Goal: Information Seeking & Learning: Find specific fact

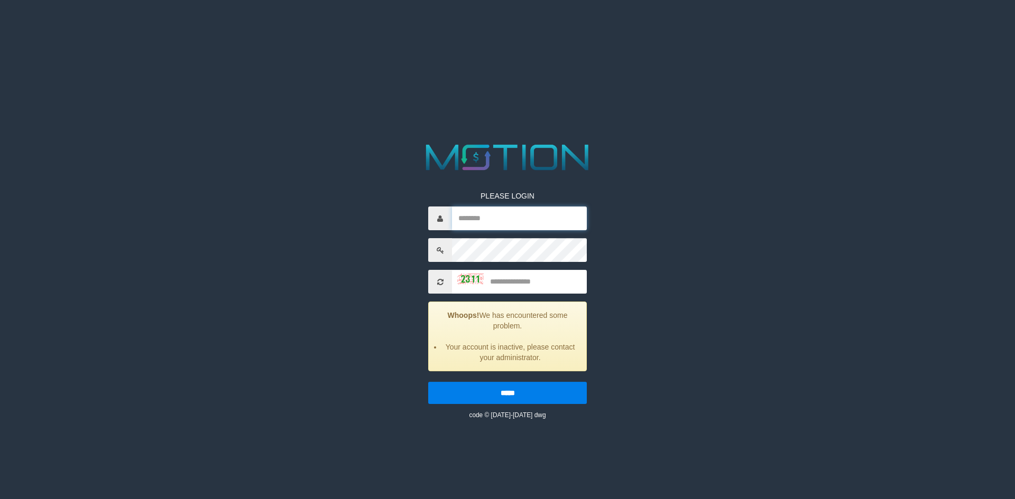
click at [475, 227] on input "text" at bounding box center [519, 219] width 135 height 24
paste input "********"
type input "********"
click at [525, 279] on input "text" at bounding box center [519, 282] width 135 height 24
type input "****"
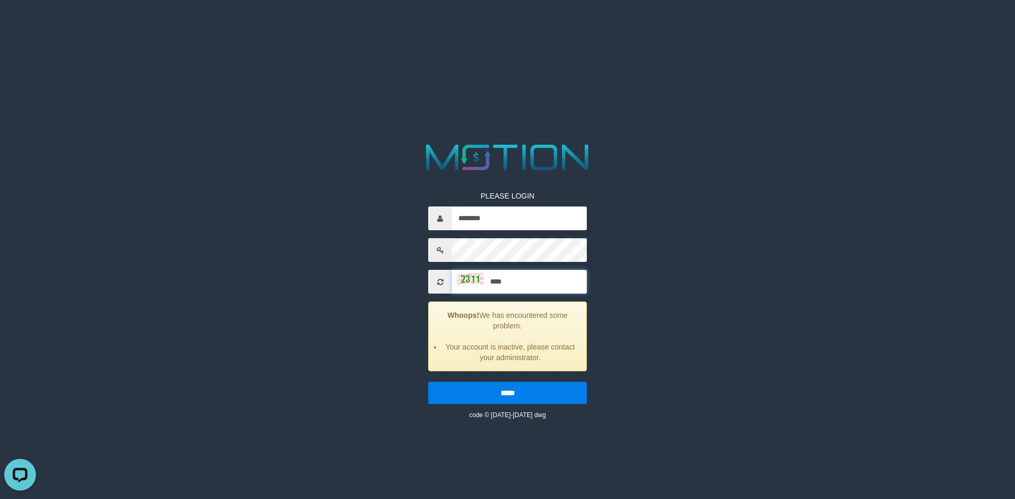
click at [428, 382] on input "*****" at bounding box center [507, 393] width 159 height 22
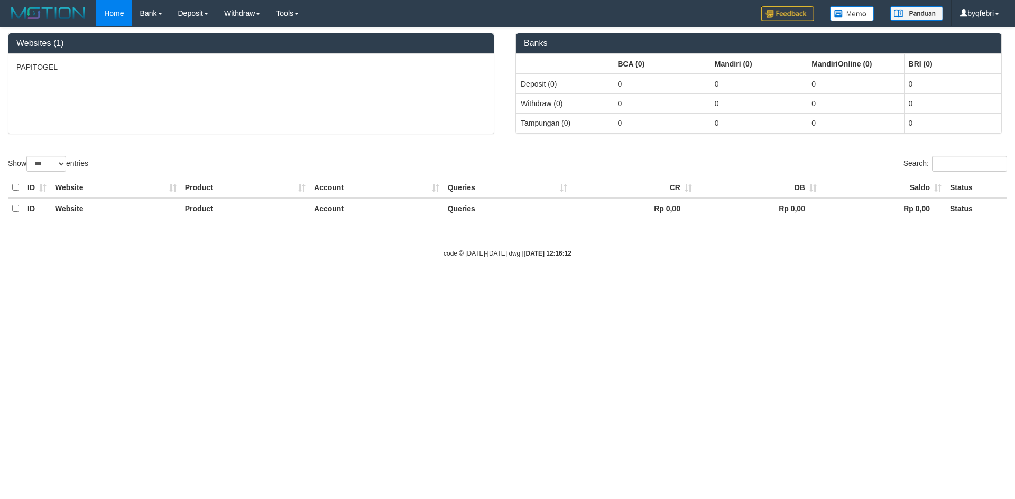
select select "***"
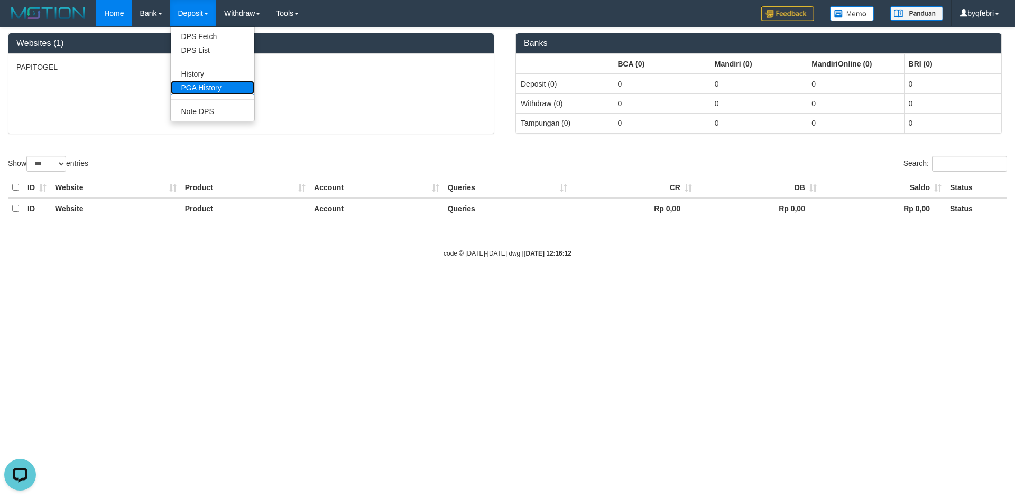
click at [229, 90] on link "PGA History" at bounding box center [213, 88] width 84 height 14
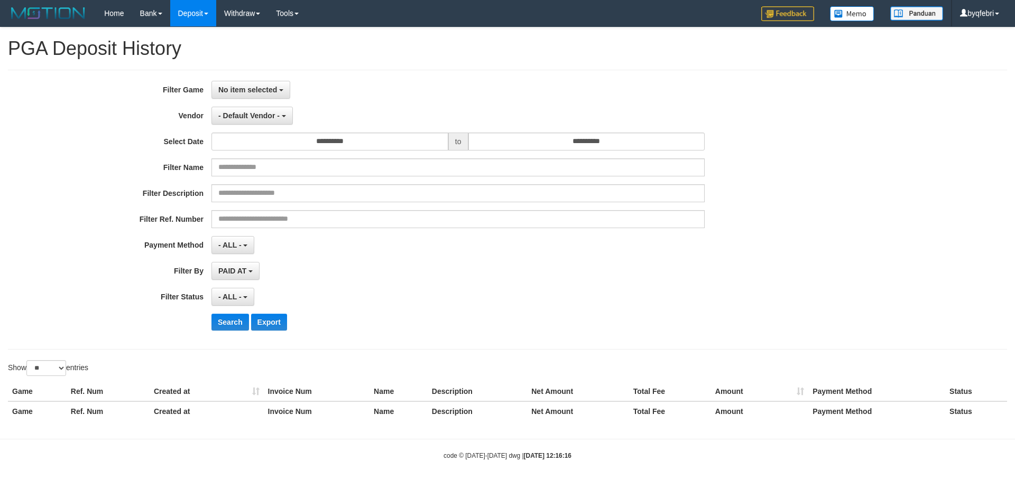
select select
select select "**"
drag, startPoint x: 282, startPoint y: 83, endPoint x: 286, endPoint y: 108, distance: 25.7
click at [282, 84] on button "No item selected" at bounding box center [250, 90] width 79 height 18
click at [253, 148] on label "[ITOTO] PAPITOGEL" at bounding box center [279, 144] width 134 height 16
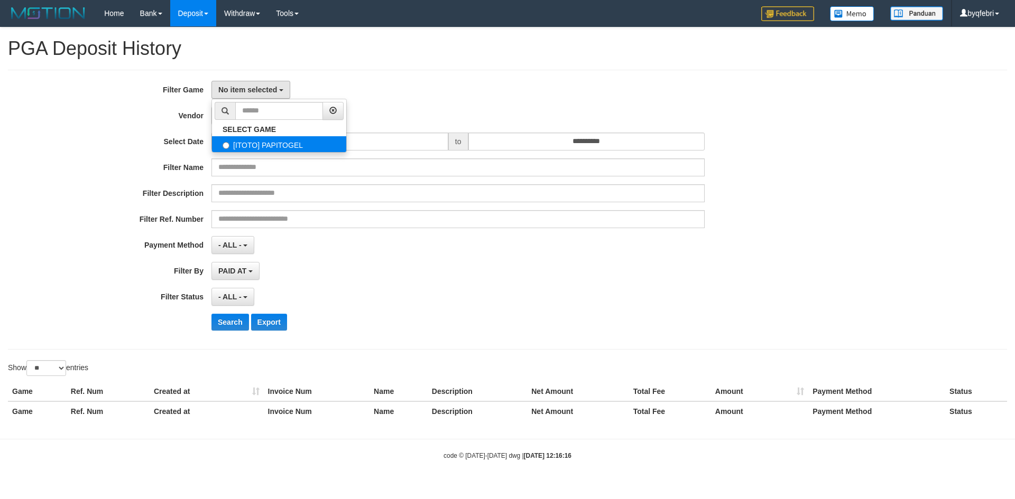
select select "****"
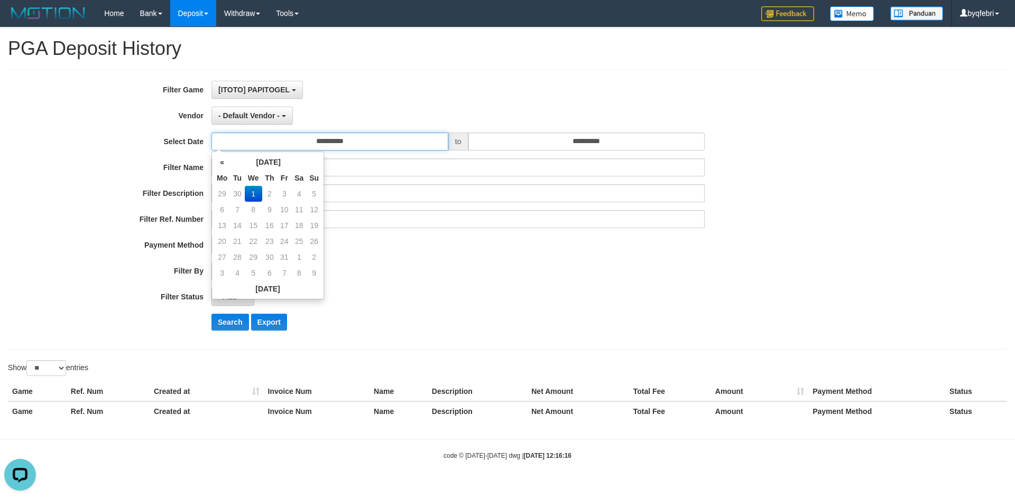
click at [253, 148] on input "**********" at bounding box center [329, 142] width 237 height 18
click at [223, 163] on th "«" at bounding box center [222, 162] width 16 height 16
click at [223, 257] on td "22" at bounding box center [222, 257] width 16 height 16
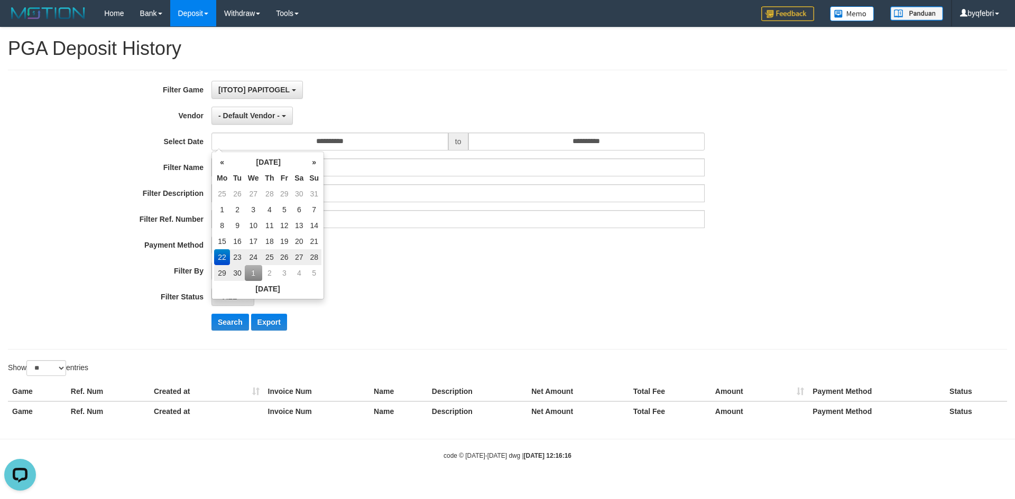
click at [307, 257] on td "28" at bounding box center [314, 257] width 15 height 16
type input "**********"
click at [434, 231] on div "**********" at bounding box center [423, 210] width 846 height 258
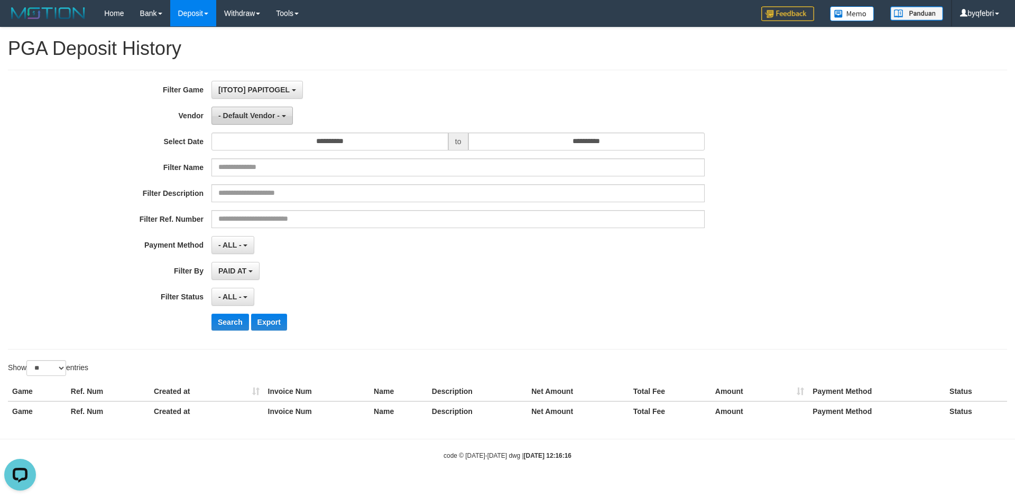
click at [263, 118] on span "- Default Vendor -" at bounding box center [248, 116] width 61 height 8
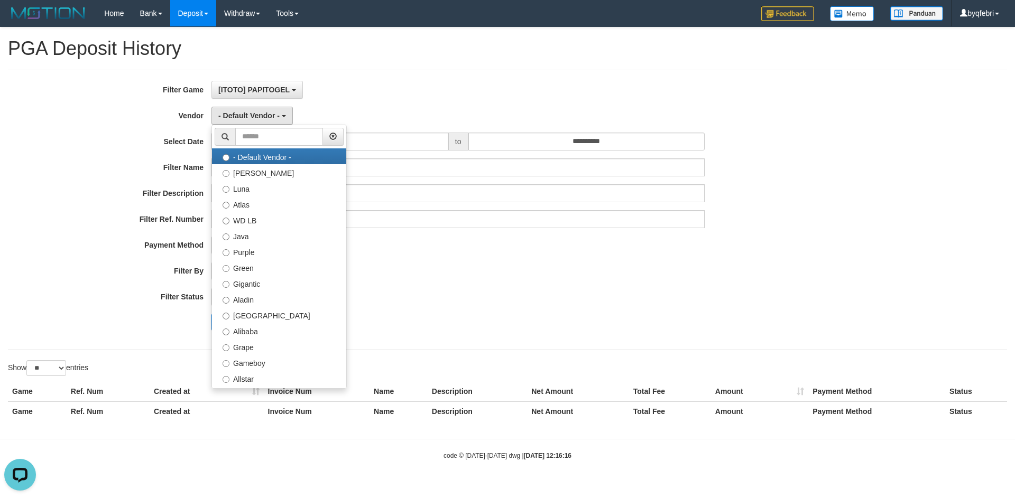
drag, startPoint x: 525, startPoint y: 338, endPoint x: 497, endPoint y: 326, distance: 30.1
click at [520, 335] on div "**********" at bounding box center [423, 210] width 846 height 258
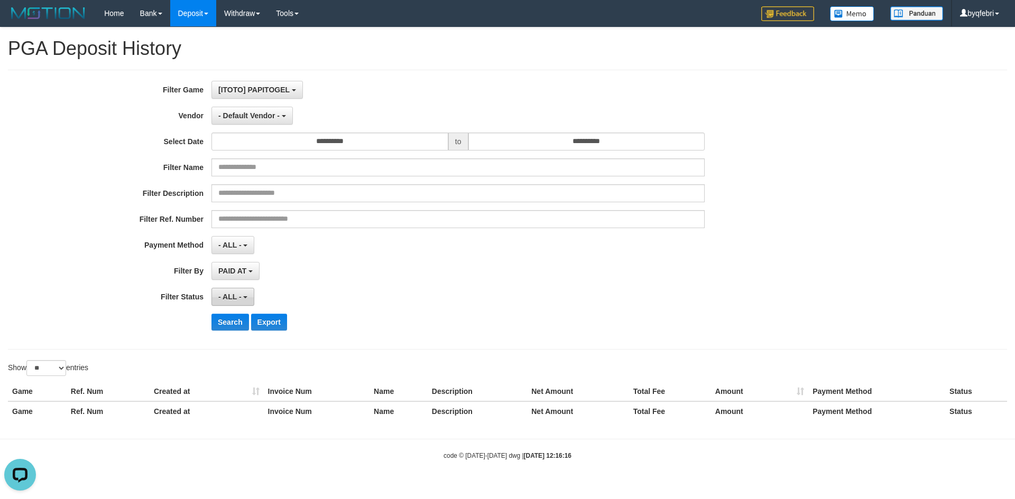
click at [253, 296] on button "- ALL -" at bounding box center [232, 297] width 43 height 18
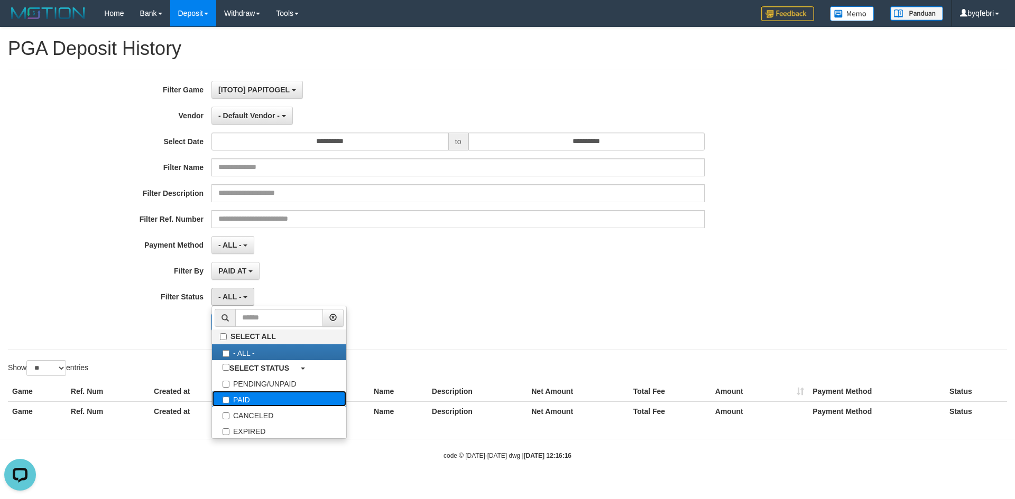
click at [249, 397] on label "PAID" at bounding box center [279, 399] width 134 height 16
select select "*"
click at [513, 289] on div "PAID SELECT ALL - ALL - SELECT STATUS PENDING/UNPAID PAID CANCELED EXPIRED" at bounding box center [457, 297] width 493 height 18
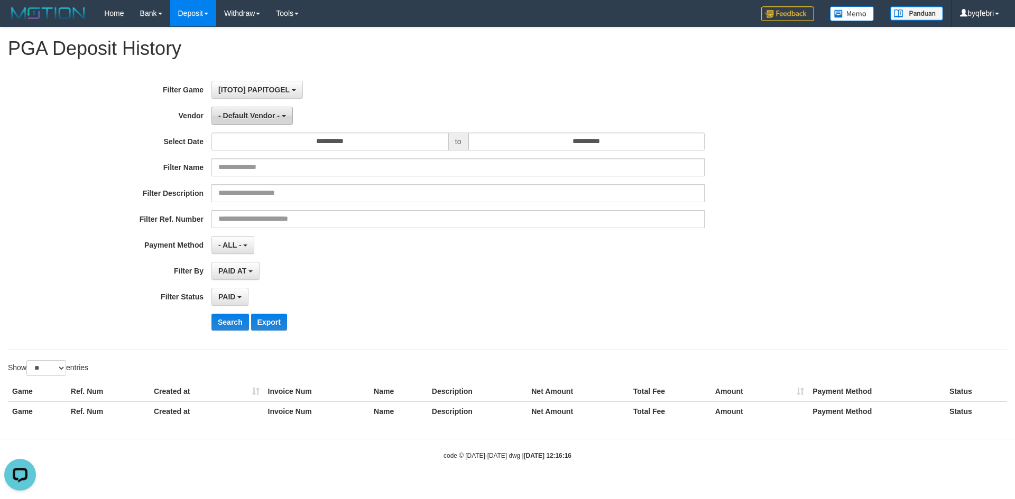
click at [268, 113] on span "- Default Vendor -" at bounding box center [248, 116] width 61 height 8
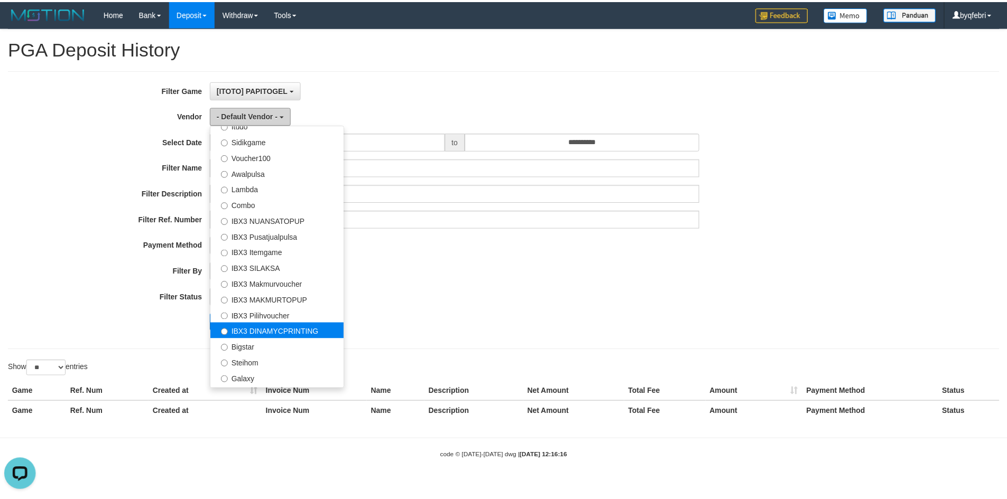
scroll to position [394, 0]
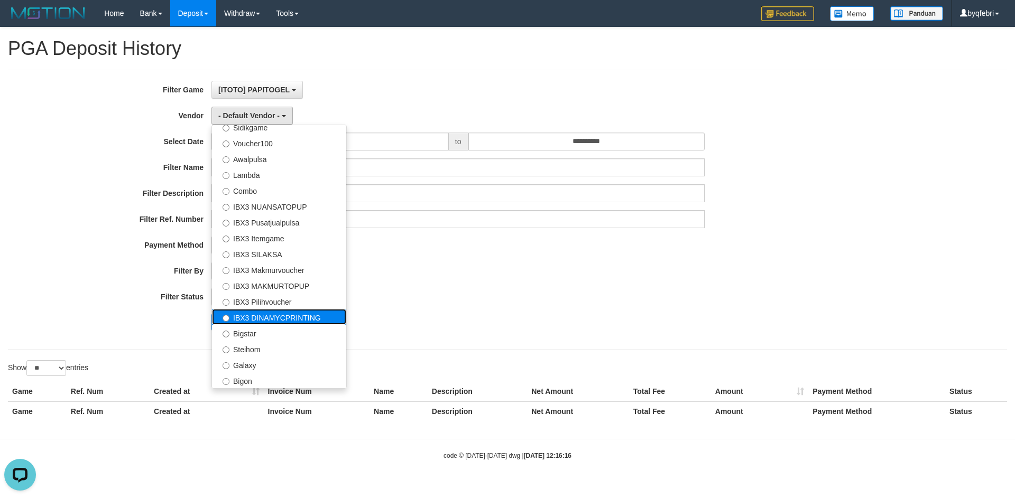
click at [260, 312] on label "IBX3 DINAMYCPRINTING" at bounding box center [279, 317] width 134 height 16
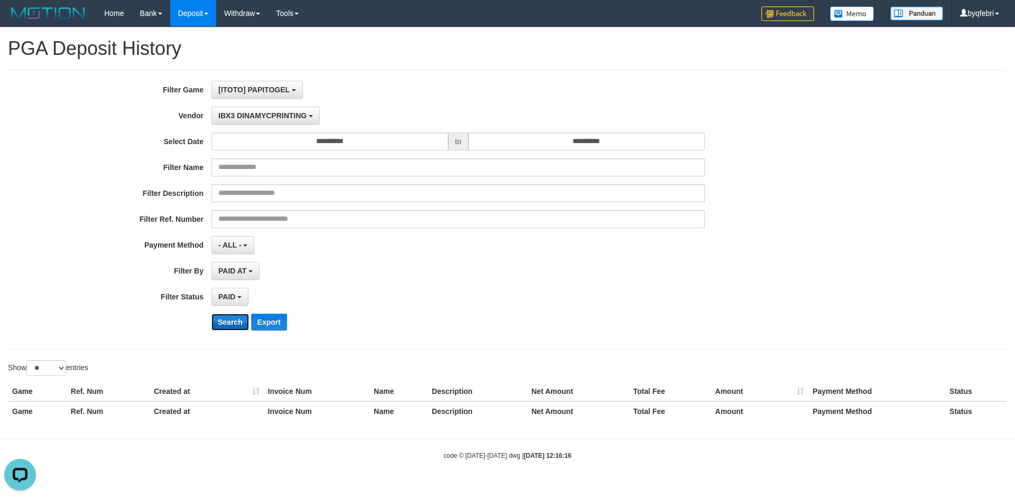
click at [236, 321] on button "Search" at bounding box center [230, 322] width 38 height 17
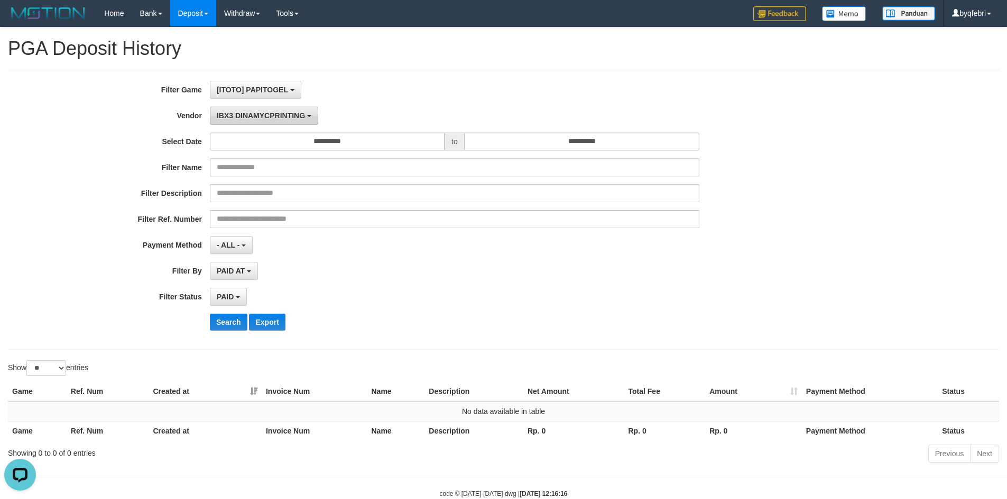
click at [243, 112] on span "IBX3 DINAMYCPRINTING" at bounding box center [261, 116] width 88 height 8
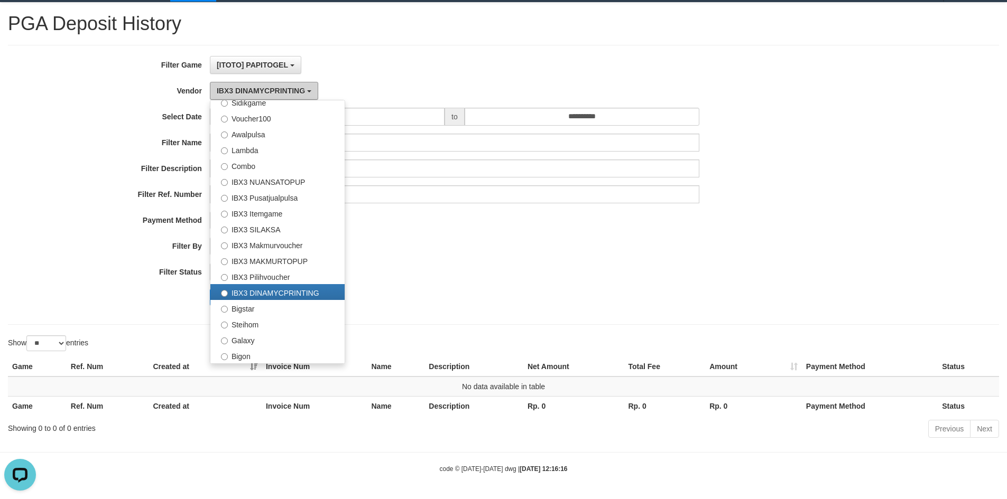
scroll to position [26, 0]
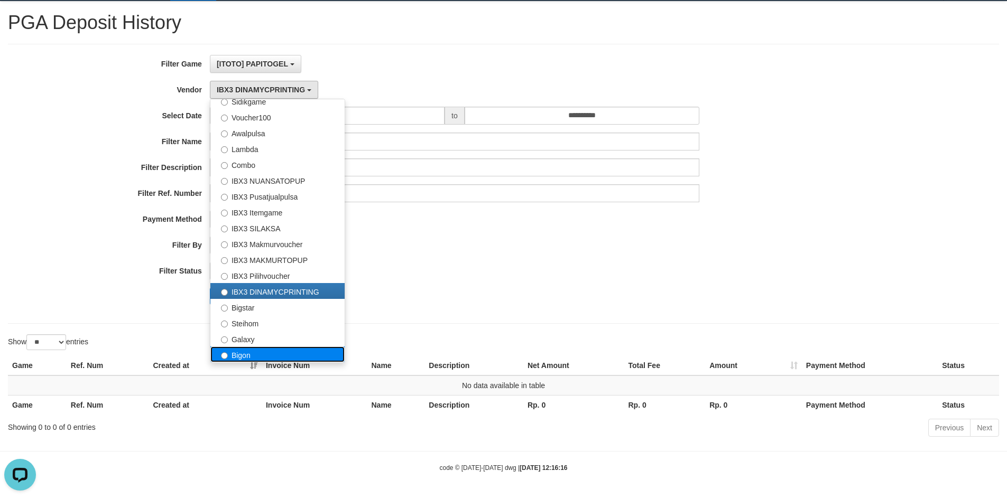
click at [249, 356] on label "Bigon" at bounding box center [277, 355] width 134 height 16
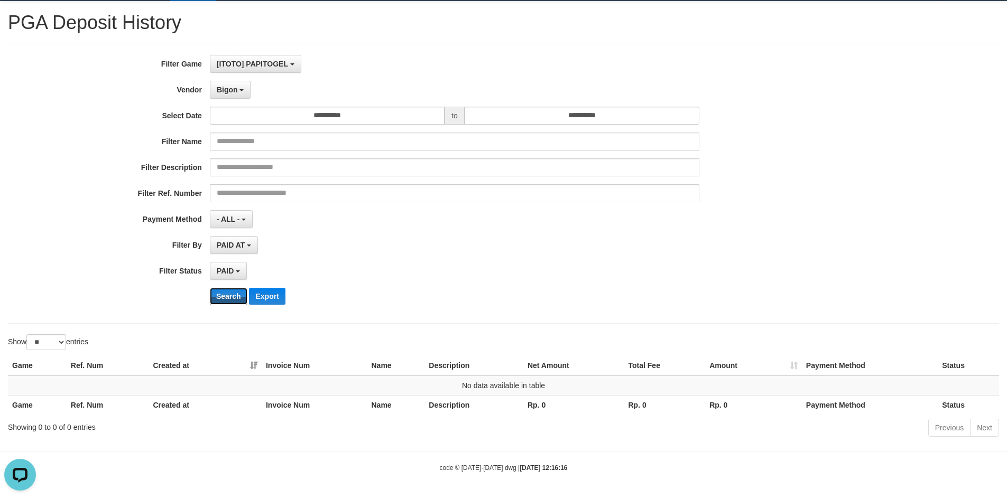
click at [232, 287] on div "**********" at bounding box center [419, 184] width 839 height 258
click at [232, 297] on button "Search" at bounding box center [229, 296] width 38 height 17
click at [233, 89] on span "Bigon" at bounding box center [227, 90] width 21 height 8
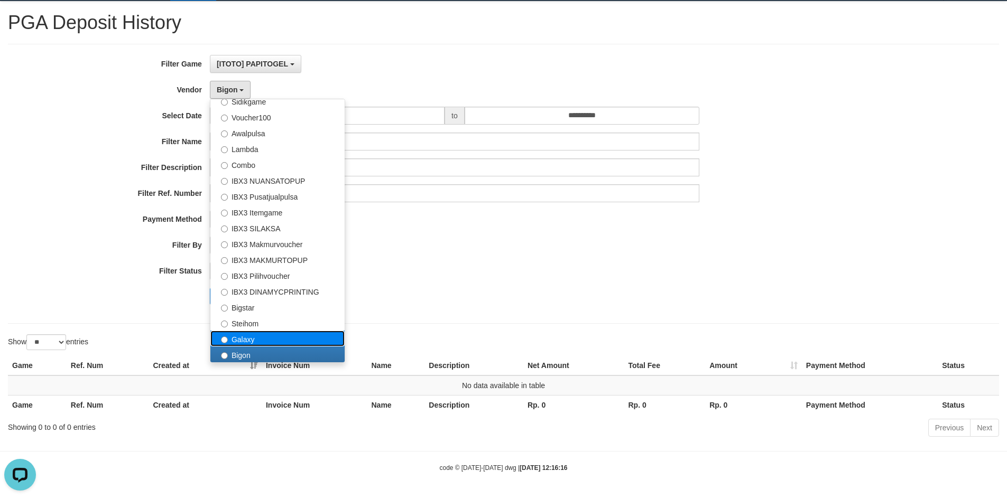
click at [252, 340] on label "Galaxy" at bounding box center [277, 339] width 134 height 16
select select "**********"
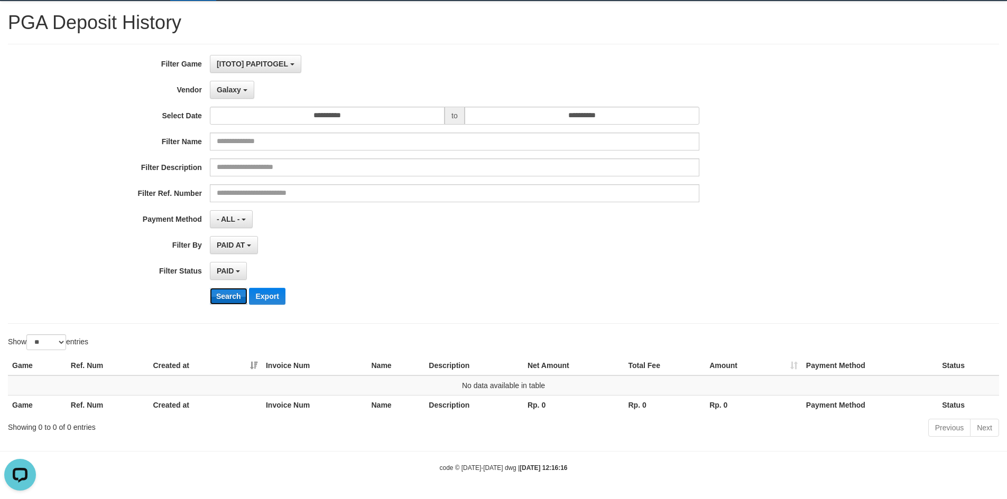
click at [221, 300] on button "Search" at bounding box center [229, 296] width 38 height 17
click at [255, 84] on div "Galaxy - Default Vendor - Lucy Luna Atlas WD LB Java Purple Green Gigantic Alad…" at bounding box center [454, 90] width 489 height 18
click at [244, 85] on button "Galaxy" at bounding box center [232, 90] width 44 height 18
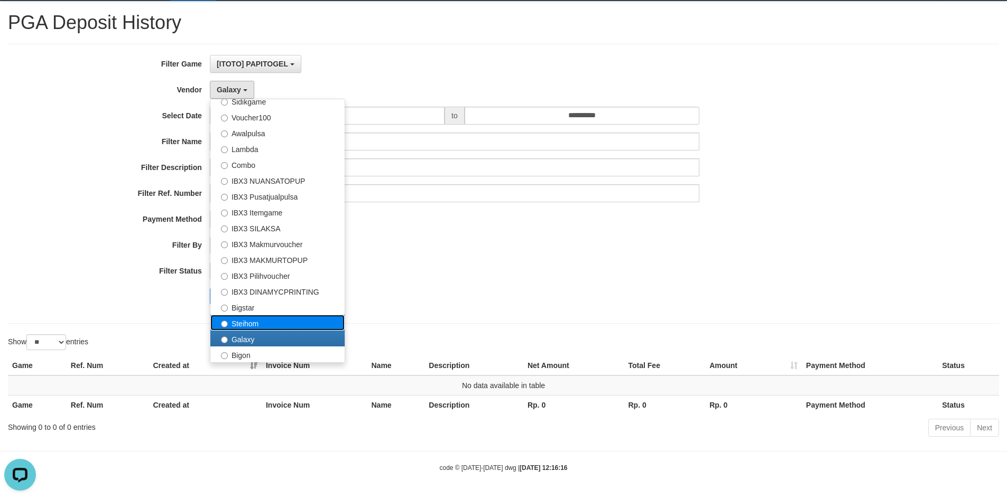
click at [246, 326] on label "Steihom" at bounding box center [277, 323] width 134 height 16
select select "**********"
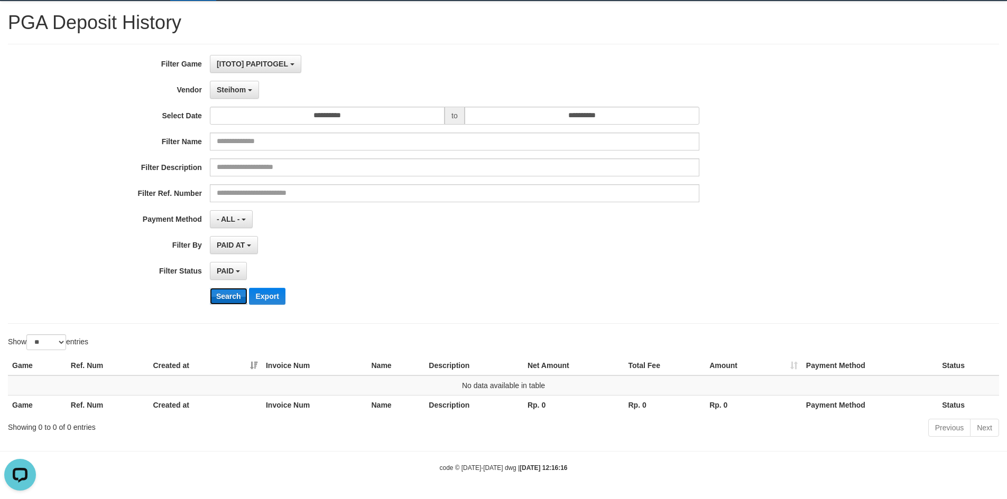
click at [234, 303] on button "Search" at bounding box center [229, 296] width 38 height 17
click at [251, 92] on button "Steihom" at bounding box center [234, 90] width 49 height 18
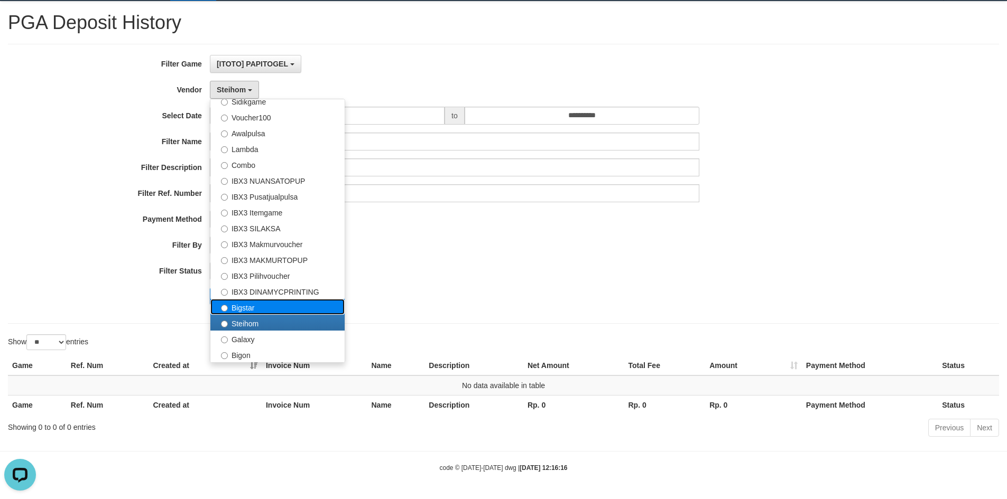
click at [246, 304] on label "Bigstar" at bounding box center [277, 307] width 134 height 16
select select "**********"
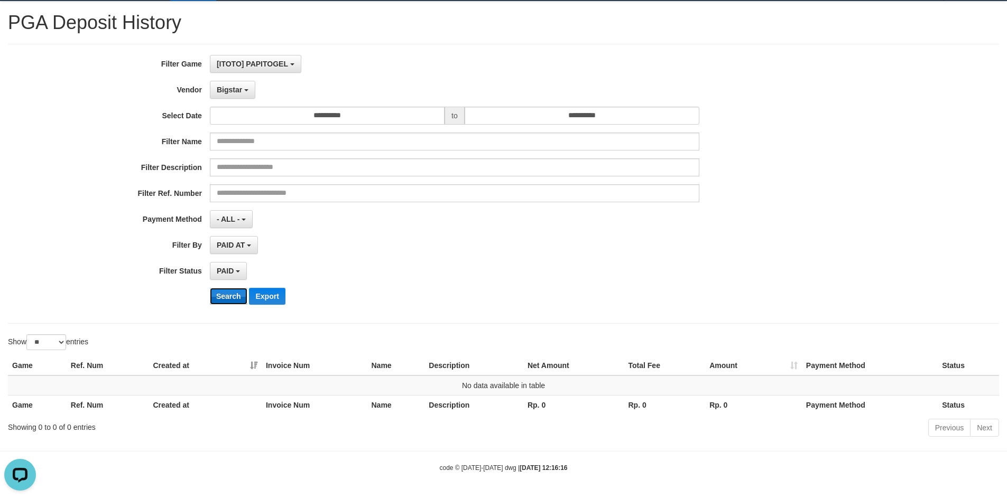
click at [236, 300] on button "Search" at bounding box center [229, 296] width 38 height 17
click at [233, 92] on span "Bigstar" at bounding box center [229, 90] width 25 height 8
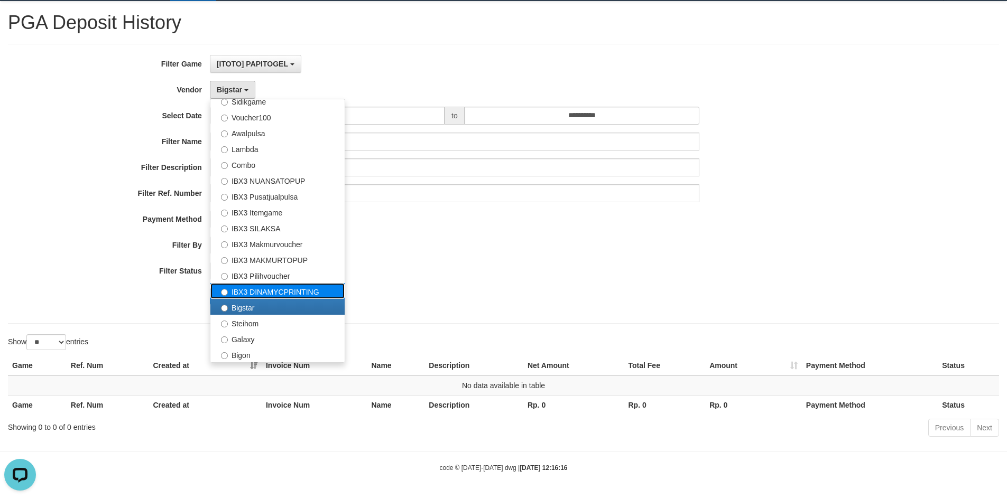
click at [279, 288] on label "IBX3 DINAMYCPRINTING" at bounding box center [277, 291] width 134 height 16
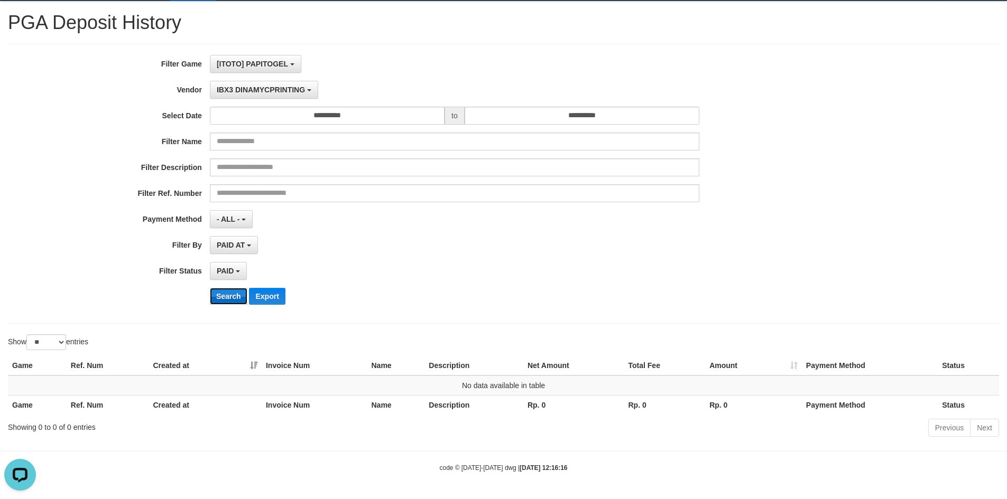
click at [226, 294] on button "Search" at bounding box center [229, 296] width 38 height 17
click at [247, 84] on button "IBX3 DINAMYCPRINTING" at bounding box center [264, 90] width 108 height 18
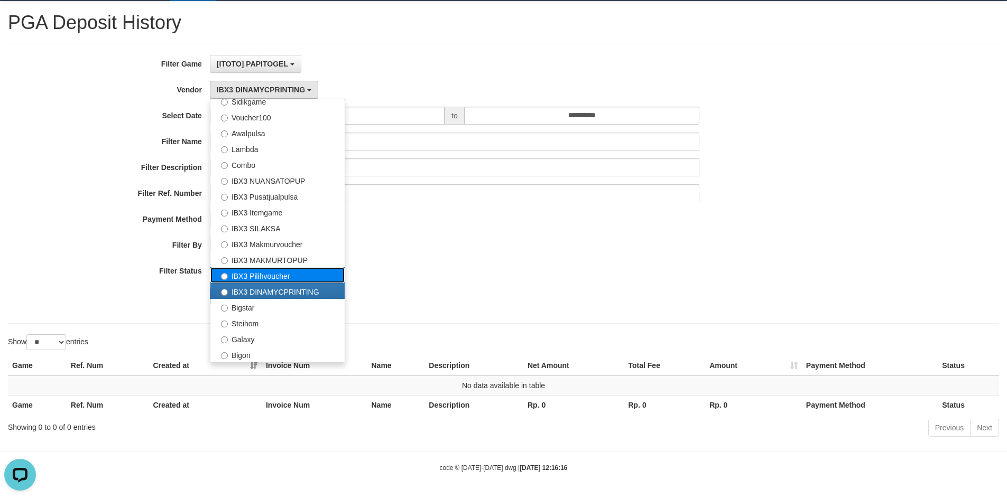
click at [267, 273] on label "IBX3 Pilihvoucher" at bounding box center [277, 275] width 134 height 16
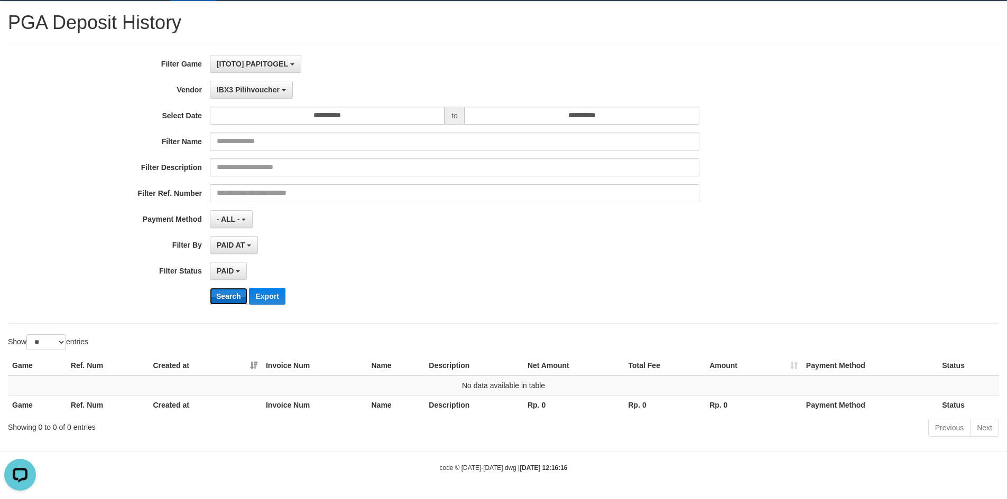
click at [226, 302] on button "Search" at bounding box center [229, 296] width 38 height 17
click at [248, 104] on div "**********" at bounding box center [419, 184] width 839 height 258
click at [247, 94] on span "IBX3 Pilihvoucher" at bounding box center [248, 90] width 63 height 8
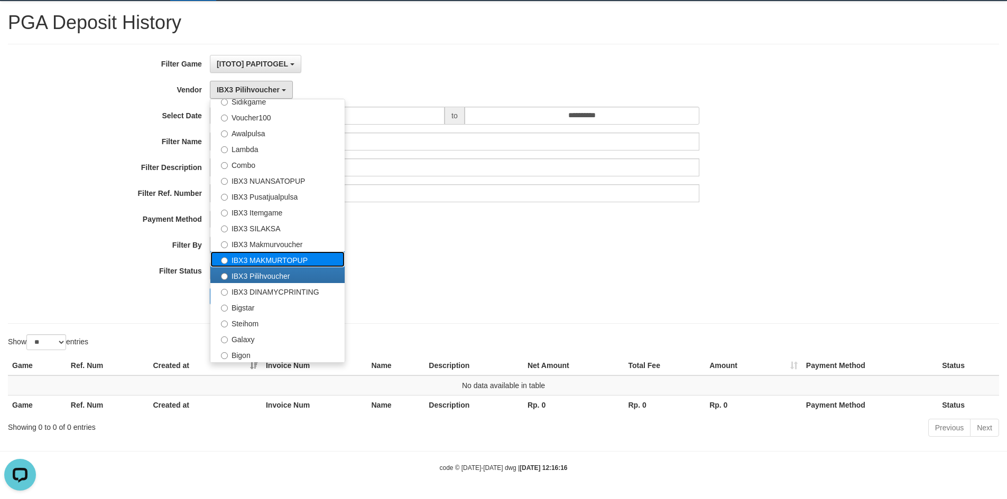
click at [270, 256] on label "IBX3 MAKMURTOPUP" at bounding box center [277, 260] width 134 height 16
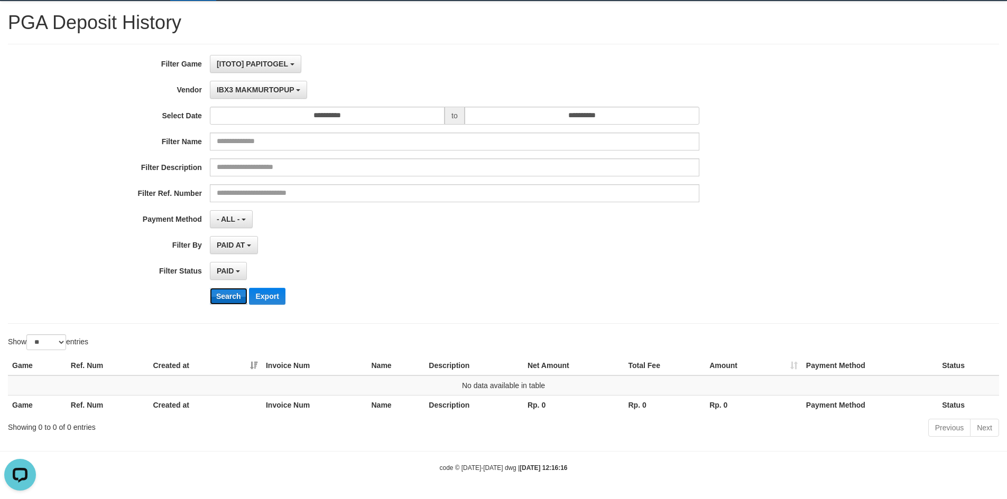
click at [230, 301] on button "Search" at bounding box center [229, 296] width 38 height 17
click at [264, 91] on span "IBX3 MAKMURTOPUP" at bounding box center [256, 90] width 78 height 8
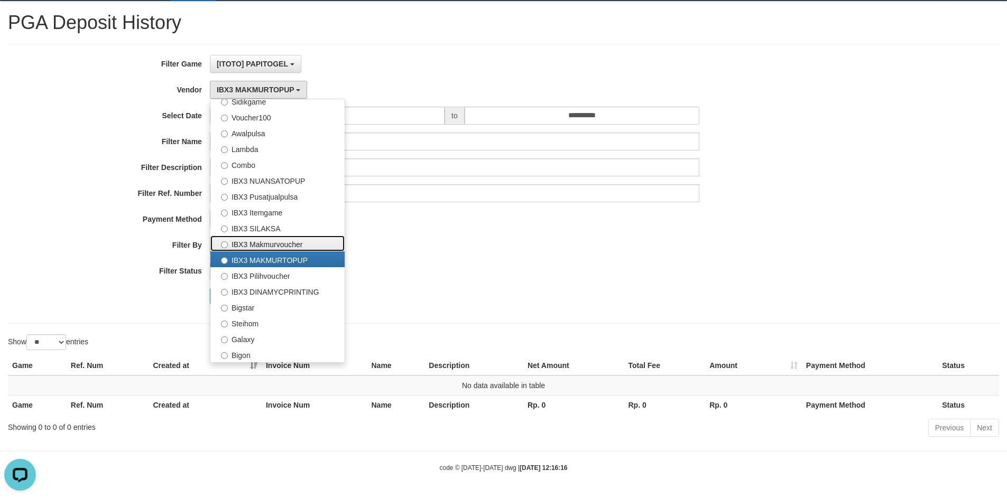
click at [261, 246] on label "IBX3 Makmurvoucher" at bounding box center [277, 244] width 134 height 16
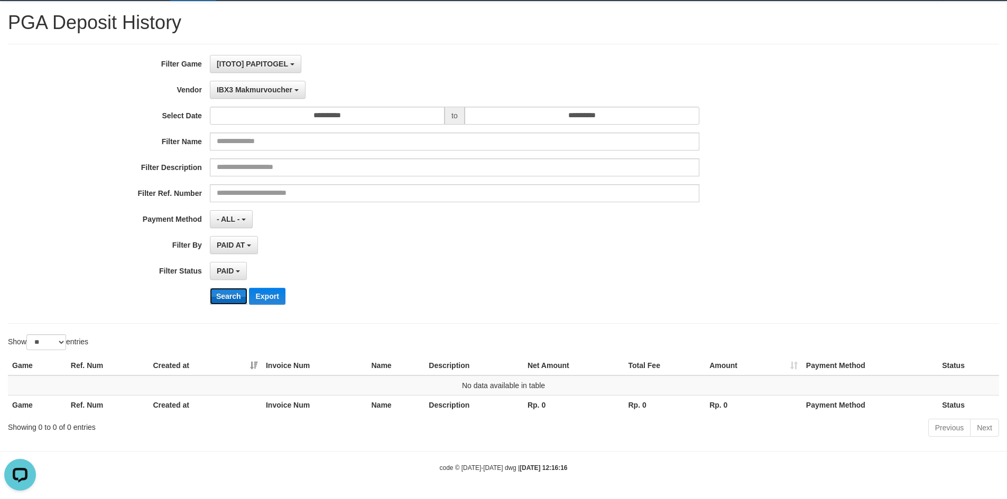
click at [237, 291] on button "Search" at bounding box center [229, 296] width 38 height 17
click at [275, 98] on div "**********" at bounding box center [419, 184] width 839 height 258
click at [277, 91] on span "IBX3 Makmurvoucher" at bounding box center [255, 90] width 76 height 8
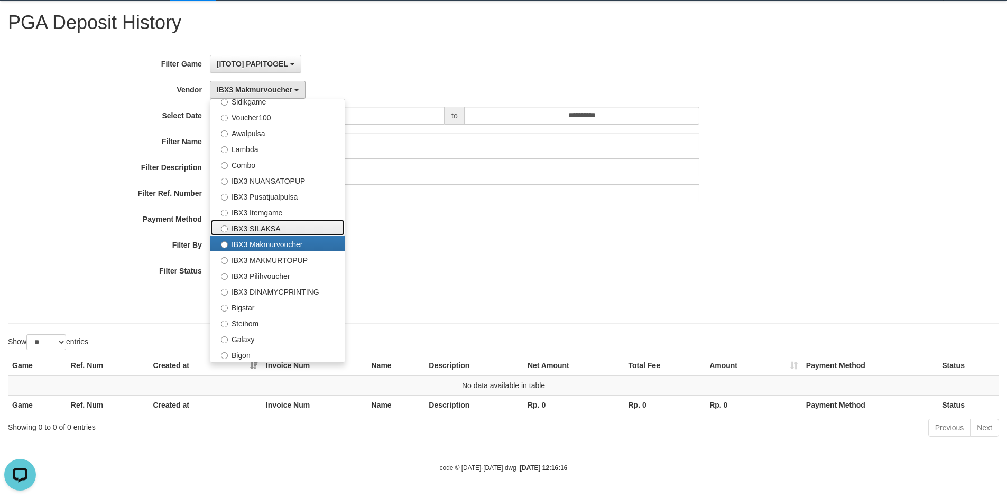
click at [281, 232] on label "IBX3 SILAKSA" at bounding box center [277, 228] width 134 height 16
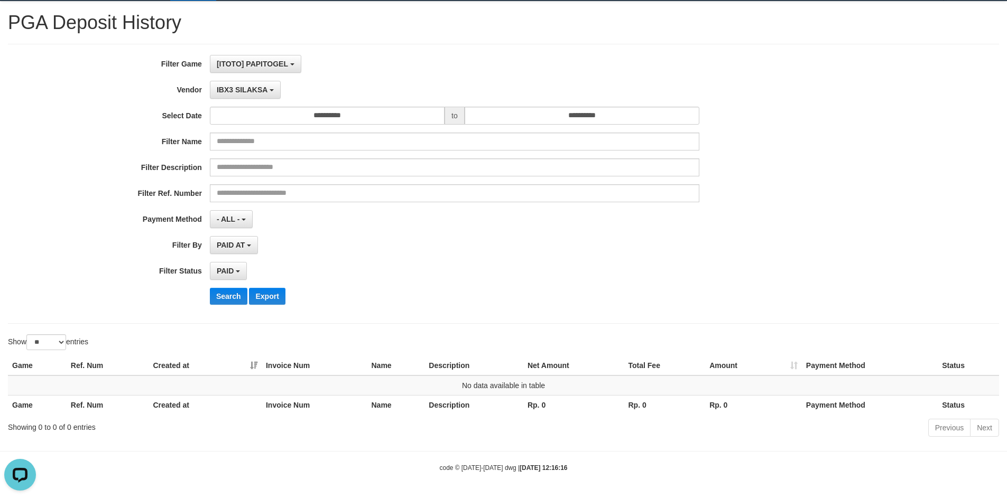
click at [232, 308] on div "**********" at bounding box center [419, 184] width 839 height 258
click at [232, 301] on button "Search" at bounding box center [229, 296] width 38 height 17
click at [275, 91] on button "IBX3 SILAKSA" at bounding box center [245, 90] width 71 height 18
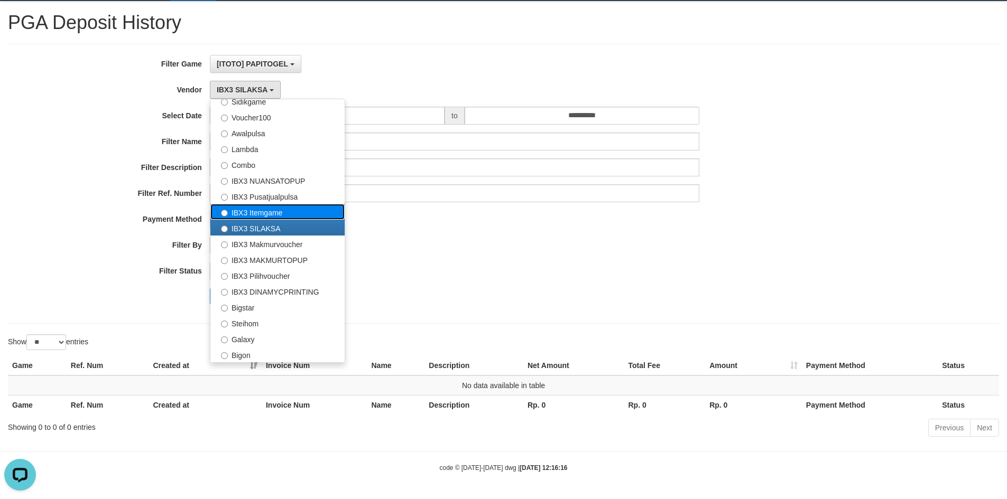
click at [264, 208] on label "IBX3 Itemgame" at bounding box center [277, 212] width 134 height 16
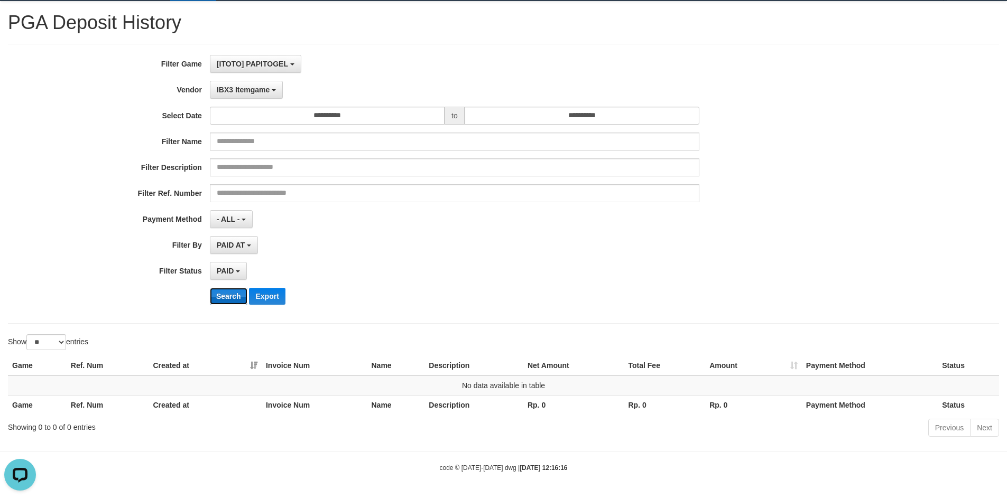
click at [231, 293] on button "Search" at bounding box center [229, 296] width 38 height 17
click at [261, 95] on button "IBX3 Itemgame" at bounding box center [246, 90] width 73 height 18
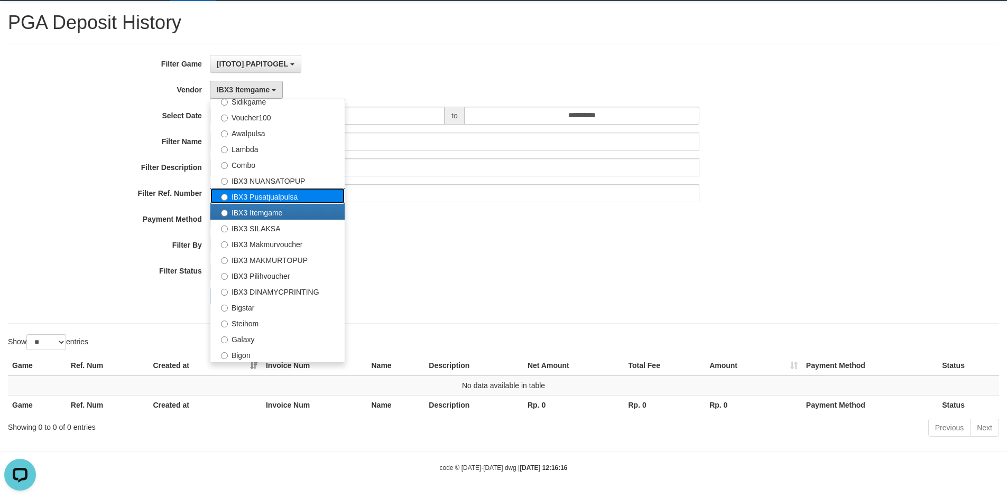
click at [248, 191] on label "IBX3 Pusatjualpulsa" at bounding box center [277, 196] width 134 height 16
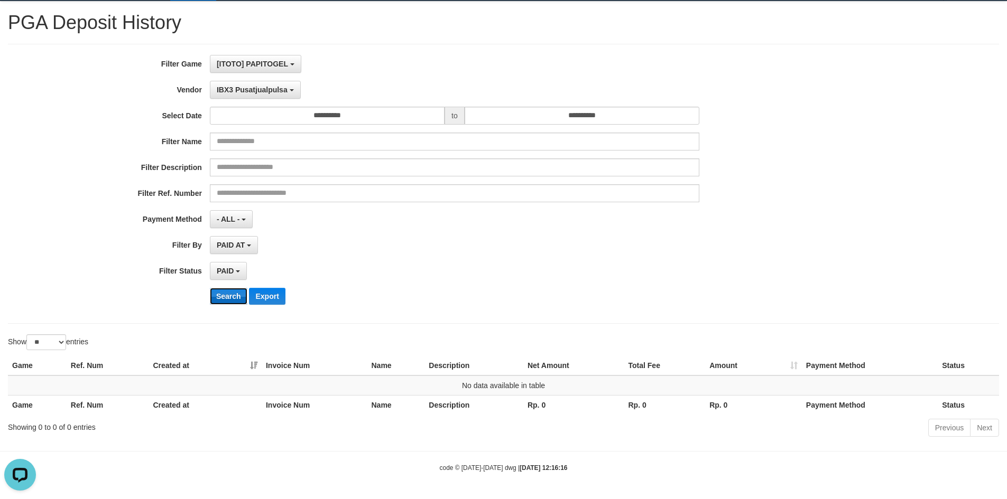
click at [218, 295] on button "Search" at bounding box center [229, 296] width 38 height 17
click at [270, 96] on button "IBX3 Pusatjualpulsa" at bounding box center [255, 90] width 91 height 18
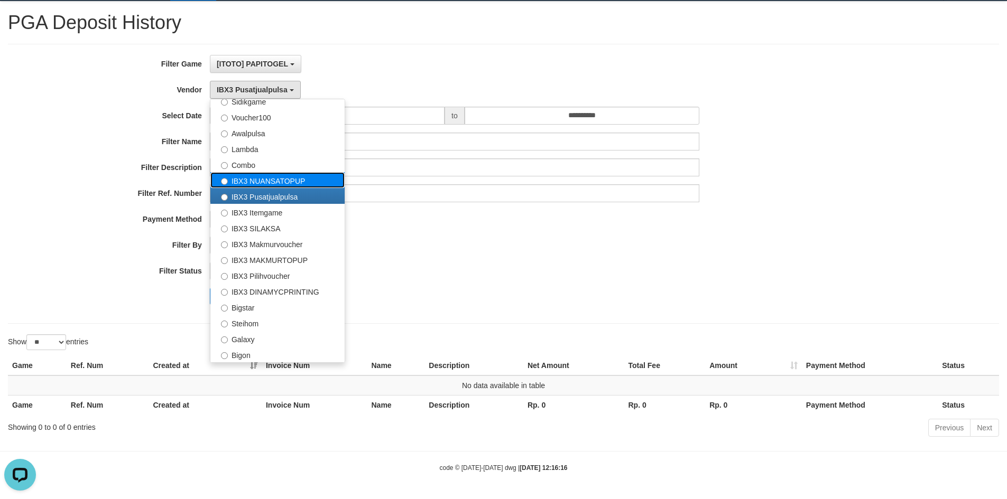
click at [265, 180] on label "IBX3 NUANSATOPUP" at bounding box center [277, 180] width 134 height 16
select select "**********"
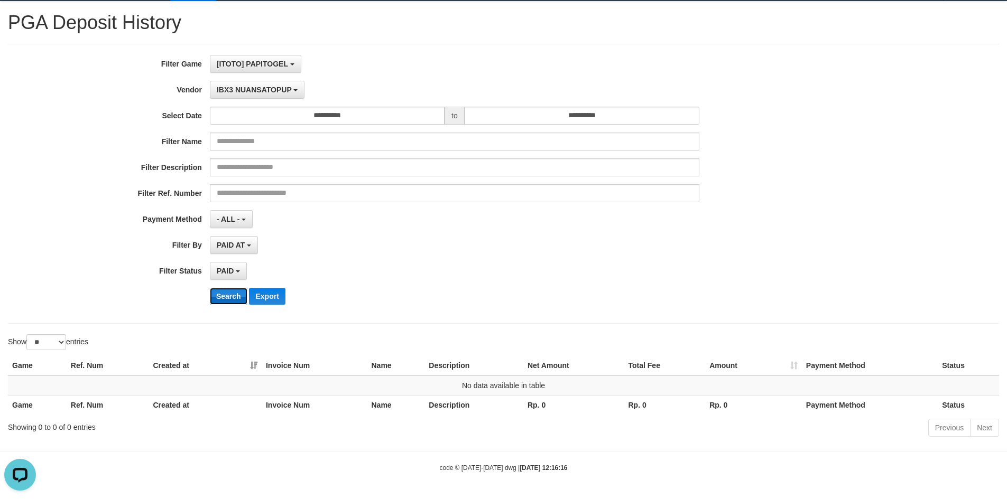
click at [230, 299] on button "Search" at bounding box center [229, 296] width 38 height 17
click at [266, 92] on span "IBX3 NUANSATOPUP" at bounding box center [254, 90] width 75 height 8
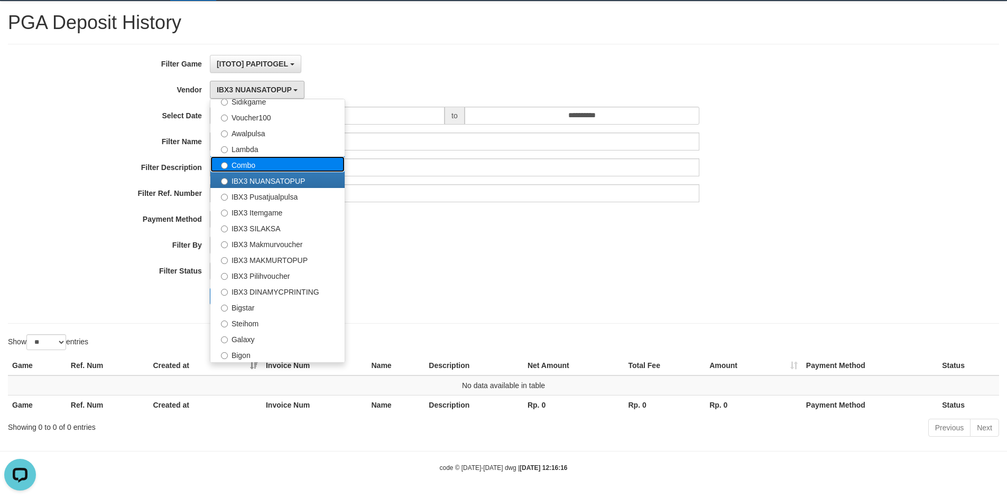
click at [270, 160] on label "Combo" at bounding box center [277, 164] width 134 height 16
select select "**********"
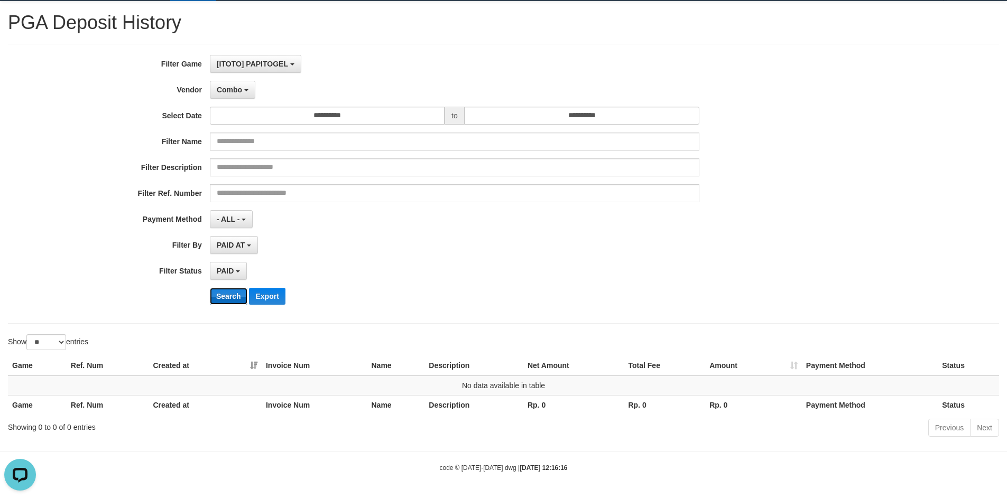
click at [233, 294] on button "Search" at bounding box center [229, 296] width 38 height 17
click at [253, 99] on div "**********" at bounding box center [419, 184] width 839 height 258
click at [245, 94] on button "Combo" at bounding box center [232, 90] width 45 height 18
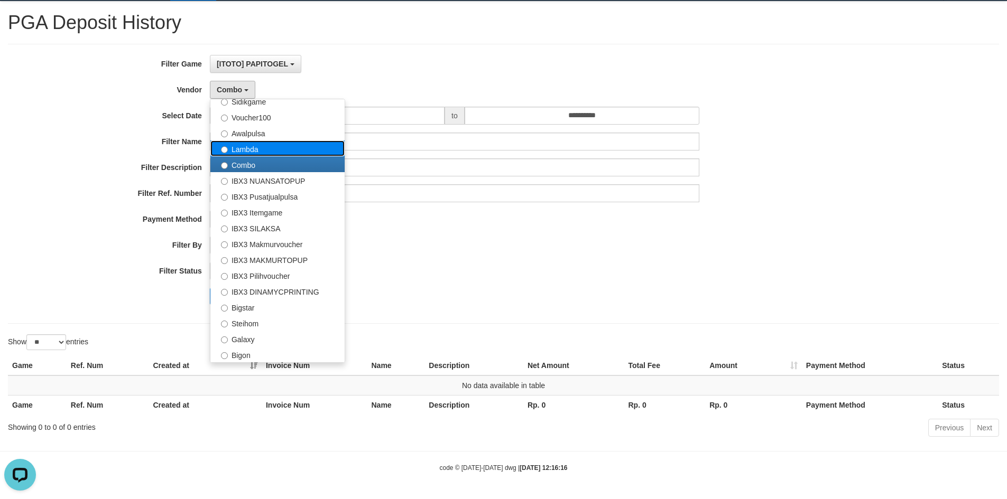
click at [246, 150] on label "Lambda" at bounding box center [277, 149] width 134 height 16
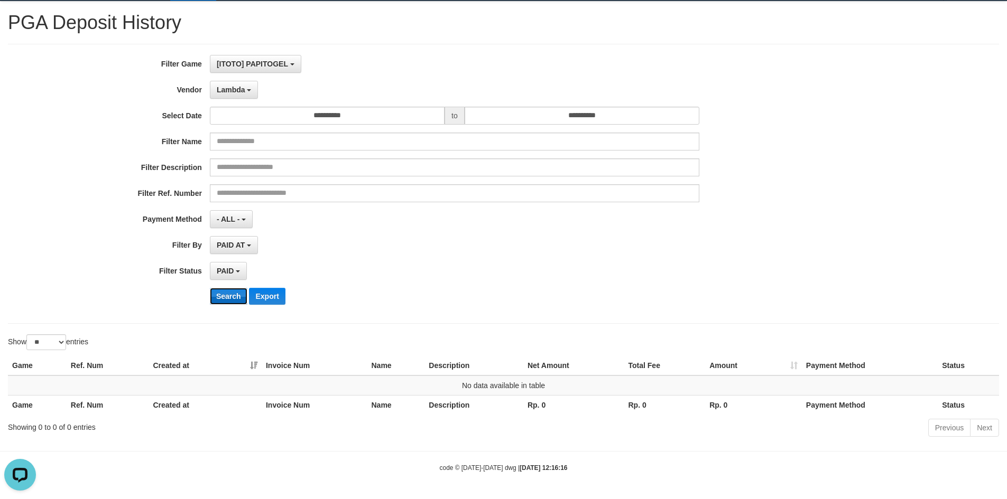
click at [221, 295] on button "Search" at bounding box center [229, 296] width 38 height 17
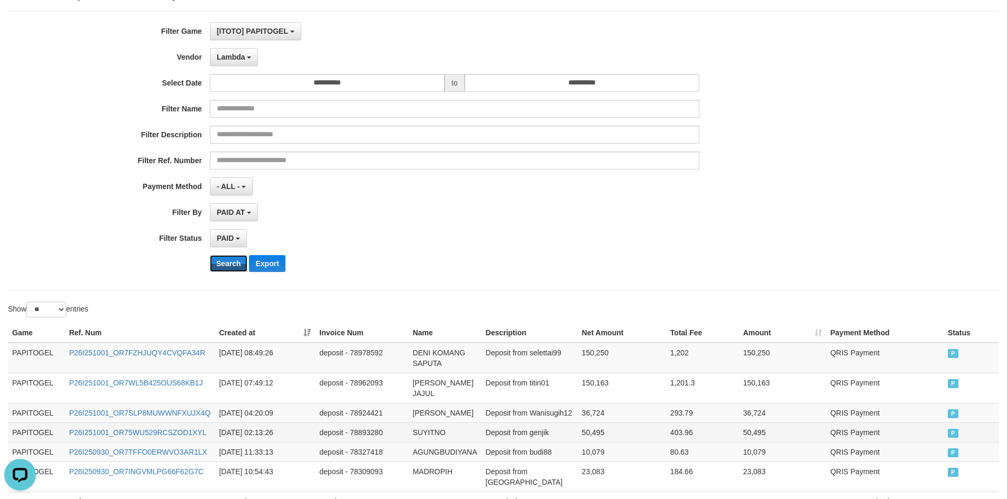
scroll to position [155, 0]
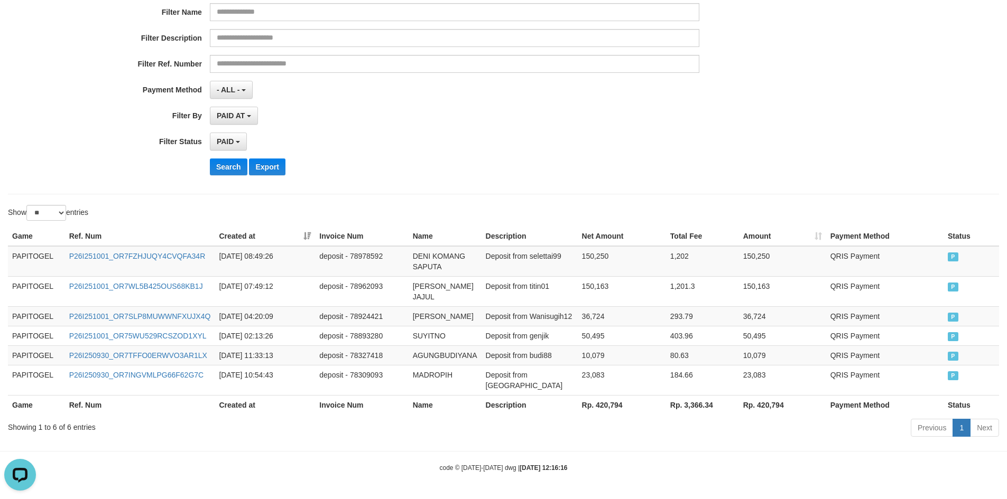
click at [600, 404] on th "Rp. 420,794" at bounding box center [622, 405] width 88 height 20
copy th "420,794"
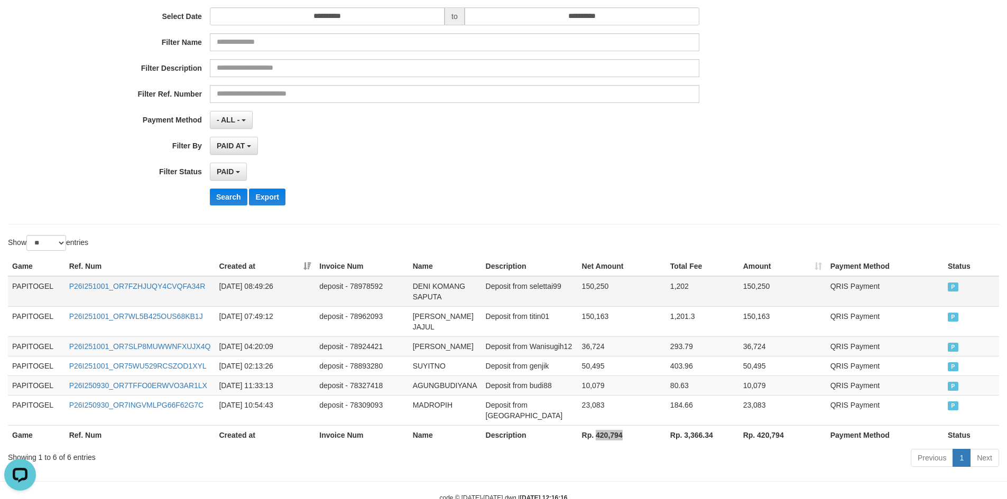
scroll to position [0, 0]
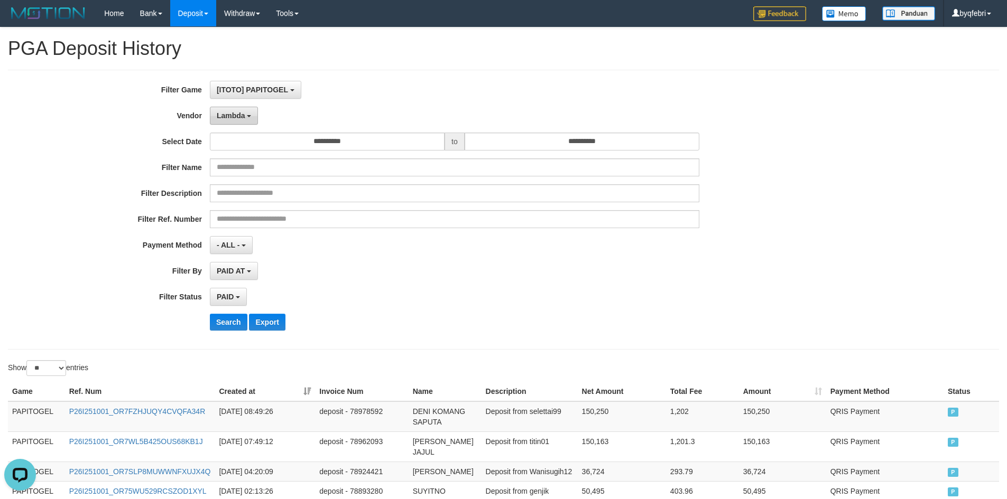
click at [245, 117] on button "Lambda" at bounding box center [234, 116] width 49 height 18
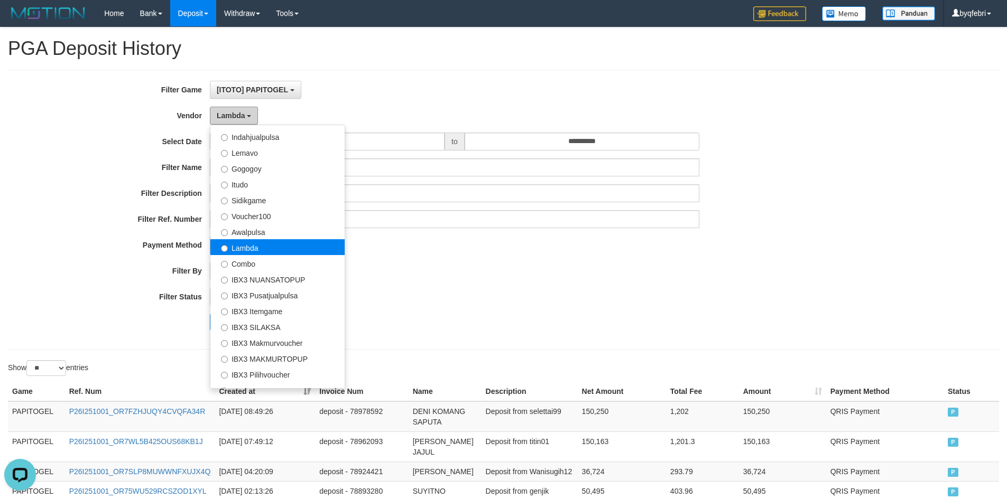
scroll to position [289, 0]
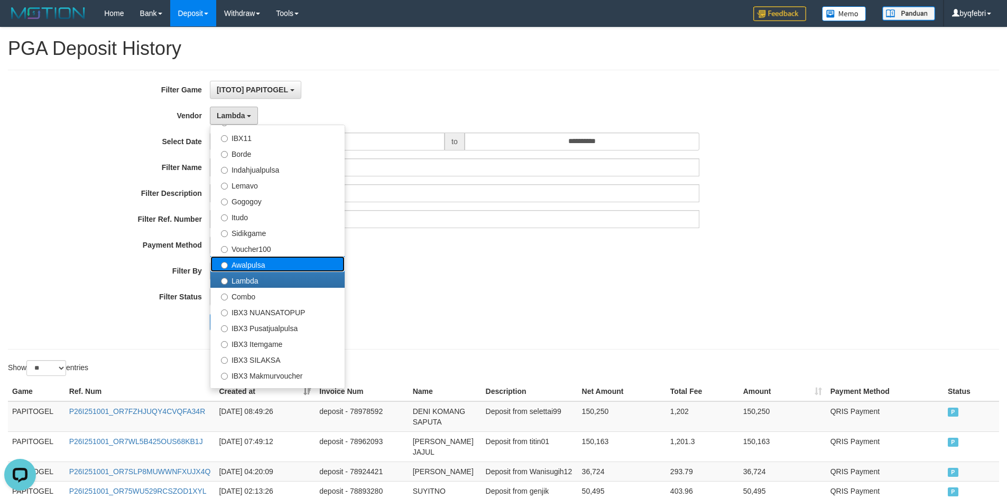
click at [264, 267] on label "Awalpulsa" at bounding box center [277, 264] width 134 height 16
select select "**********"
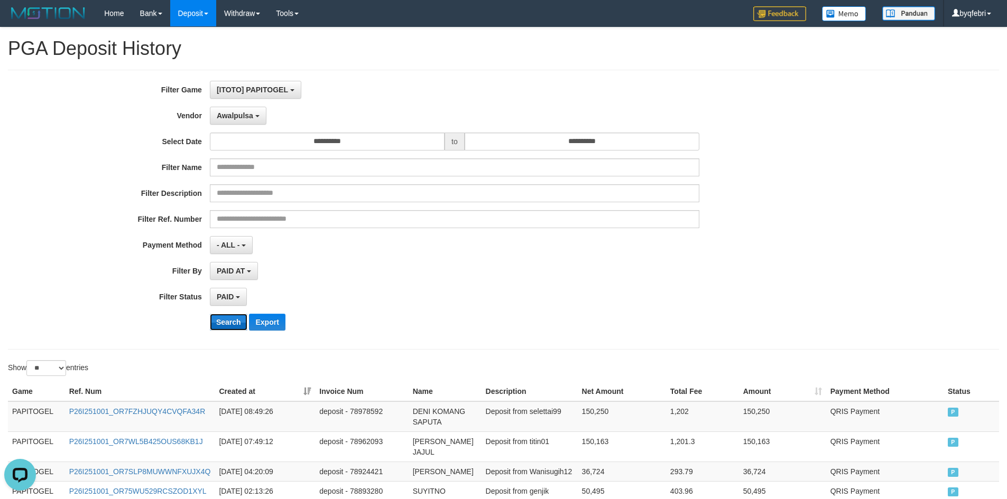
click at [225, 315] on button "Search" at bounding box center [229, 322] width 38 height 17
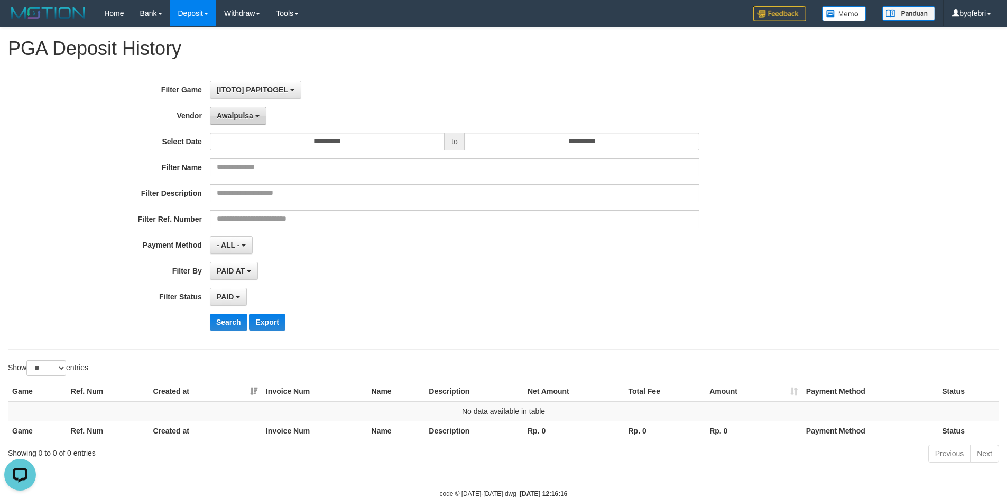
click at [246, 114] on span "Awalpulsa" at bounding box center [235, 116] width 36 height 8
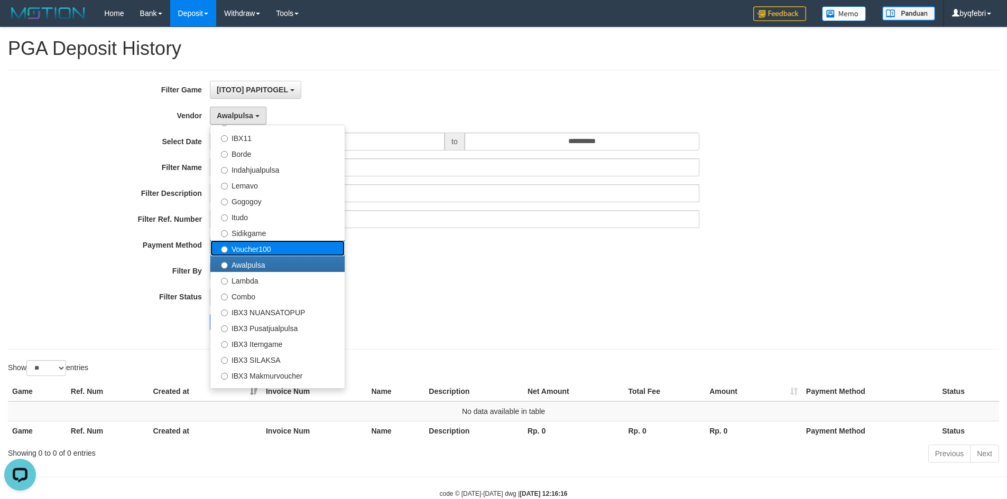
click at [254, 251] on label "Voucher100" at bounding box center [277, 248] width 134 height 16
select select "**********"
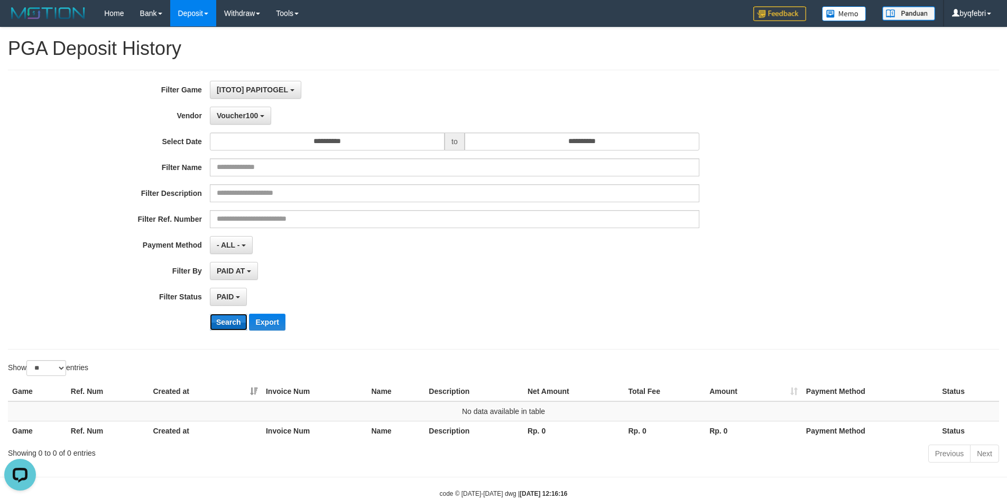
click at [232, 315] on button "Search" at bounding box center [229, 322] width 38 height 17
click at [242, 116] on span "Voucher100" at bounding box center [237, 116] width 41 height 8
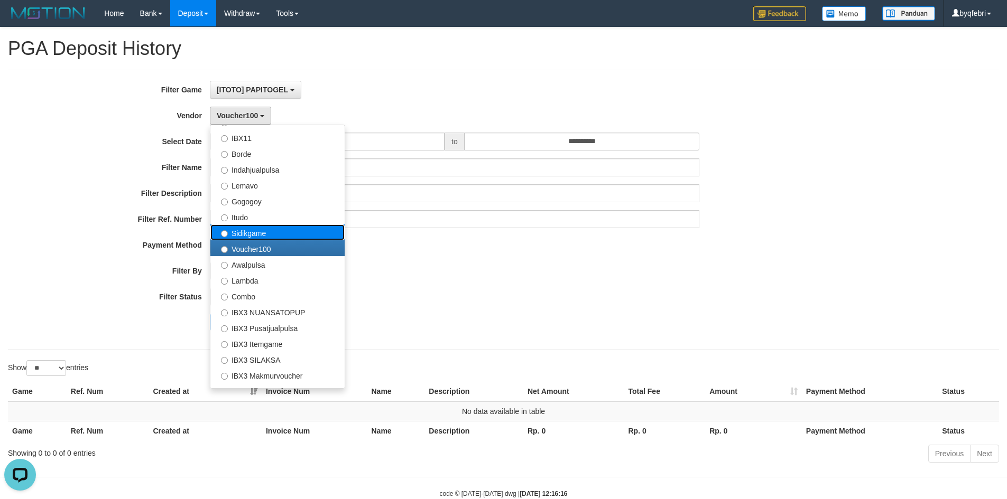
click at [251, 235] on label "Sidikgame" at bounding box center [277, 233] width 134 height 16
select select "**********"
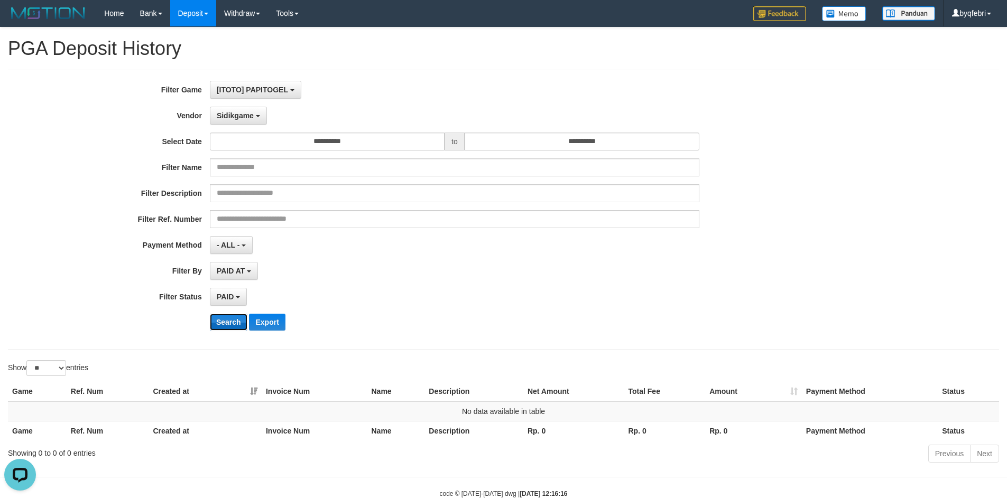
click at [237, 319] on button "Search" at bounding box center [229, 322] width 38 height 17
click at [240, 112] on span "Sidikgame" at bounding box center [235, 116] width 37 height 8
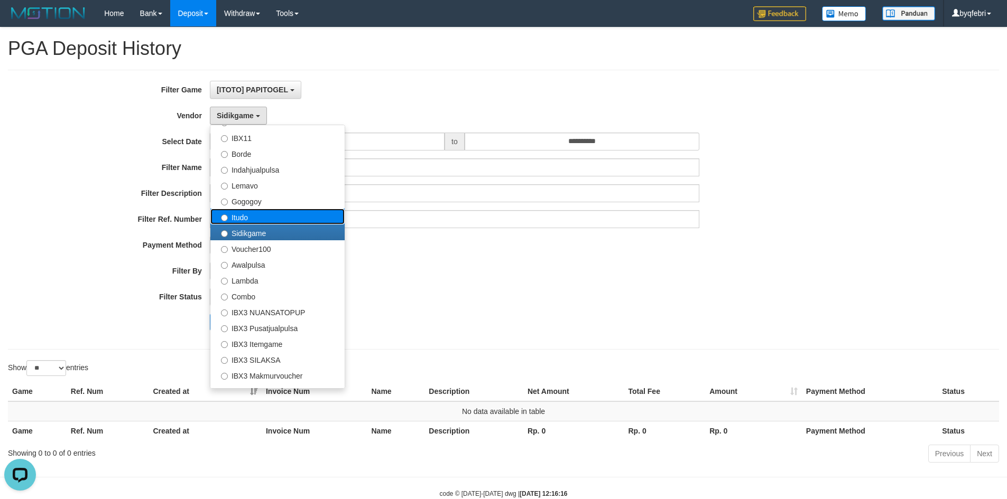
click at [252, 219] on label "Itudo" at bounding box center [277, 217] width 134 height 16
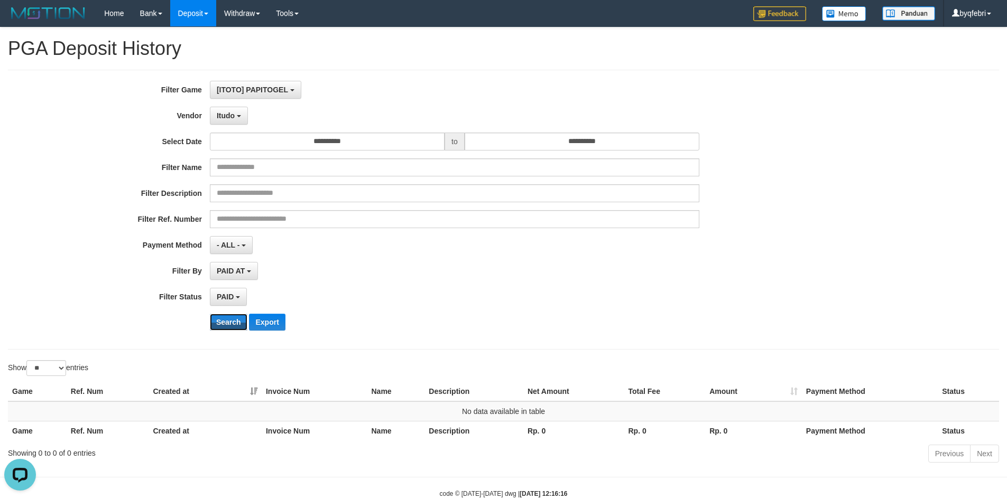
click at [230, 314] on button "Search" at bounding box center [229, 322] width 38 height 17
click at [234, 115] on span "Itudo" at bounding box center [226, 116] width 18 height 8
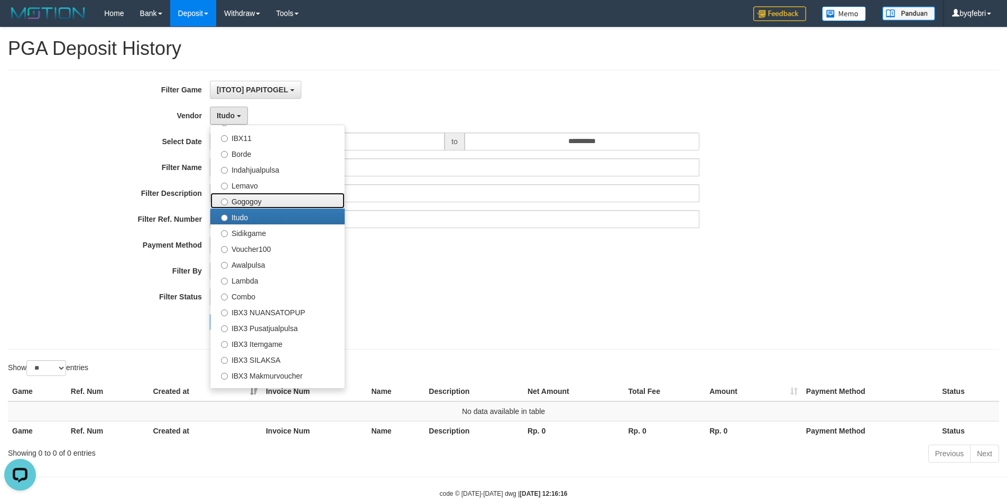
drag, startPoint x: 242, startPoint y: 198, endPoint x: 243, endPoint y: 212, distance: 14.3
click at [242, 198] on label "Gogogoy" at bounding box center [277, 201] width 134 height 16
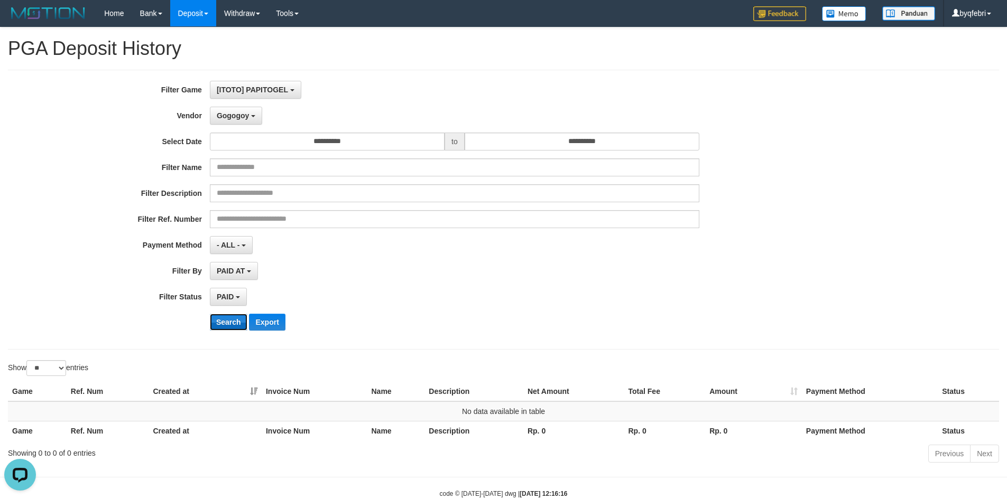
click at [223, 329] on button "Search" at bounding box center [229, 322] width 38 height 17
drag, startPoint x: 246, startPoint y: 115, endPoint x: 246, endPoint y: 122, distance: 7.4
click at [245, 115] on span "Gogogoy" at bounding box center [233, 116] width 32 height 8
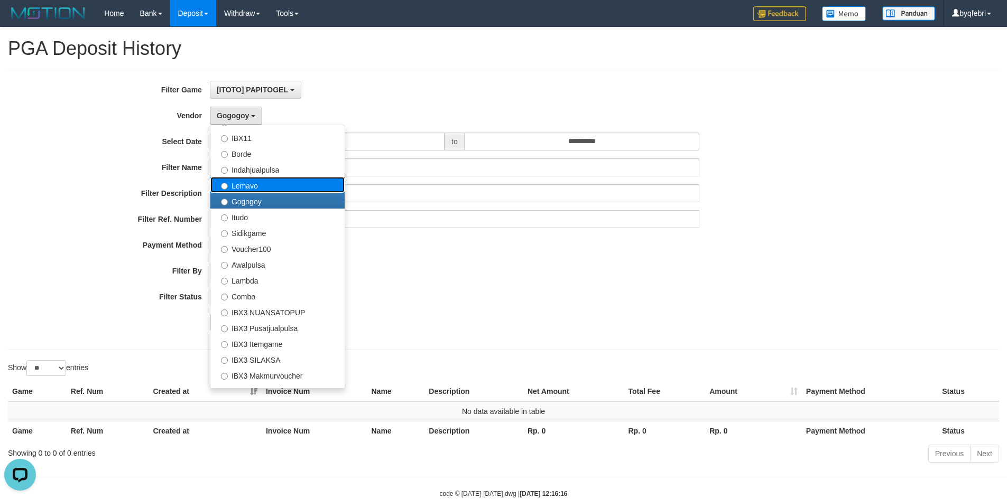
click at [255, 182] on label "Lemavo" at bounding box center [277, 185] width 134 height 16
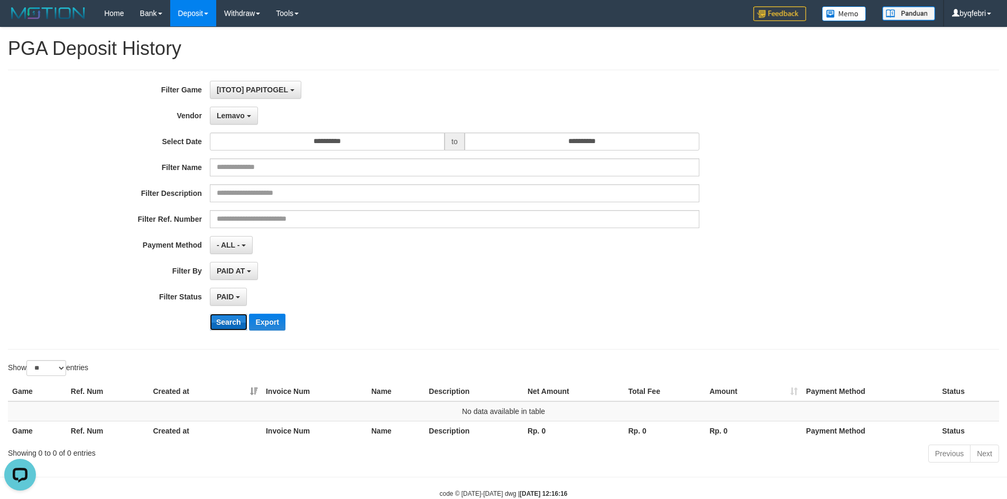
click at [228, 327] on button "Search" at bounding box center [229, 322] width 38 height 17
click at [243, 117] on span "Lemavo" at bounding box center [231, 116] width 28 height 8
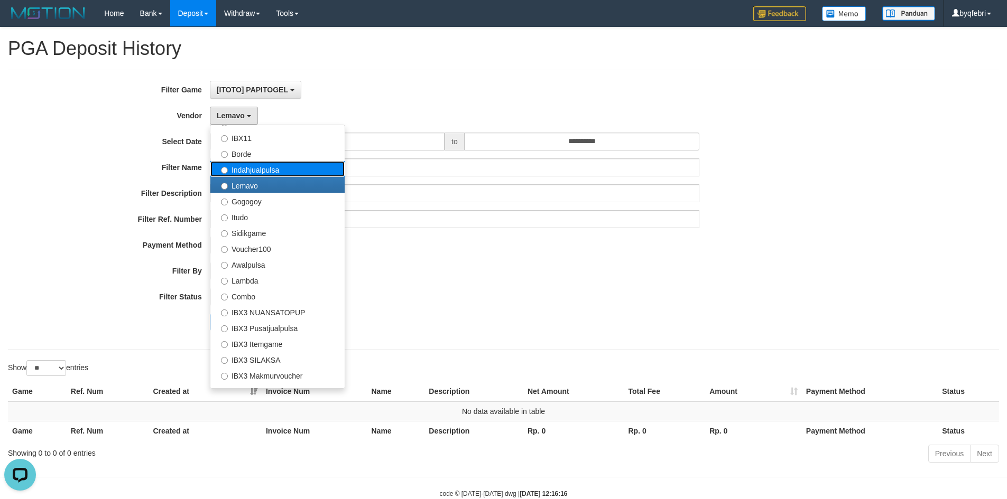
click at [255, 165] on label "Indahjualpulsa" at bounding box center [277, 169] width 134 height 16
select select "**********"
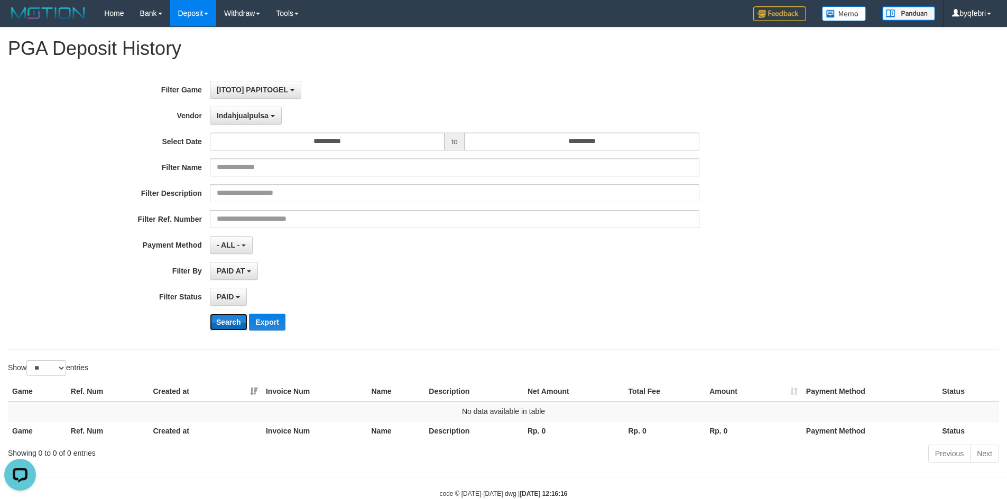
click at [238, 319] on button "Search" at bounding box center [229, 322] width 38 height 17
click at [240, 115] on span "Indahjualpulsa" at bounding box center [243, 116] width 52 height 8
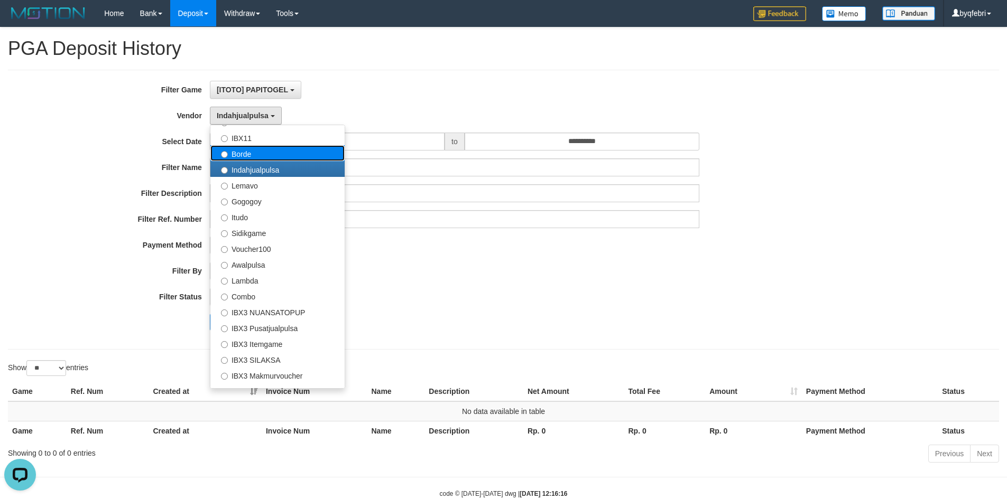
click at [251, 153] on label "Borde" at bounding box center [277, 153] width 134 height 16
select select "**********"
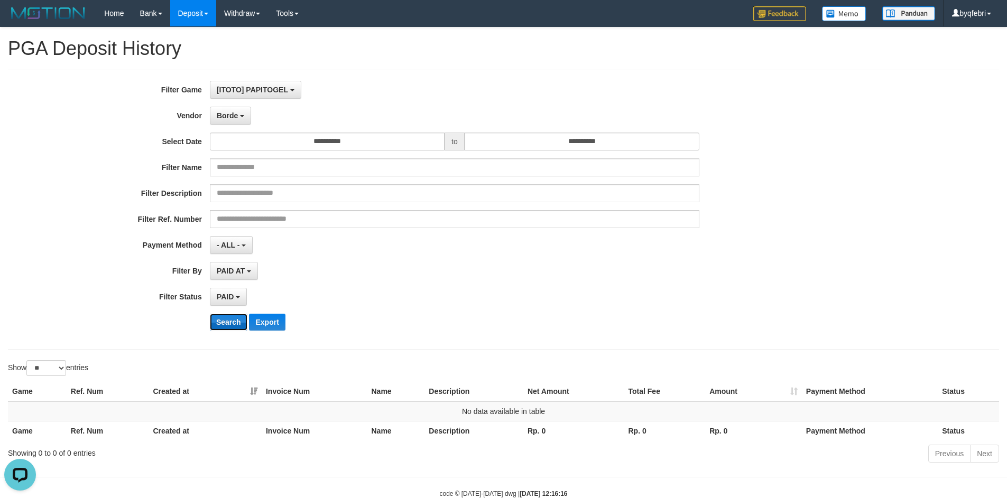
click at [237, 322] on button "Search" at bounding box center [229, 322] width 38 height 17
click at [237, 118] on span "Borde" at bounding box center [227, 116] width 21 height 8
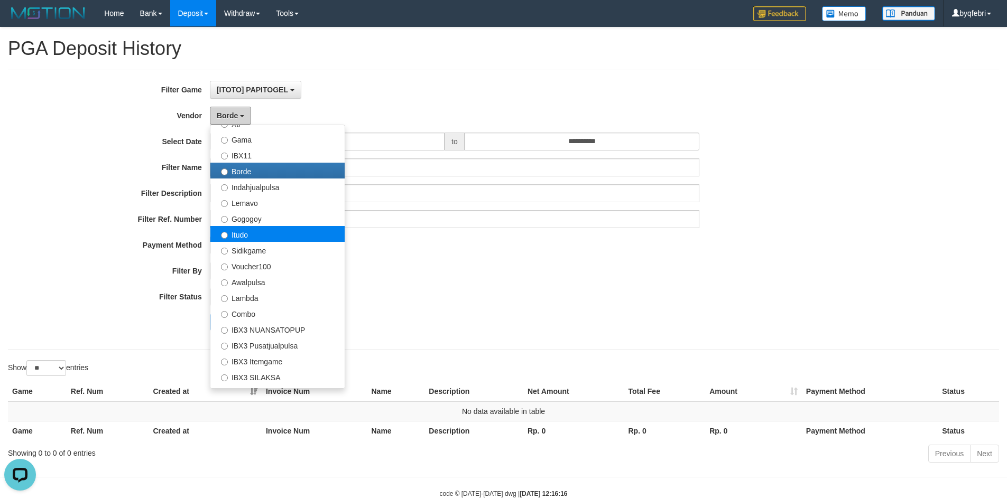
scroll to position [236, 0]
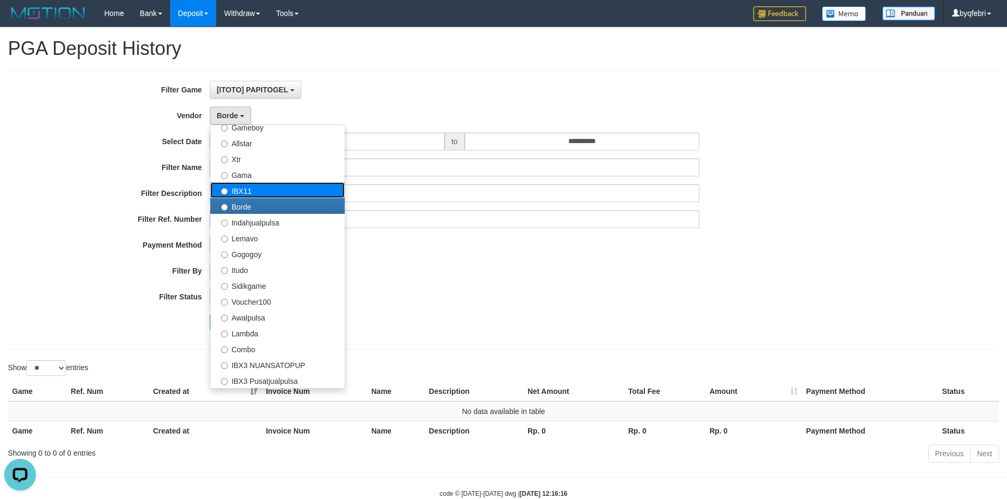
click at [264, 188] on label "IBX11" at bounding box center [277, 190] width 134 height 16
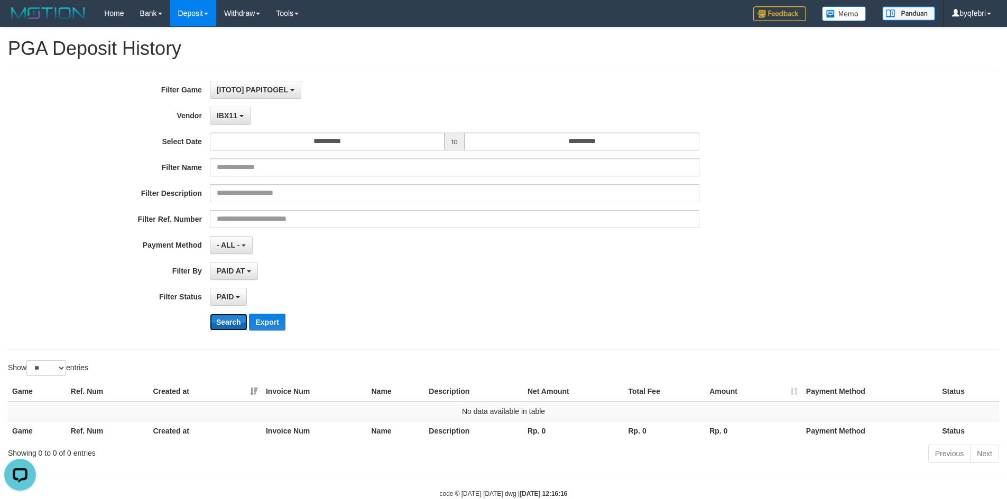
click at [228, 330] on button "Search" at bounding box center [229, 322] width 38 height 17
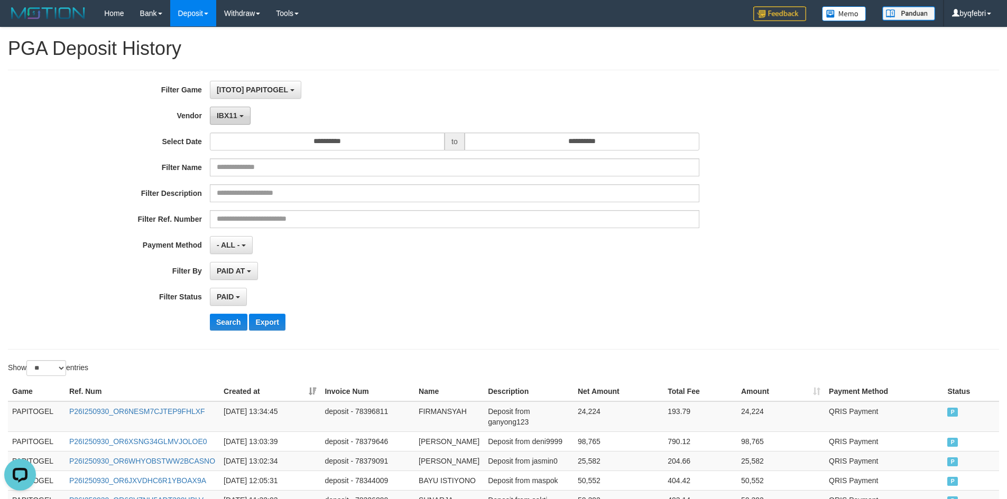
click at [239, 115] on b "button" at bounding box center [241, 116] width 4 height 2
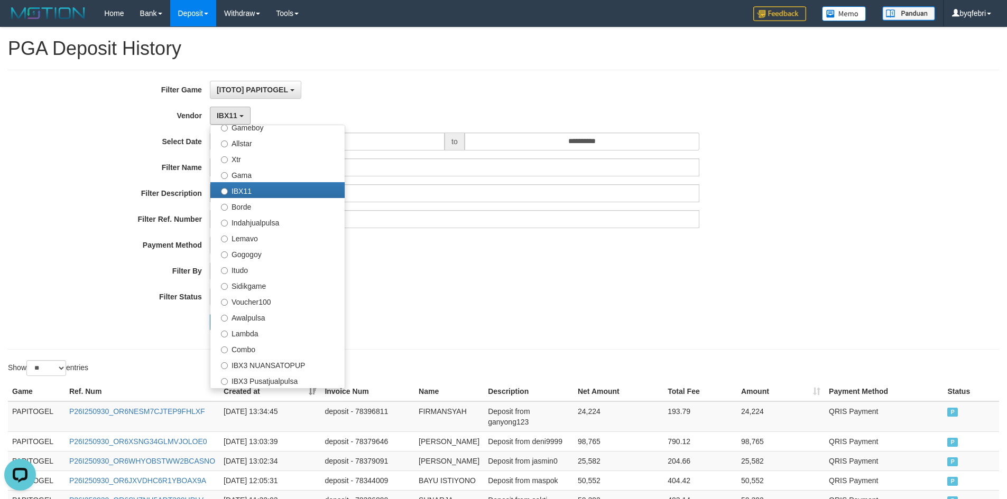
click at [438, 307] on div "**********" at bounding box center [419, 210] width 839 height 258
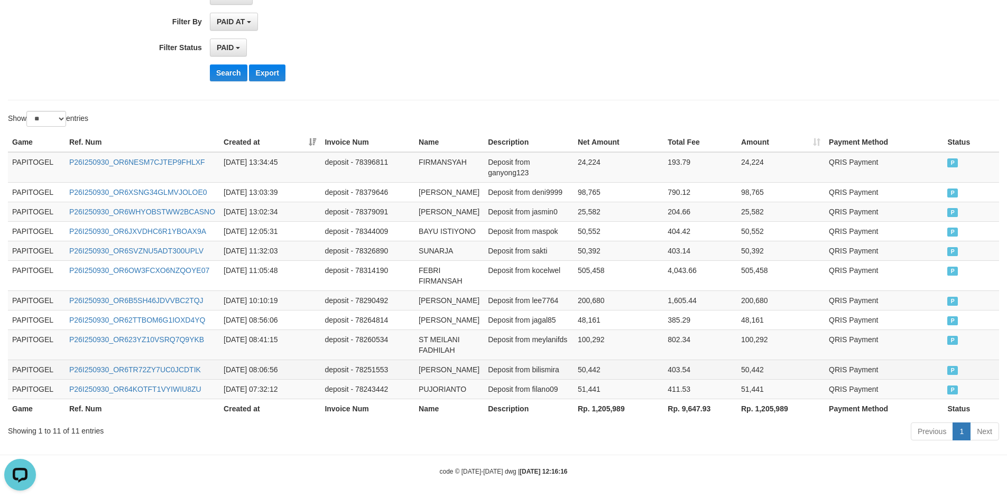
scroll to position [295, 0]
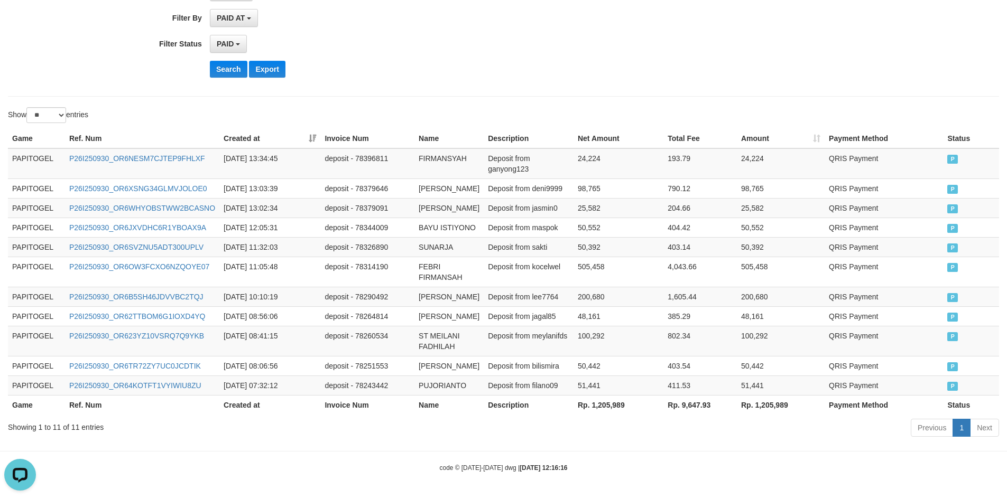
click at [598, 408] on th "Rp. 1,205,989" at bounding box center [618, 405] width 90 height 20
copy th "1,205,989"
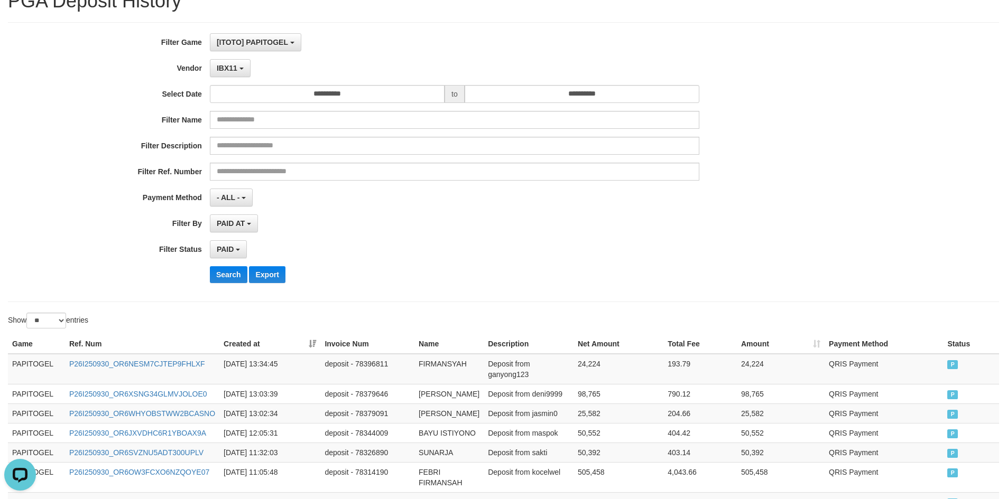
scroll to position [0, 0]
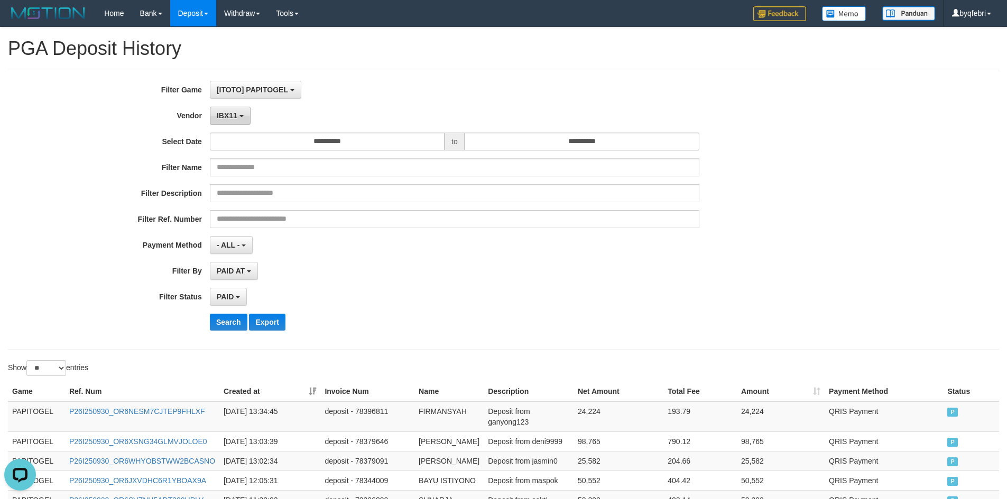
click at [249, 122] on div "IBX11 - Default Vendor - Lucy Luna Atlas WD LB Java Purple Green Gigantic Aladi…" at bounding box center [454, 116] width 489 height 18
click at [243, 121] on button "IBX11" at bounding box center [230, 116] width 41 height 18
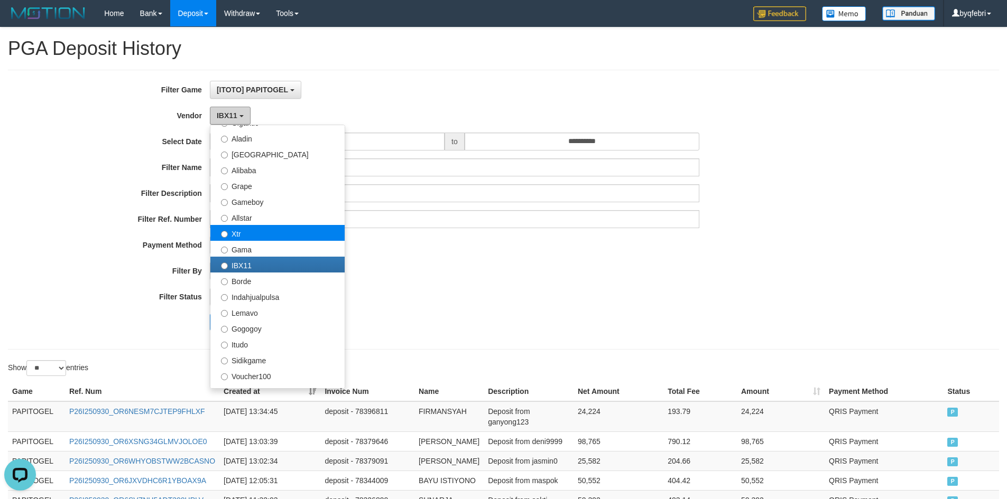
scroll to position [130, 0]
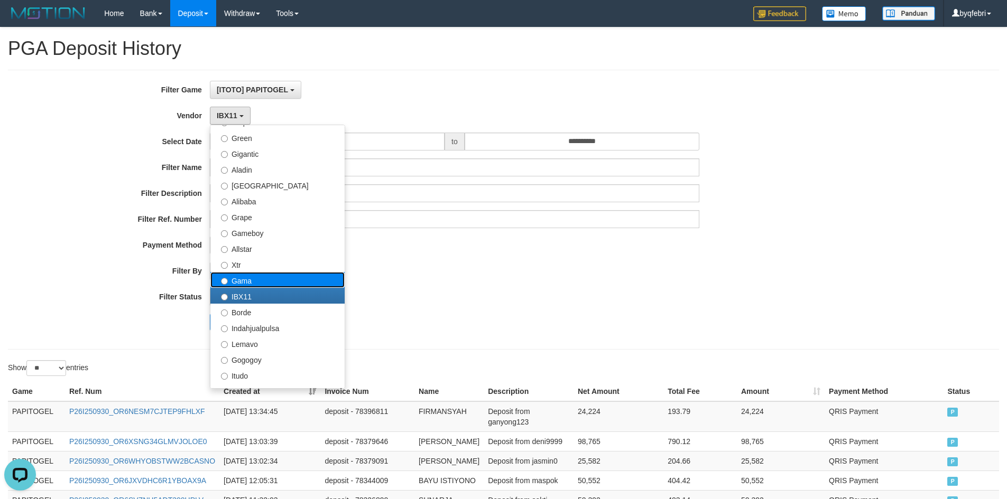
click at [263, 275] on label "Gama" at bounding box center [277, 280] width 134 height 16
select select "**********"
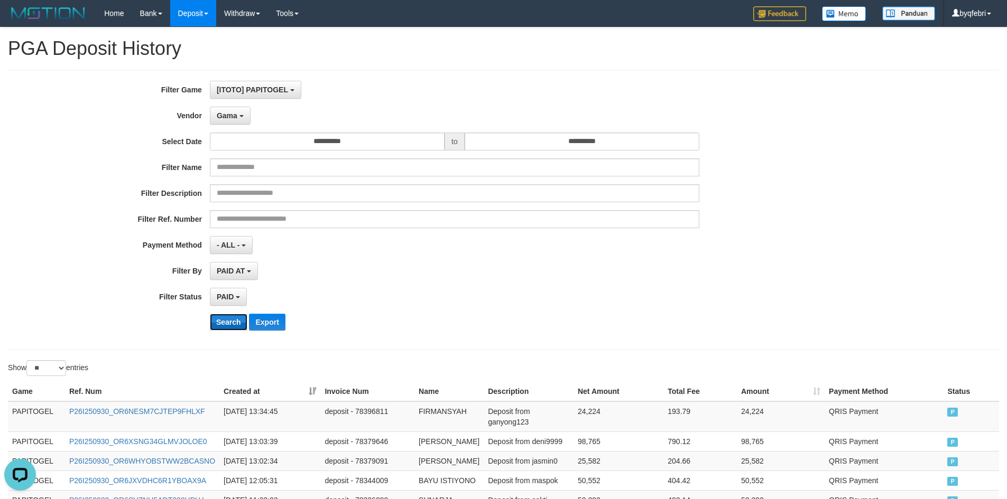
click at [227, 318] on button "Search" at bounding box center [229, 322] width 38 height 17
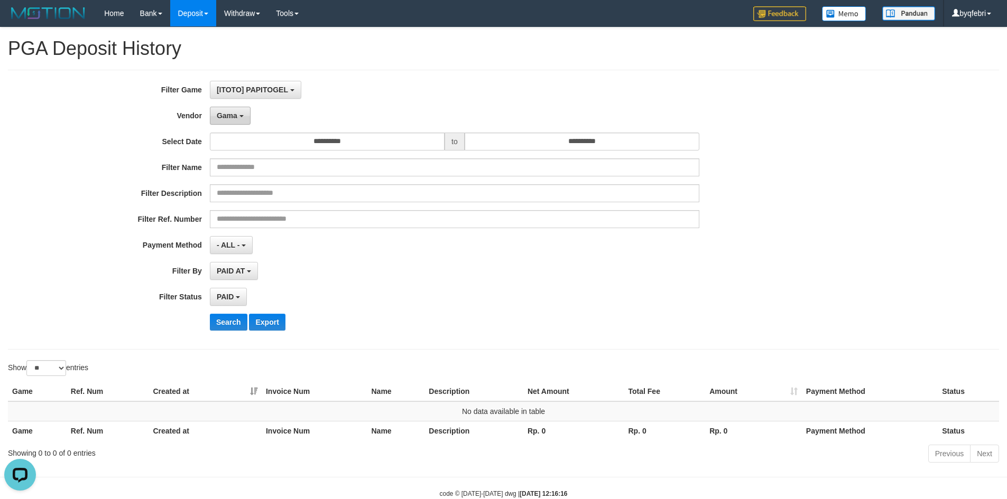
click at [237, 116] on span "Gama" at bounding box center [227, 116] width 21 height 8
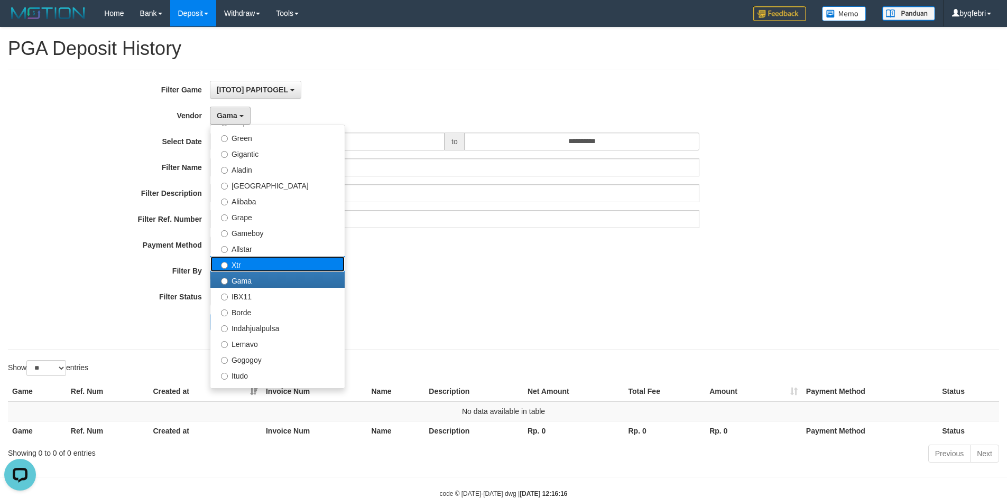
click at [246, 257] on label "Xtr" at bounding box center [277, 264] width 134 height 16
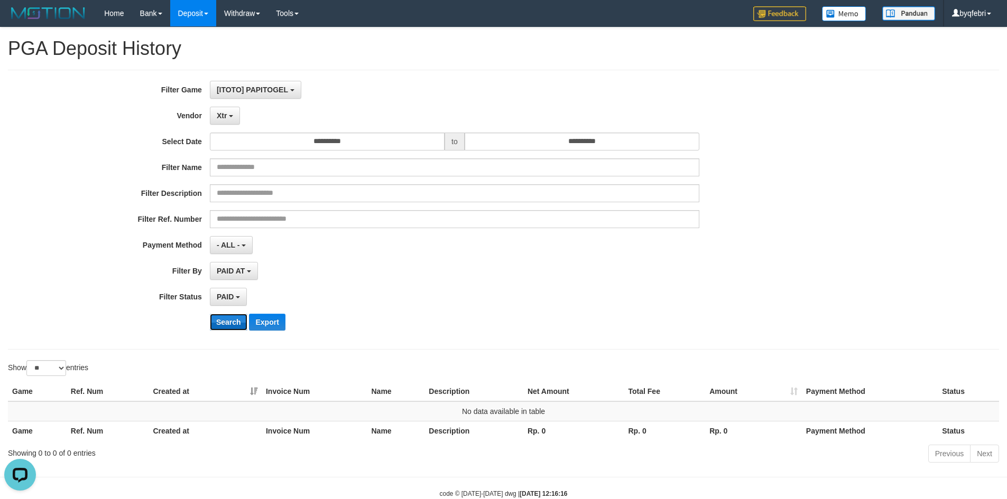
click at [219, 322] on button "Search" at bounding box center [229, 322] width 38 height 17
click at [227, 113] on button "Xtr" at bounding box center [225, 116] width 30 height 18
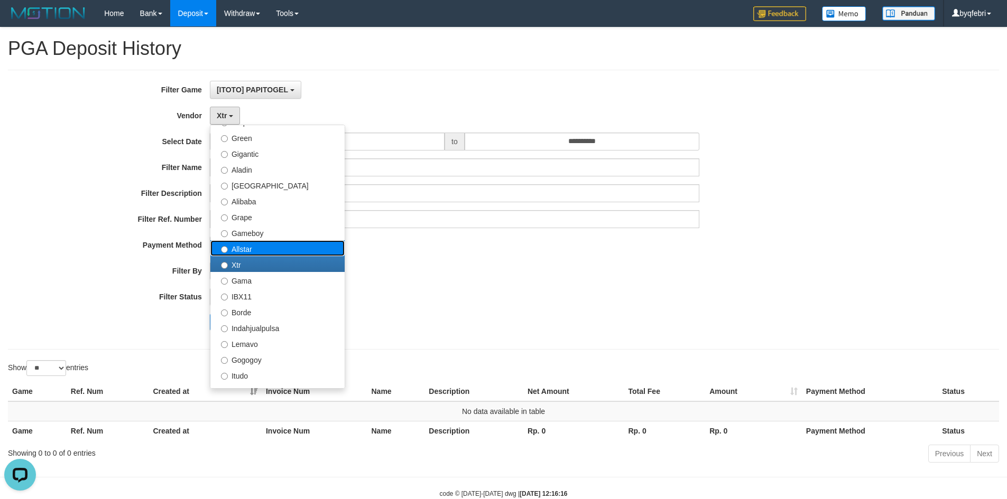
click at [245, 247] on label "Allstar" at bounding box center [277, 248] width 134 height 16
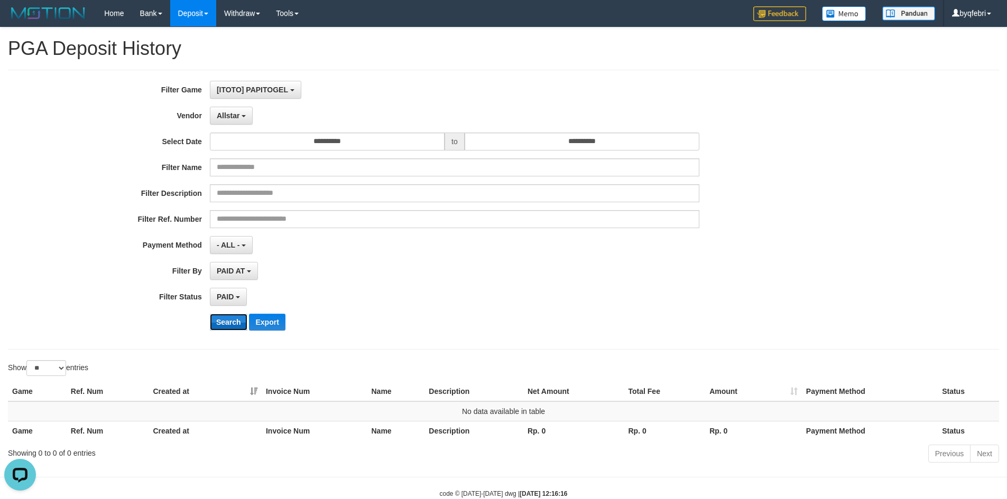
click at [230, 325] on button "Search" at bounding box center [229, 322] width 38 height 17
click at [240, 112] on button "Allstar" at bounding box center [231, 116] width 43 height 18
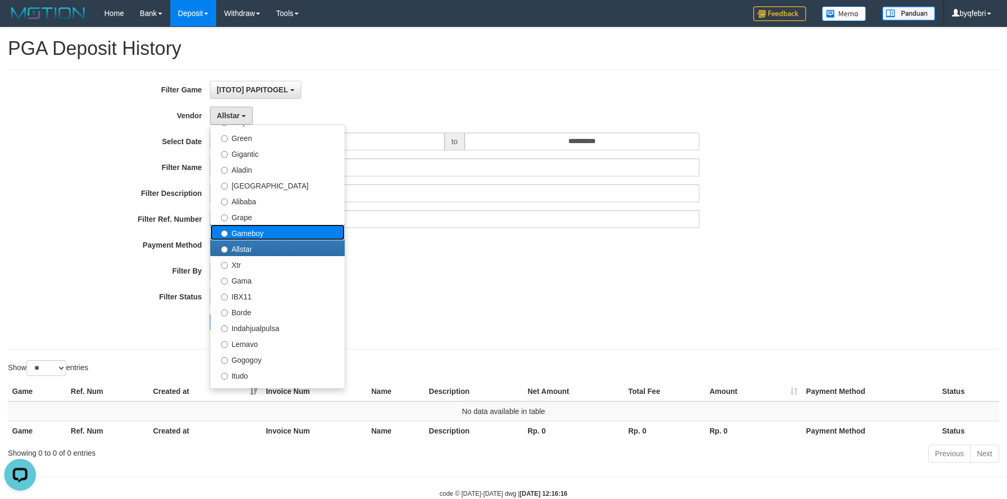
click at [257, 230] on label "Gameboy" at bounding box center [277, 233] width 134 height 16
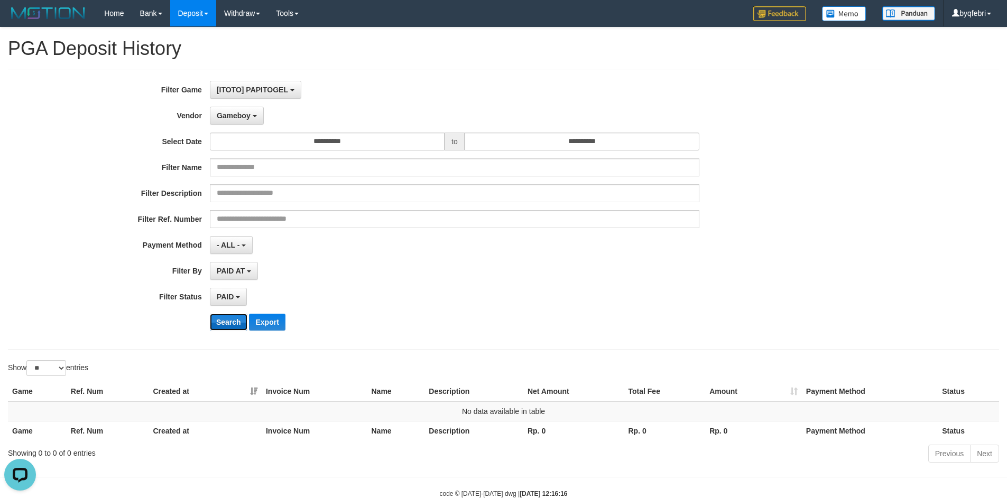
click at [230, 322] on button "Search" at bounding box center [229, 322] width 38 height 17
click at [245, 119] on span "Gameboy" at bounding box center [234, 116] width 34 height 8
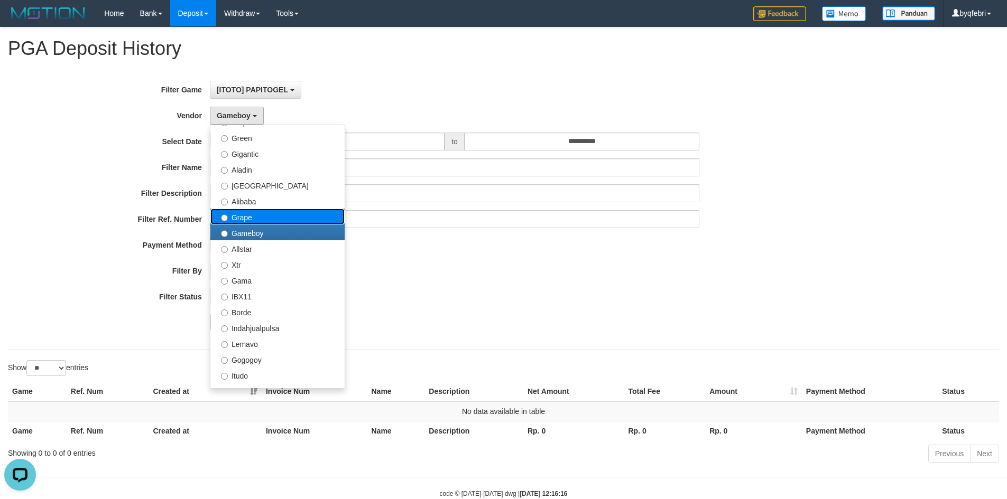
click at [252, 213] on label "Grape" at bounding box center [277, 217] width 134 height 16
select select "**********"
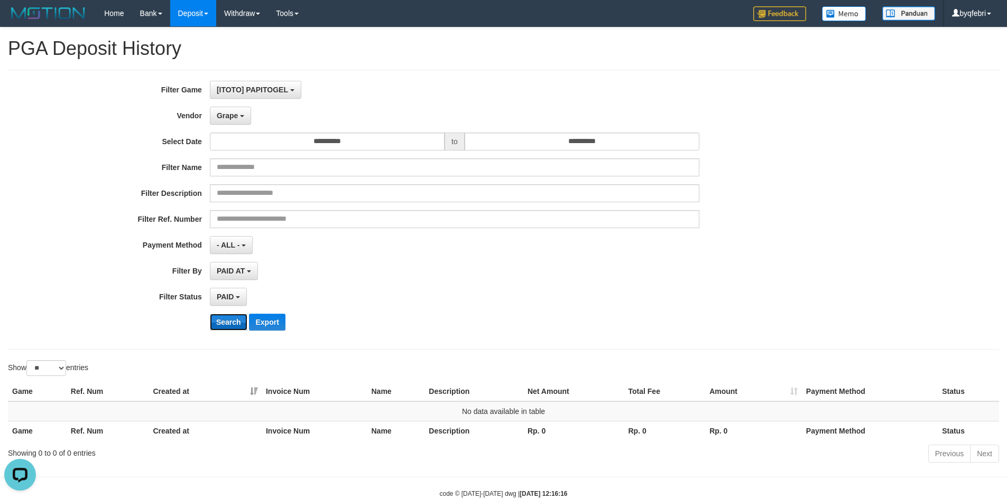
click at [217, 322] on button "Search" at bounding box center [229, 322] width 38 height 17
click at [232, 115] on span "Grape" at bounding box center [227, 116] width 21 height 8
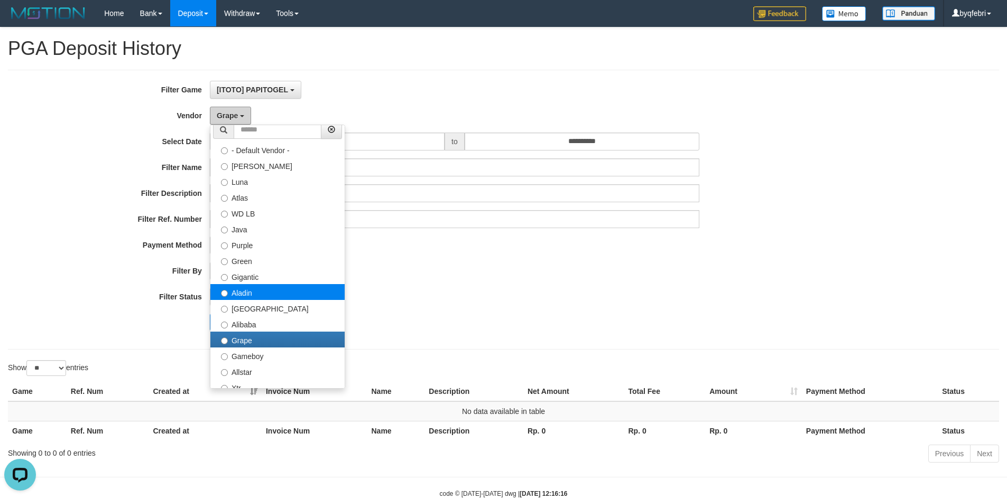
scroll to position [0, 0]
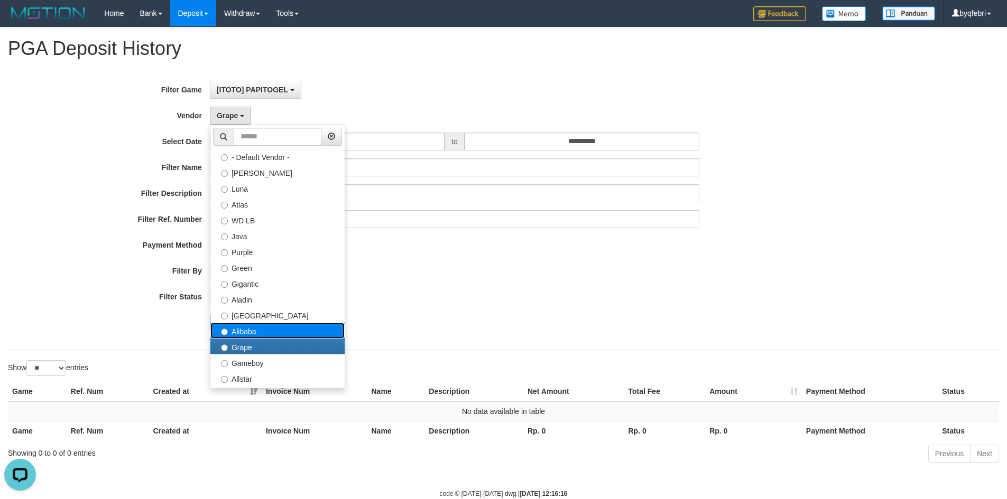
click at [252, 326] on label "Alibaba" at bounding box center [277, 331] width 134 height 16
select select "**********"
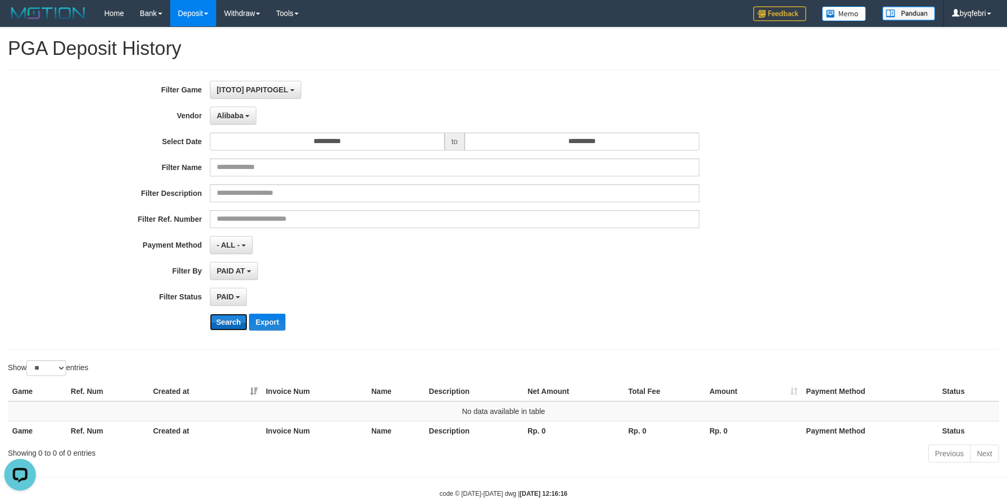
click at [239, 319] on button "Search" at bounding box center [229, 322] width 38 height 17
click at [241, 115] on span "Alibaba" at bounding box center [230, 116] width 27 height 8
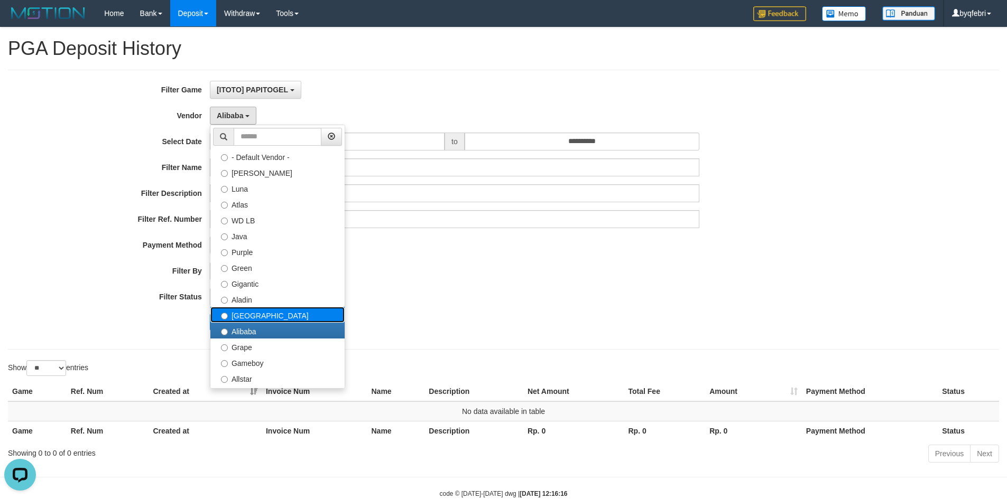
click at [247, 311] on label "Dubai" at bounding box center [277, 315] width 134 height 16
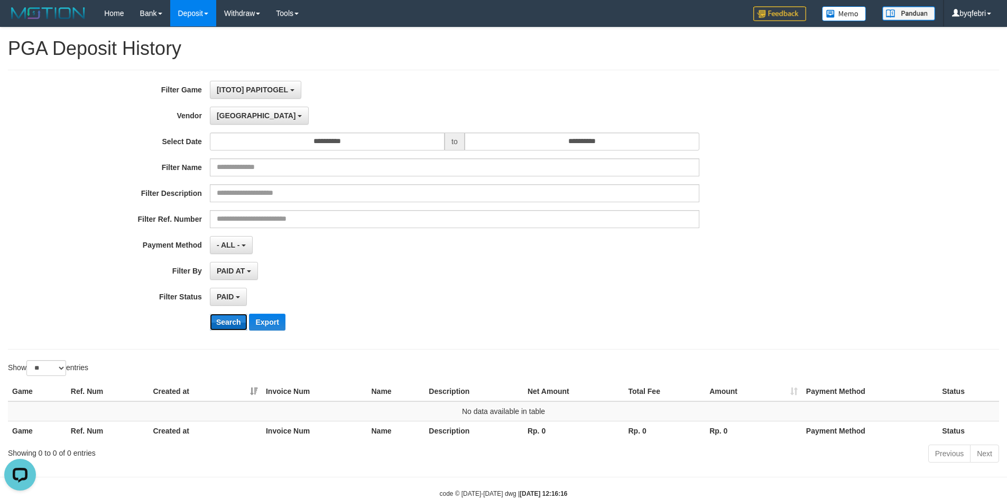
click at [235, 326] on button "Search" at bounding box center [229, 322] width 38 height 17
click at [229, 122] on button "Dubai" at bounding box center [259, 116] width 99 height 18
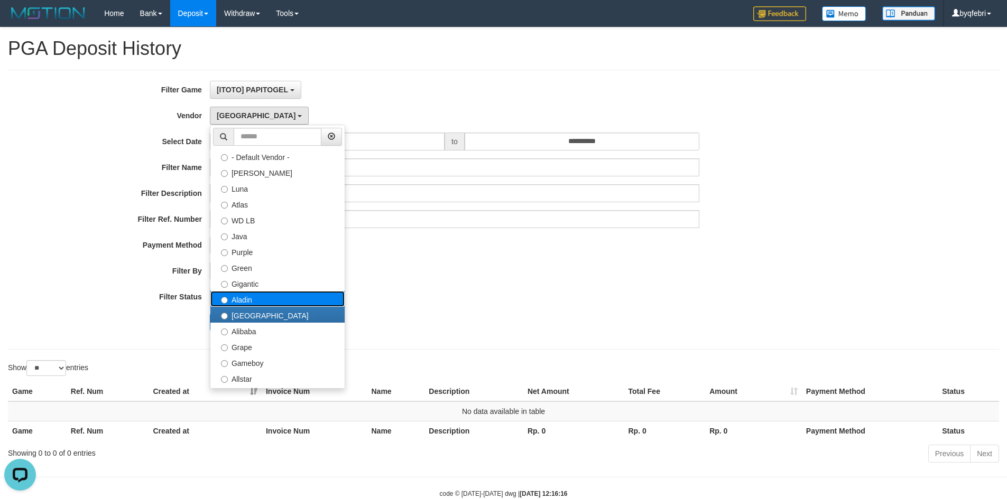
click at [255, 294] on label "Aladin" at bounding box center [277, 299] width 134 height 16
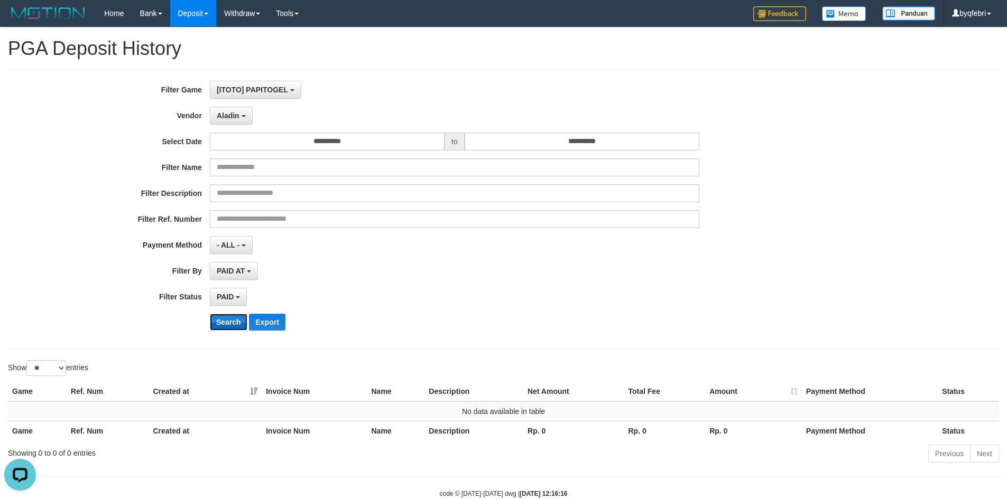
click at [243, 328] on button "Search" at bounding box center [229, 322] width 38 height 17
click at [246, 109] on button "Aladin" at bounding box center [231, 116] width 43 height 18
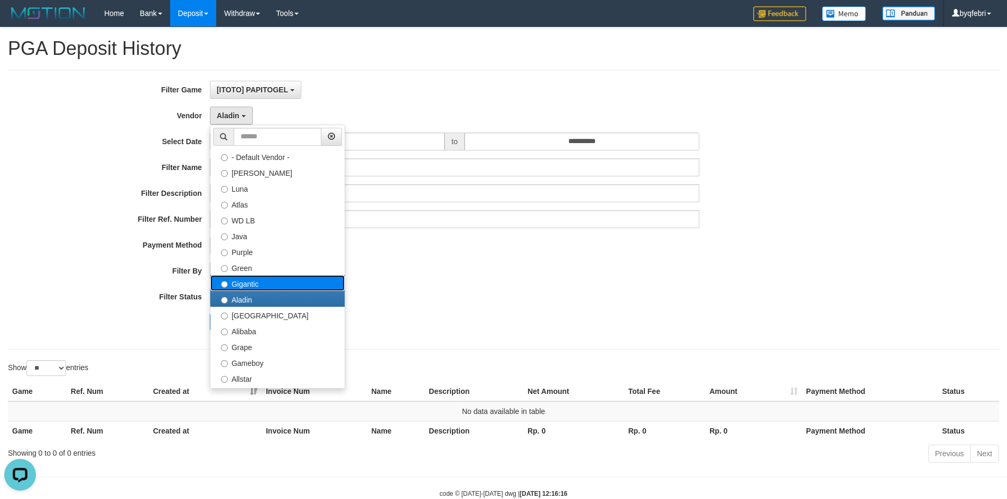
click at [242, 277] on label "Gigantic" at bounding box center [277, 283] width 134 height 16
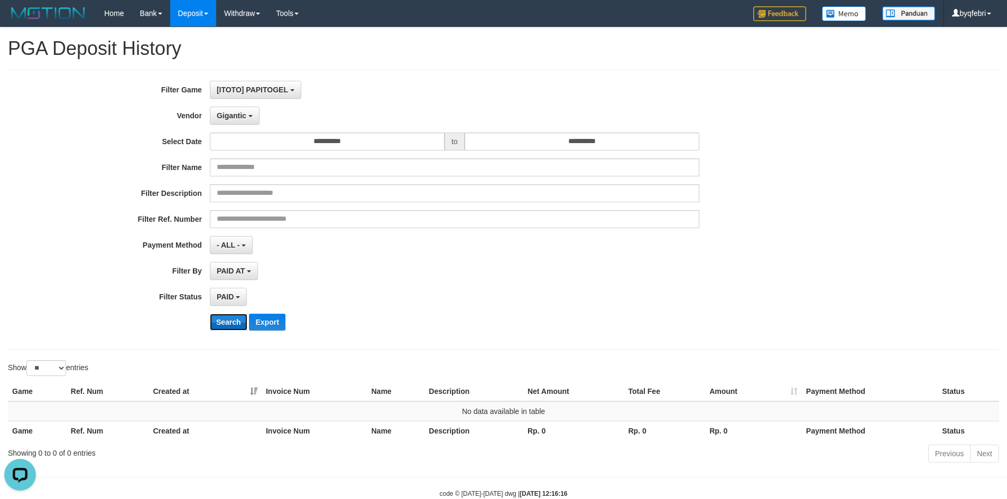
click at [227, 318] on button "Search" at bounding box center [229, 322] width 38 height 17
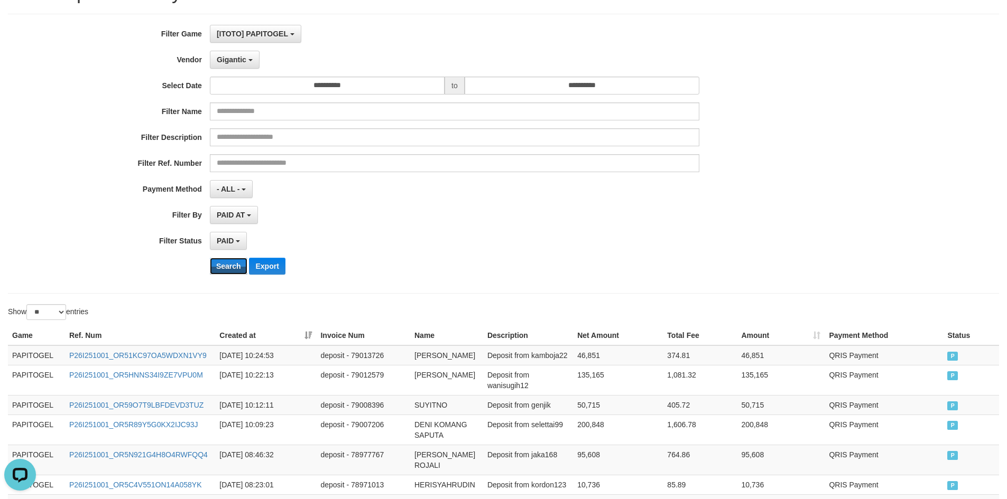
scroll to position [402, 0]
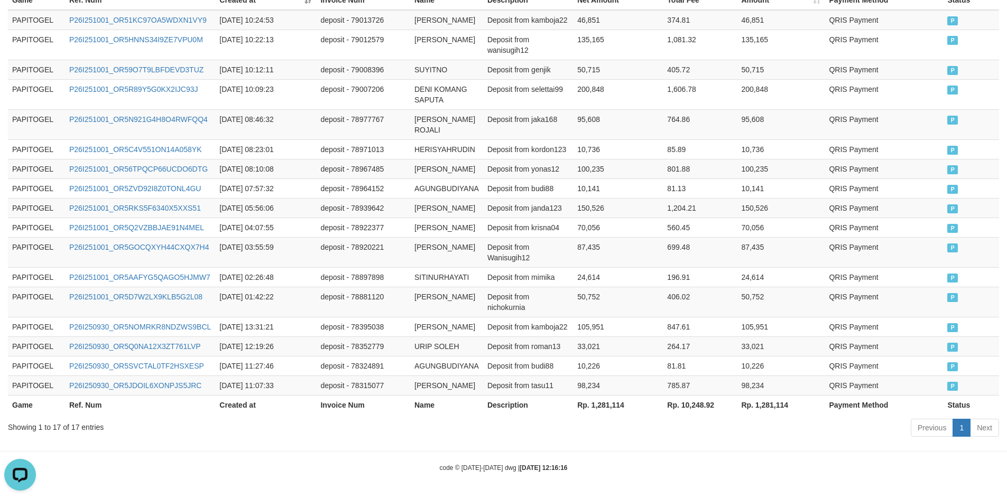
click at [603, 407] on th "Rp. 1,281,114" at bounding box center [618, 405] width 90 height 20
copy th "1,281,114"
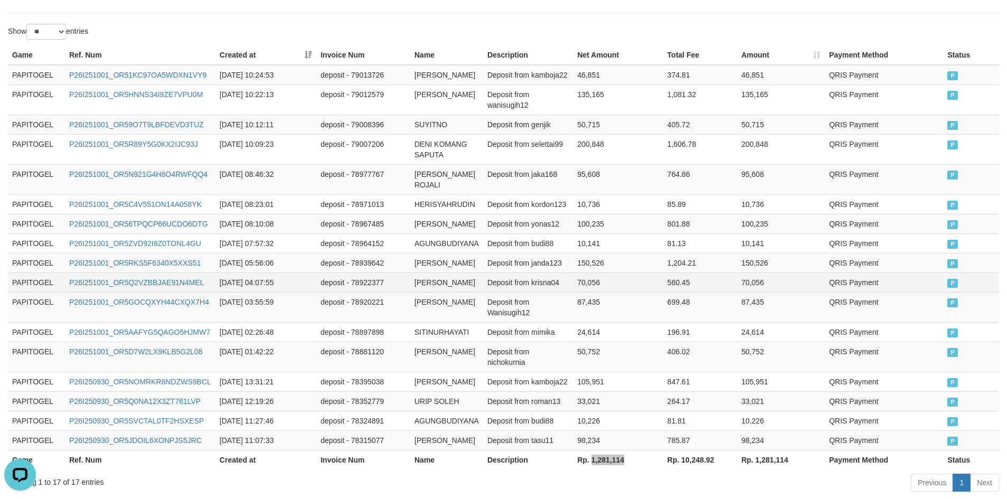
scroll to position [0, 0]
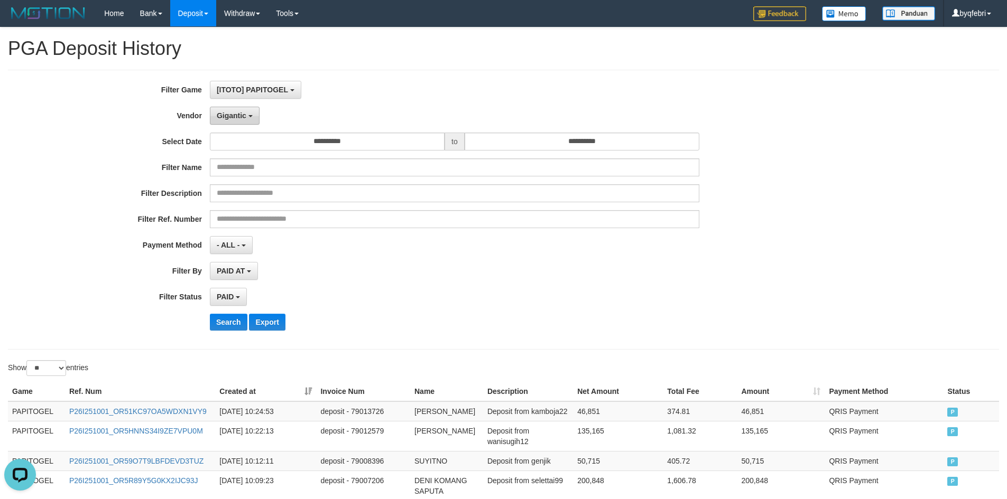
click at [218, 124] on button "Gigantic" at bounding box center [235, 116] width 50 height 18
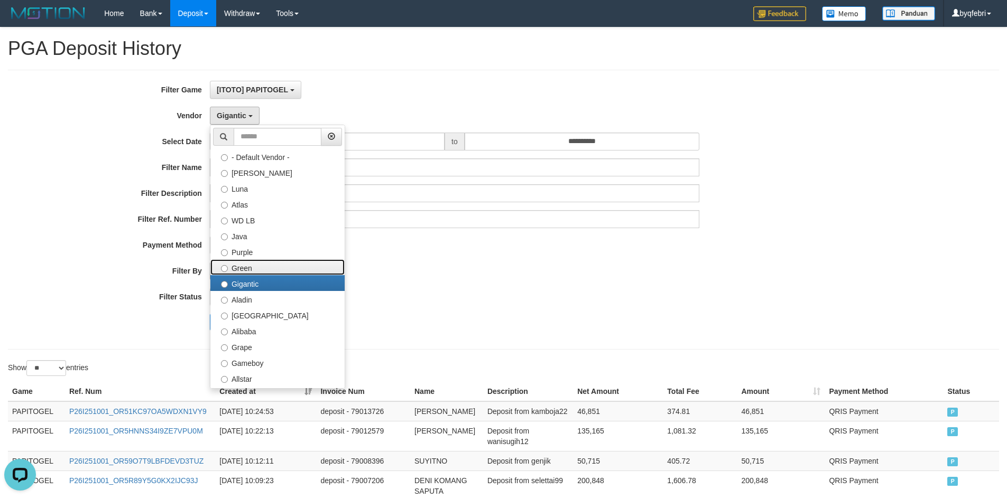
click at [240, 267] on label "Green" at bounding box center [277, 268] width 134 height 16
select select "**********"
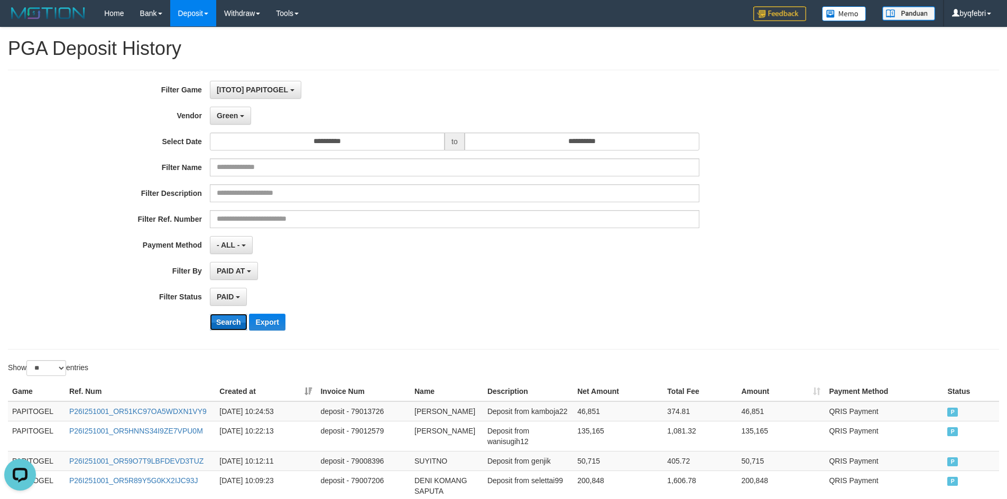
click at [235, 320] on button "Search" at bounding box center [229, 322] width 38 height 17
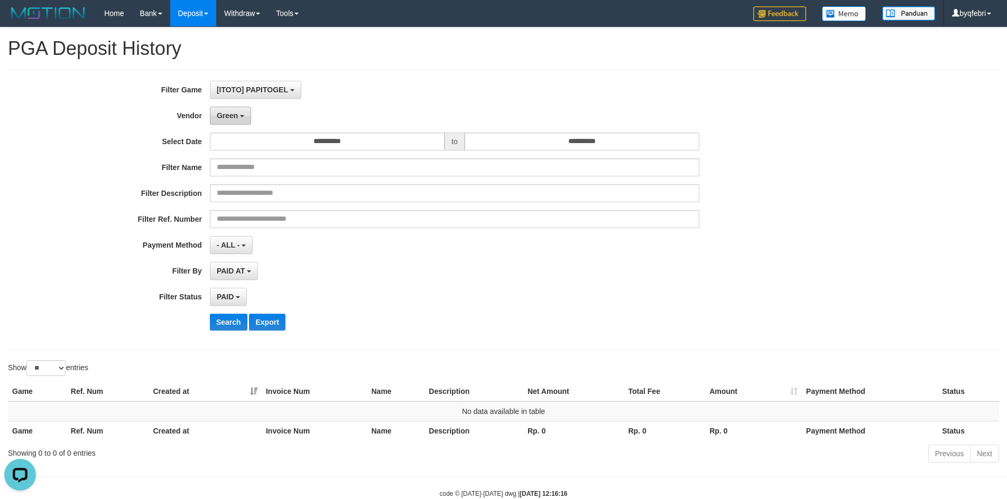
click at [225, 114] on span "Green" at bounding box center [227, 116] width 21 height 8
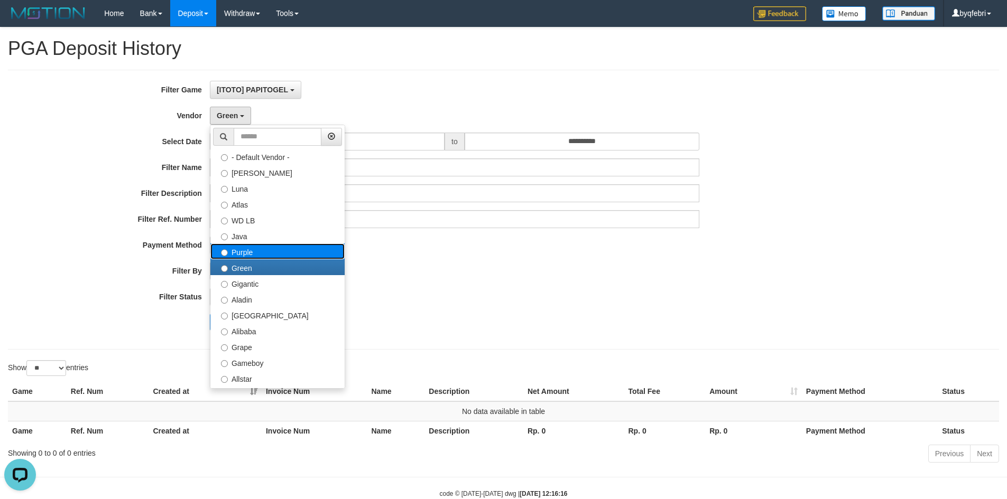
click at [253, 251] on label "Purple" at bounding box center [277, 252] width 134 height 16
select select "**********"
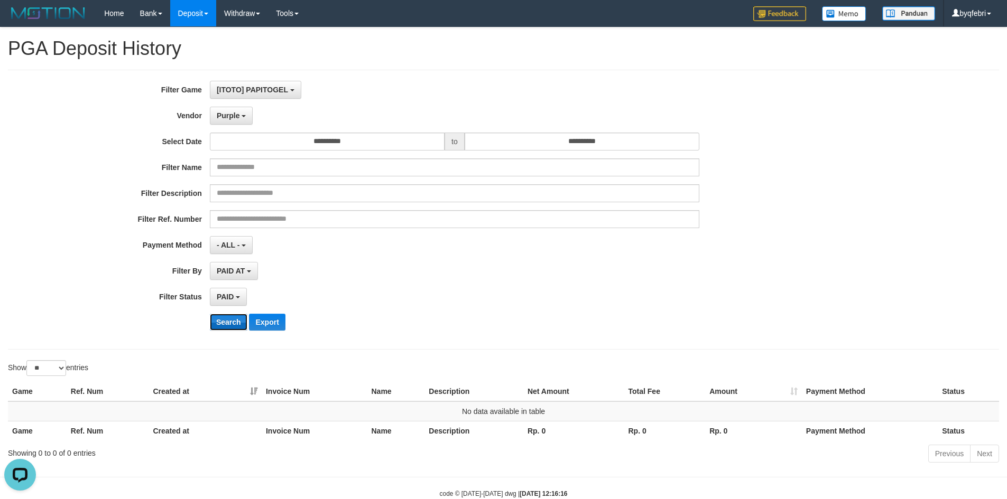
click at [230, 322] on button "Search" at bounding box center [229, 322] width 38 height 17
click at [228, 110] on button "Purple" at bounding box center [231, 116] width 43 height 18
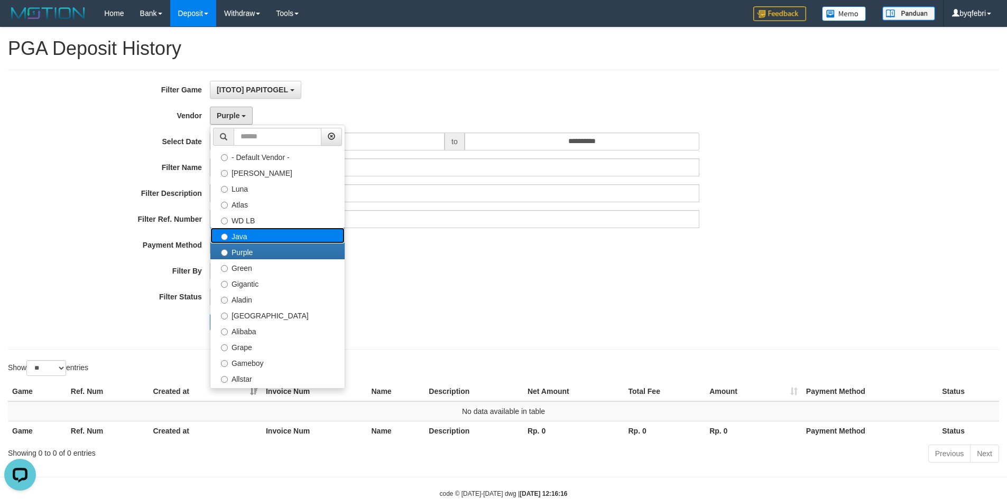
click at [252, 234] on label "Java" at bounding box center [277, 236] width 134 height 16
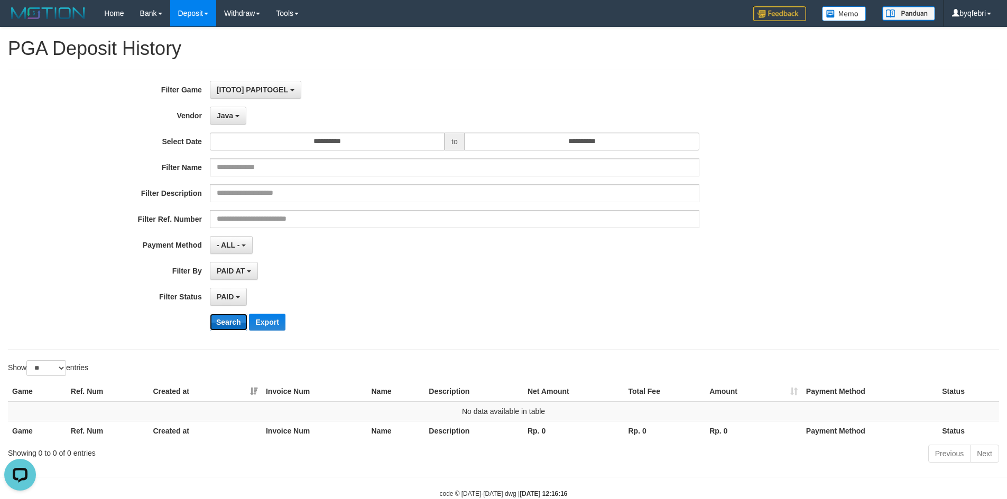
click at [232, 320] on button "Search" at bounding box center [229, 322] width 38 height 17
click at [230, 112] on span "Java" at bounding box center [225, 116] width 16 height 8
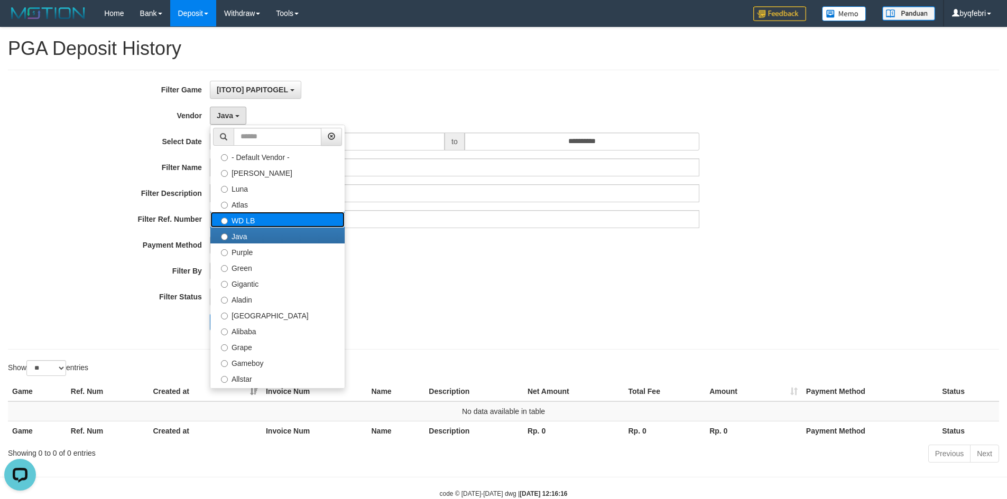
click at [255, 215] on label "WD LB" at bounding box center [277, 220] width 134 height 16
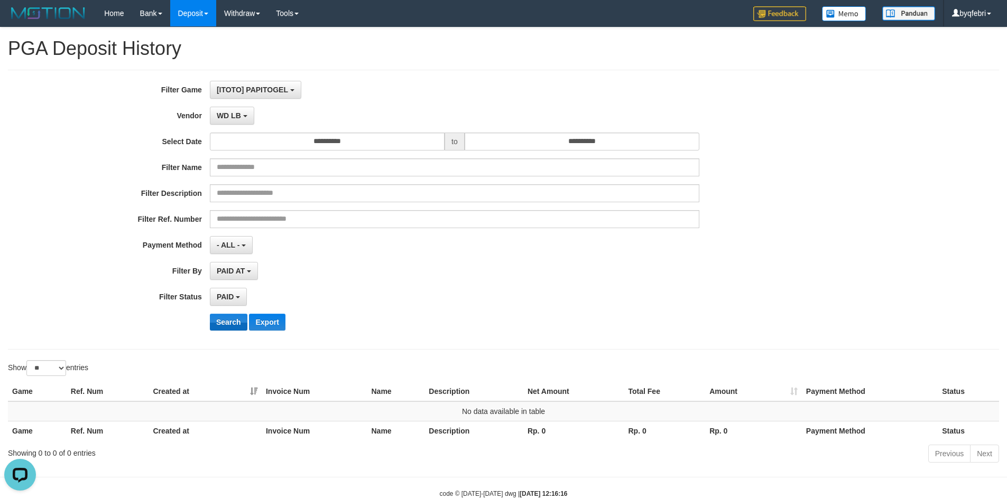
click at [234, 312] on div "**********" at bounding box center [419, 210] width 839 height 258
click at [233, 314] on button "Search" at bounding box center [229, 322] width 38 height 17
click at [242, 126] on div "**********" at bounding box center [419, 210] width 839 height 258
click at [240, 109] on button "WD LB" at bounding box center [232, 116] width 44 height 18
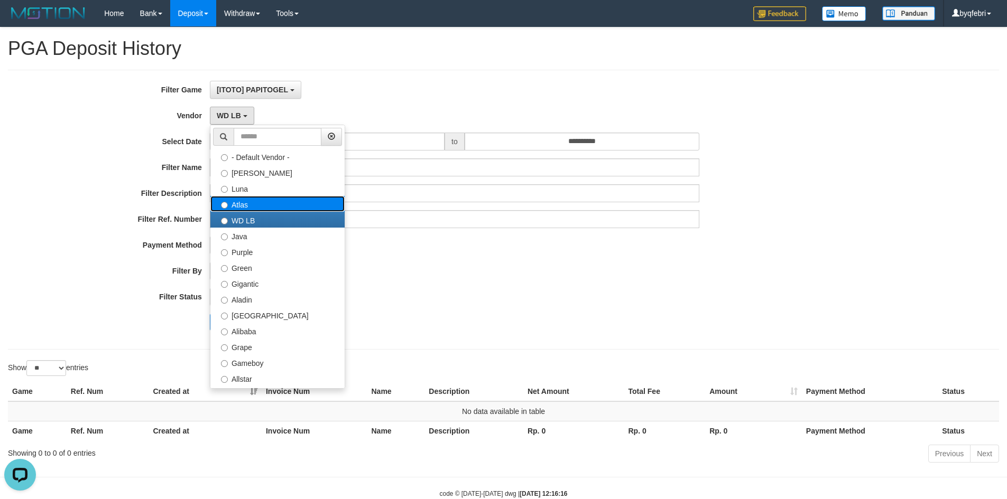
click at [267, 207] on label "Atlas" at bounding box center [277, 204] width 134 height 16
select select "**********"
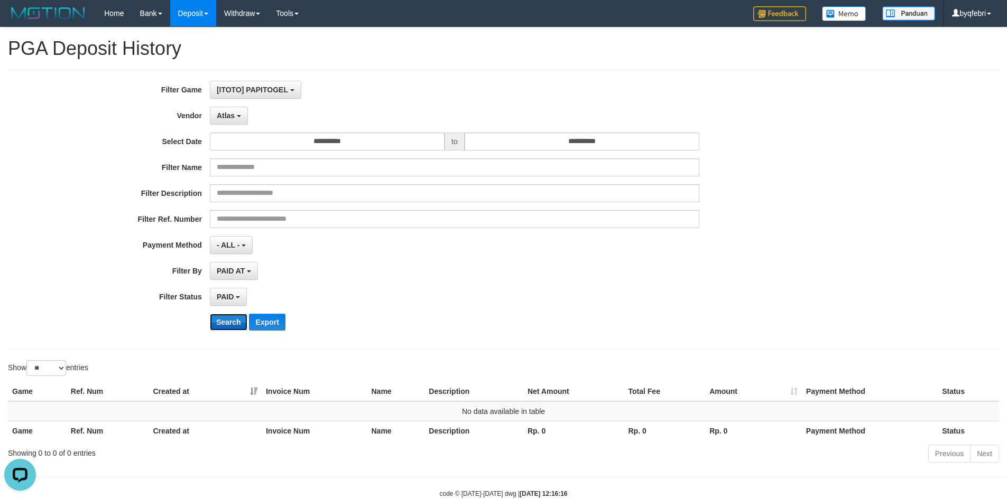
click at [219, 321] on button "Search" at bounding box center [229, 322] width 38 height 17
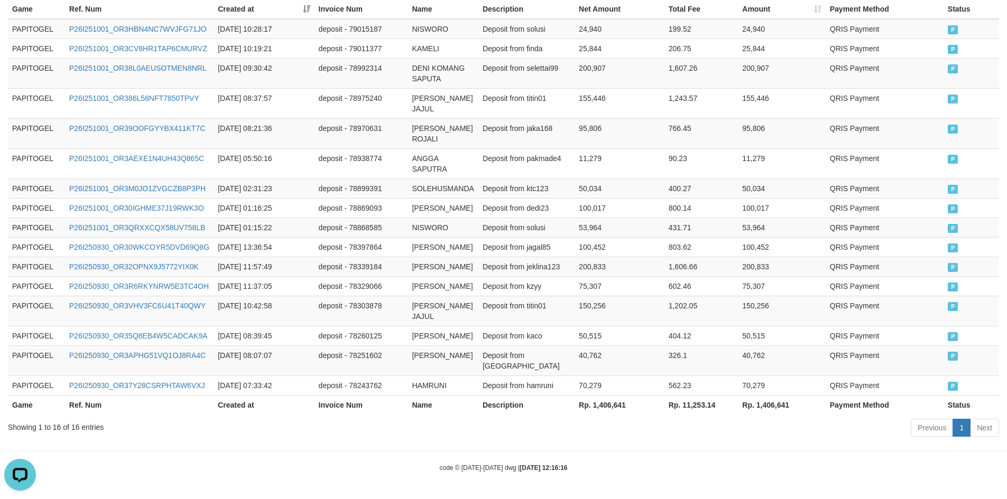
scroll to position [393, 0]
click at [603, 405] on th "Rp. 1,406,641" at bounding box center [620, 405] width 90 height 20
copy th "1,406,641"
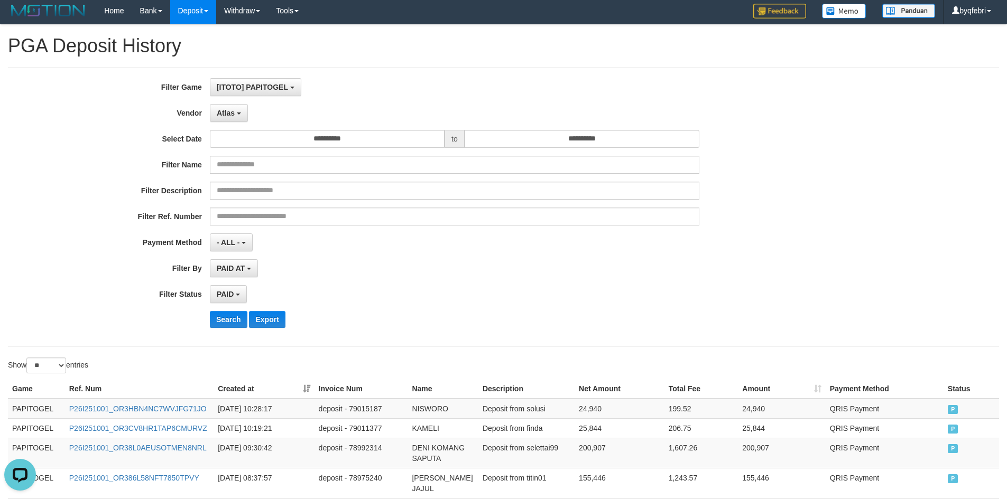
scroll to position [0, 0]
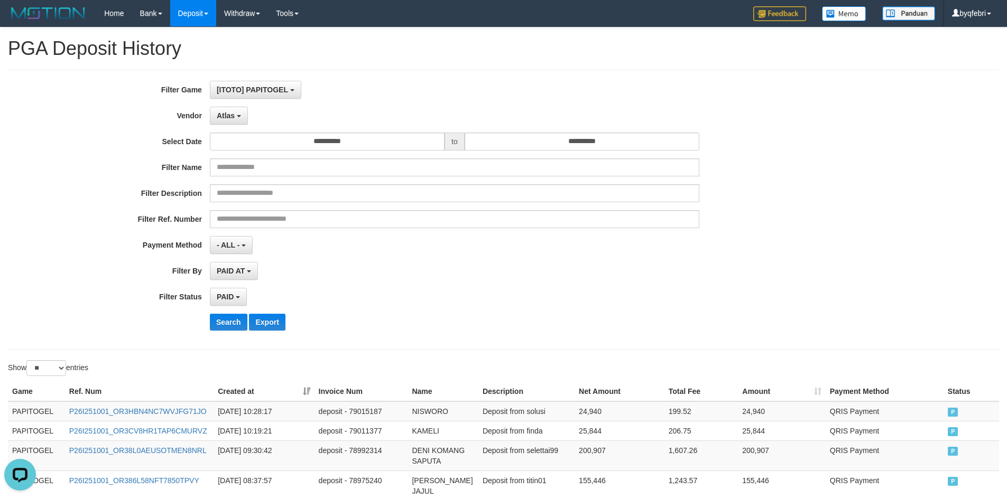
click at [229, 126] on div "**********" at bounding box center [419, 210] width 839 height 258
click at [253, 141] on input "**********" at bounding box center [327, 142] width 235 height 18
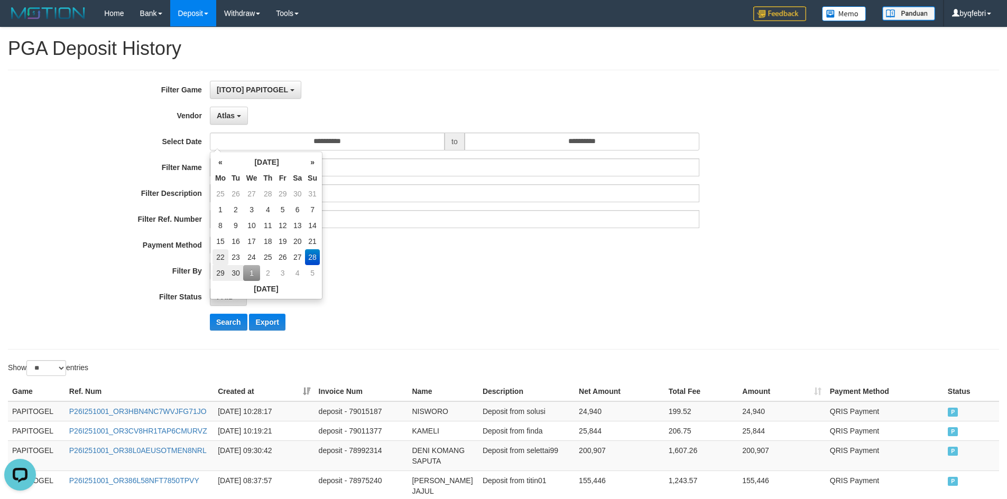
click at [222, 256] on td "22" at bounding box center [220, 257] width 16 height 16
type input "**********"
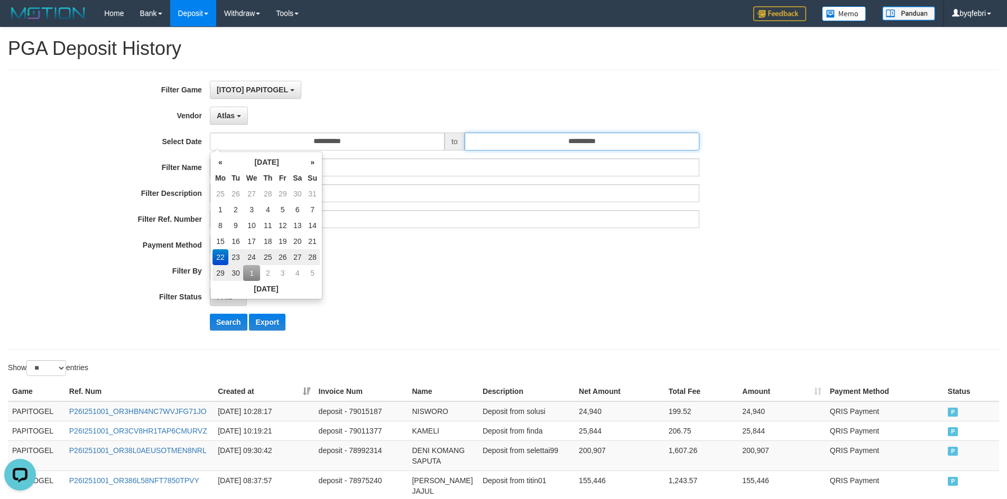
click at [497, 136] on input "**********" at bounding box center [582, 142] width 235 height 18
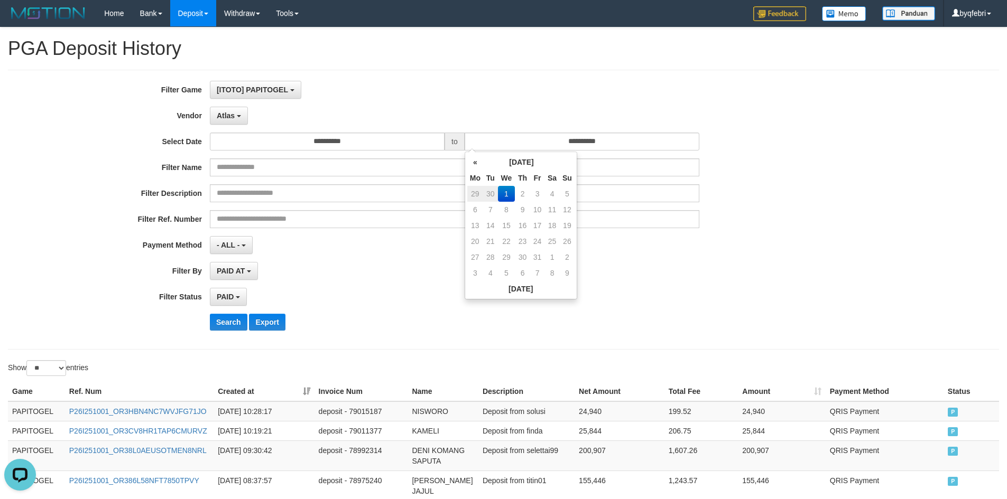
drag, startPoint x: 477, startPoint y: 168, endPoint x: 478, endPoint y: 175, distance: 7.1
click at [476, 168] on th "«" at bounding box center [475, 162] width 16 height 16
click at [570, 256] on td "28" at bounding box center [567, 257] width 15 height 16
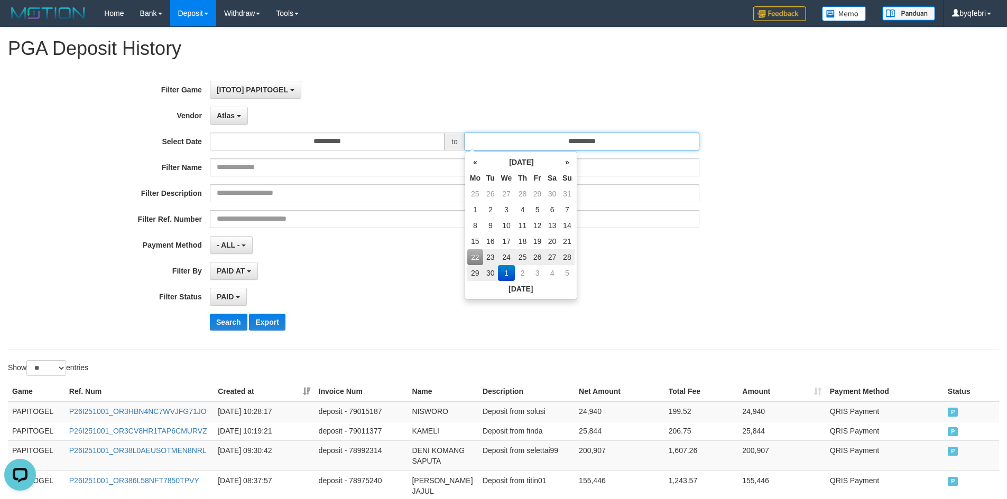
type input "**********"
click at [417, 276] on div "PAID AT PAID AT CREATED AT" at bounding box center [454, 271] width 489 height 18
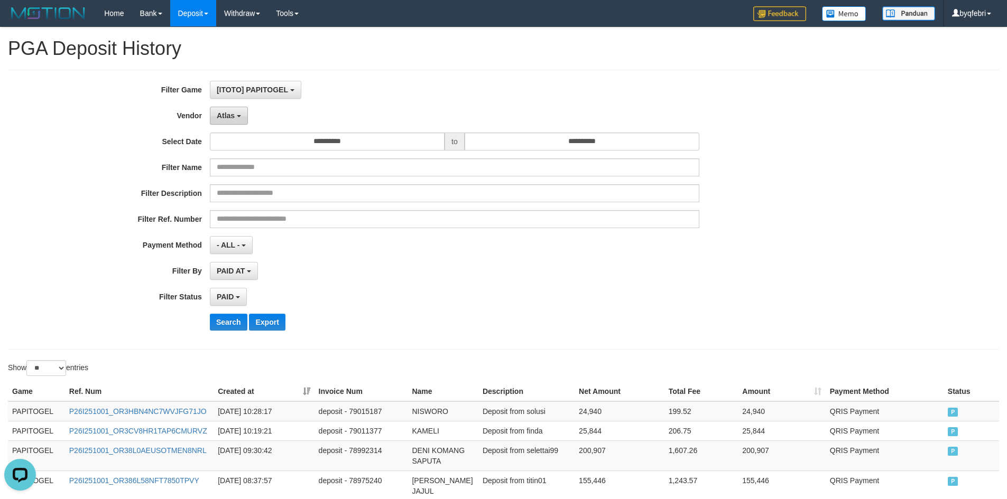
click at [224, 110] on button "Atlas" at bounding box center [229, 116] width 38 height 18
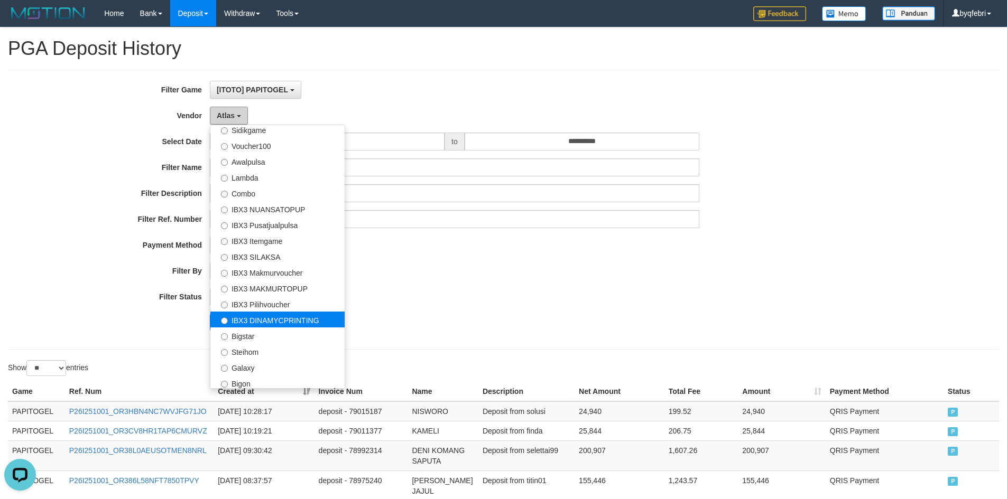
scroll to position [394, 0]
click at [269, 318] on label "IBX3 DINAMYCPRINTING" at bounding box center [277, 317] width 134 height 16
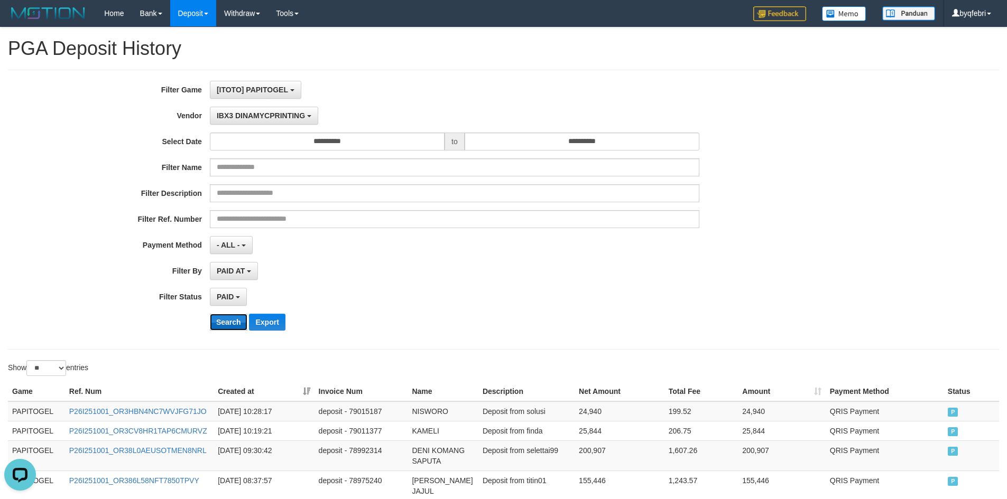
click at [230, 324] on button "Search" at bounding box center [229, 322] width 38 height 17
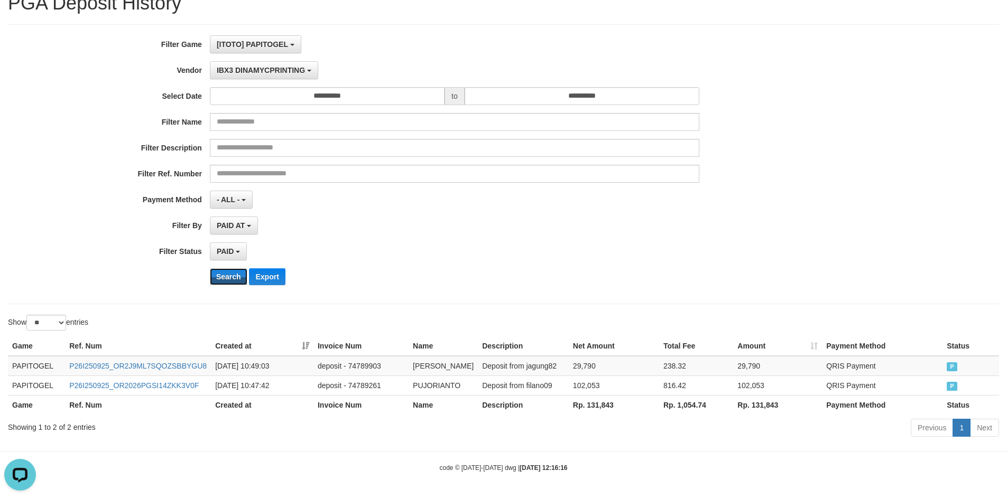
scroll to position [56, 0]
click at [590, 402] on th "Rp. 131,843" at bounding box center [614, 405] width 90 height 20
click at [590, 403] on th "Rp. 131,843" at bounding box center [614, 405] width 90 height 20
copy th "131,843"
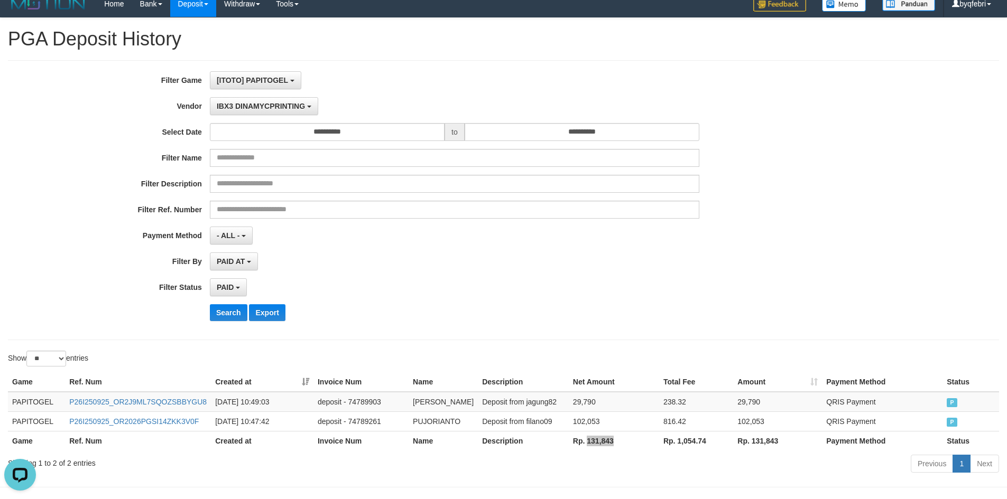
scroll to position [0, 0]
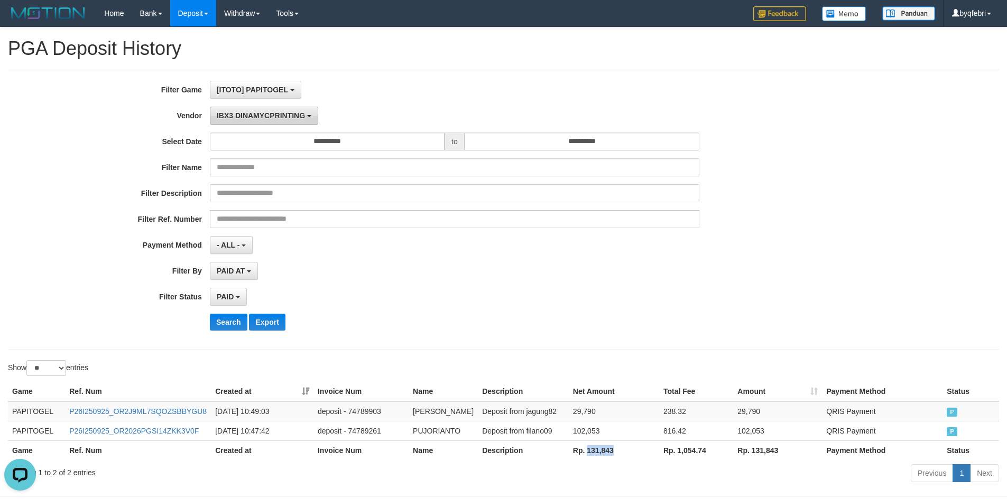
click at [281, 112] on span "IBX3 DINAMYCPRINTING" at bounding box center [261, 116] width 88 height 8
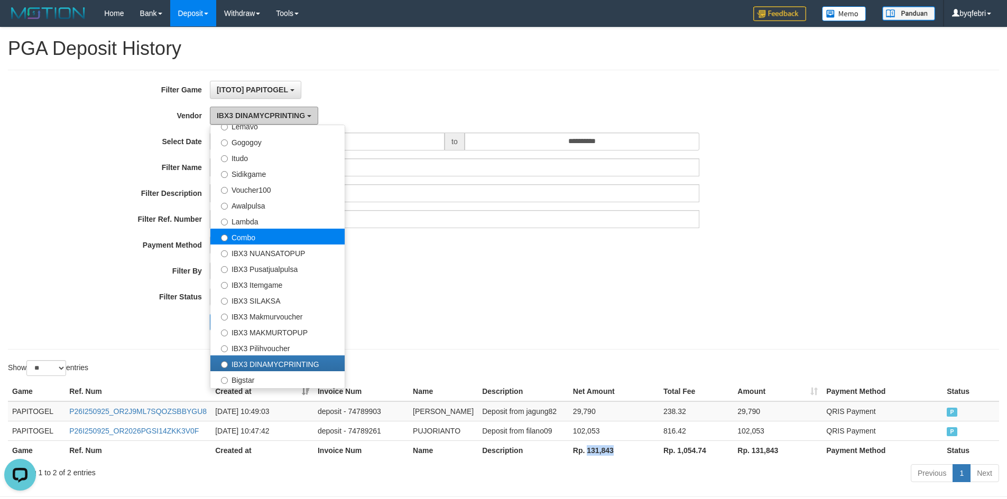
scroll to position [341, 0]
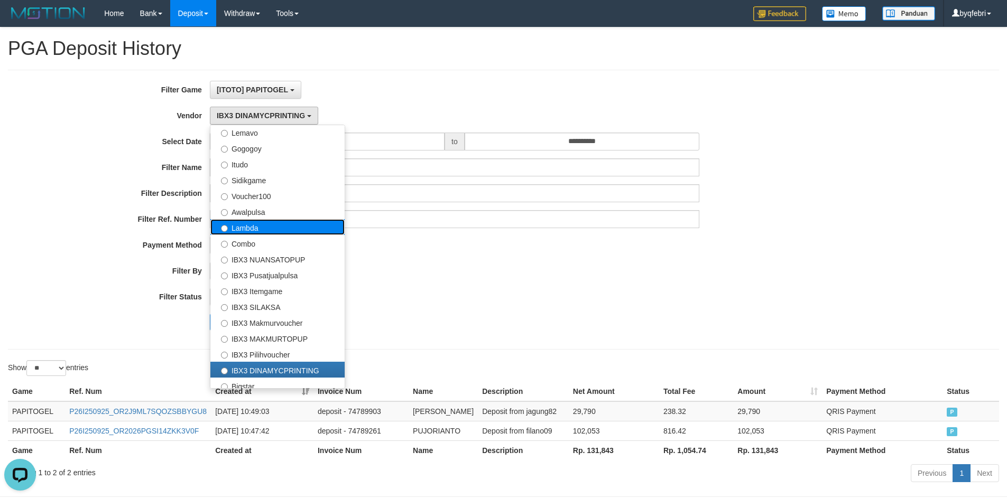
click at [263, 228] on label "Lambda" at bounding box center [277, 227] width 134 height 16
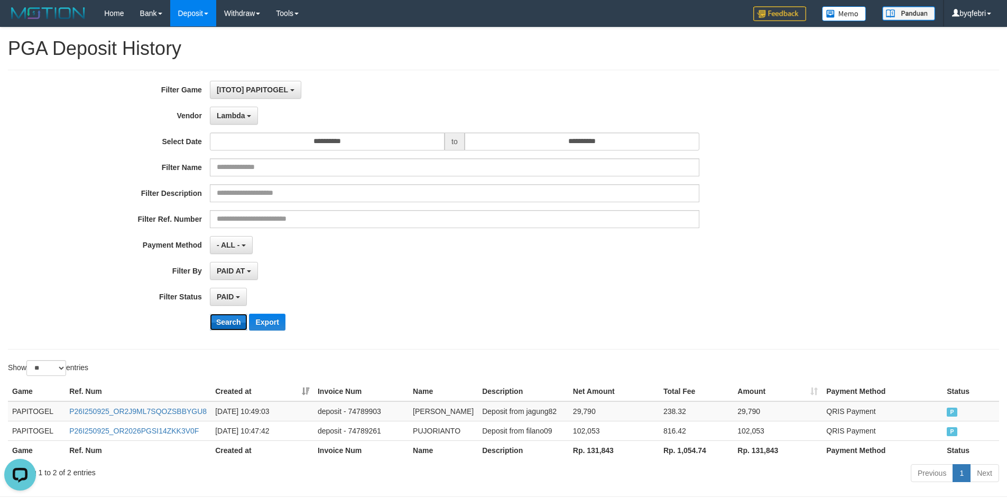
click at [226, 325] on button "Search" at bounding box center [229, 322] width 38 height 17
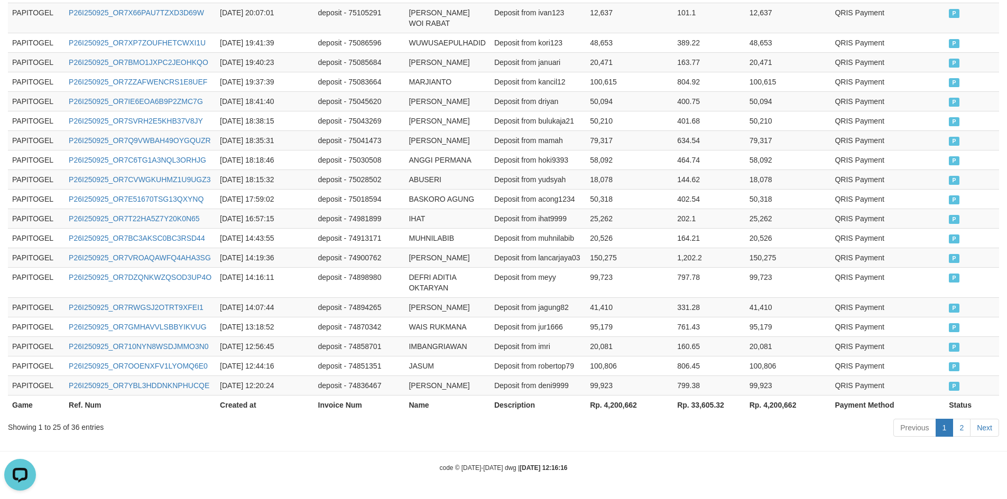
scroll to position [559, 0]
click at [621, 405] on th "Rp. 4,200,662" at bounding box center [629, 405] width 87 height 20
copy th "4,200,662"
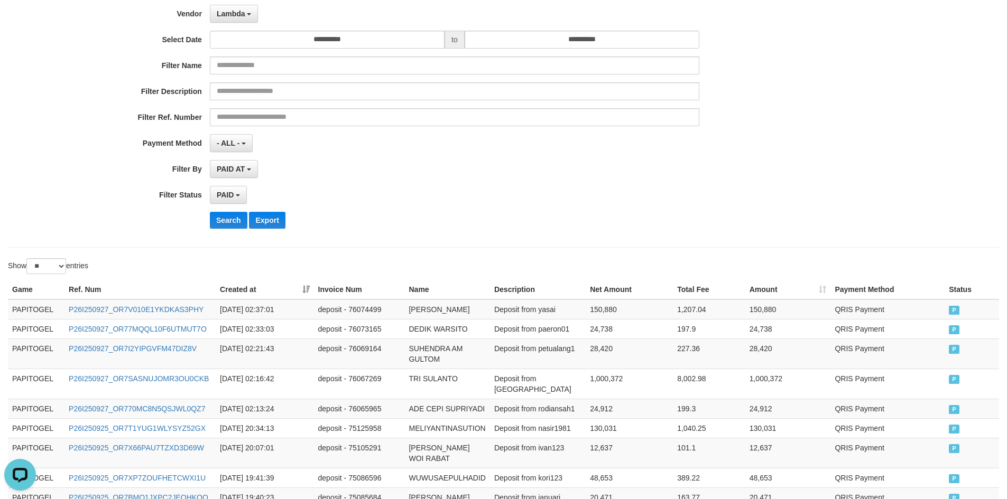
scroll to position [0, 0]
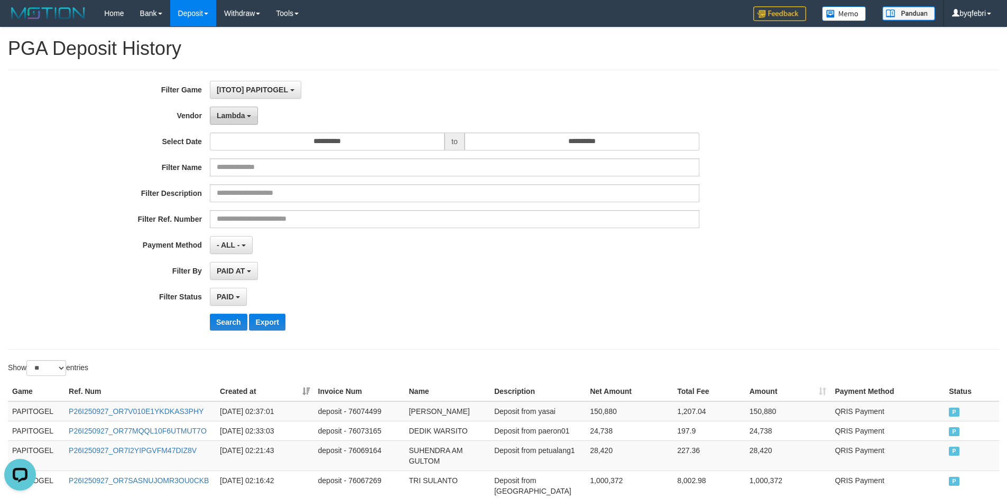
click at [219, 117] on span "Lambda" at bounding box center [231, 116] width 29 height 8
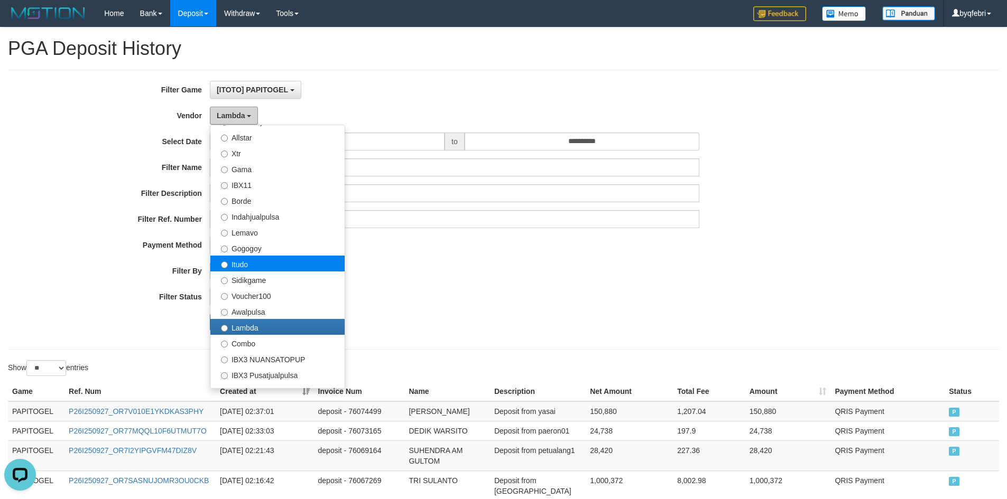
scroll to position [236, 0]
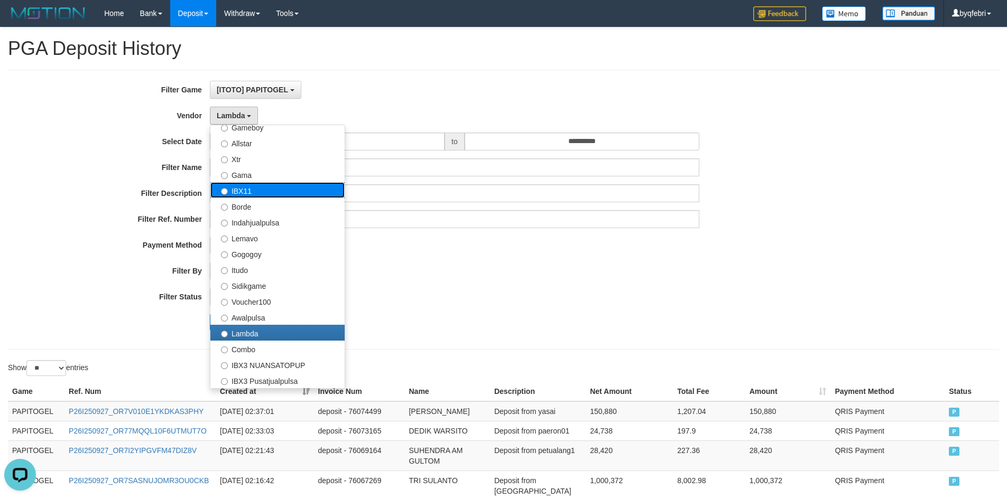
click at [262, 190] on label "IBX11" at bounding box center [277, 190] width 134 height 16
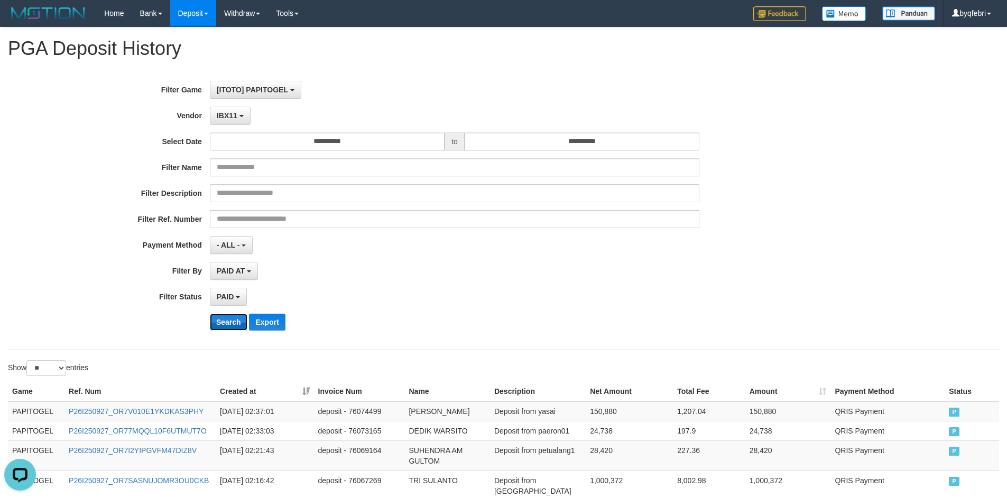
click at [234, 322] on button "Search" at bounding box center [229, 322] width 38 height 17
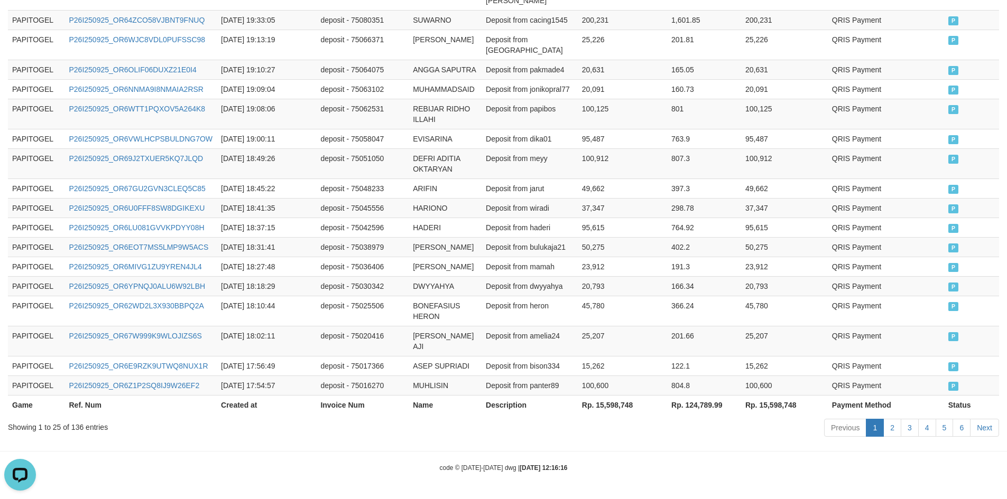
scroll to position [601, 0]
click at [602, 404] on th "Rp. 15,598,748" at bounding box center [622, 405] width 89 height 20
copy th "15,598,748"
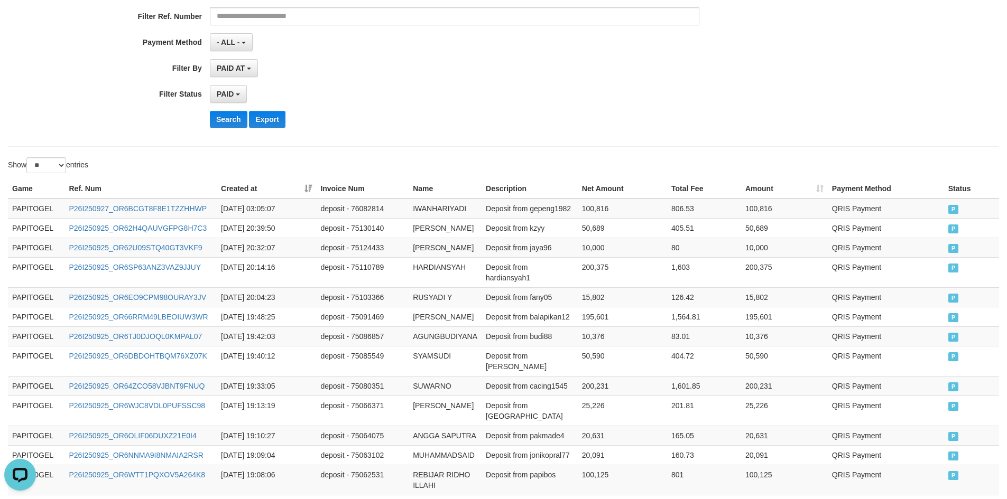
scroll to position [0, 0]
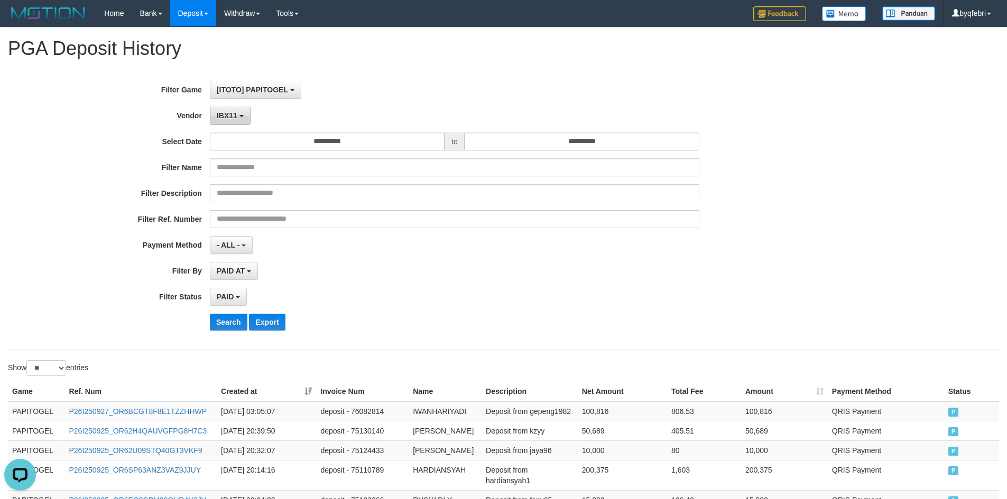
click at [232, 117] on span "IBX11" at bounding box center [227, 116] width 21 height 8
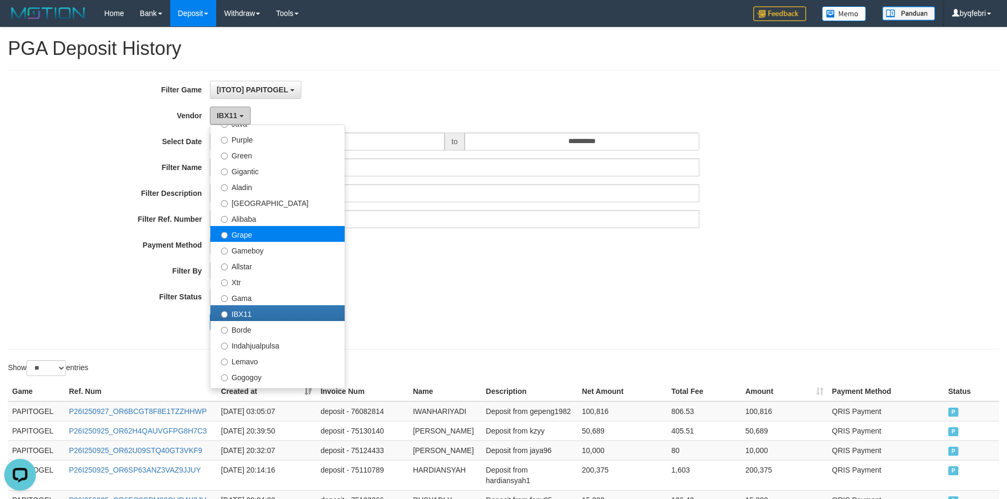
scroll to position [77, 0]
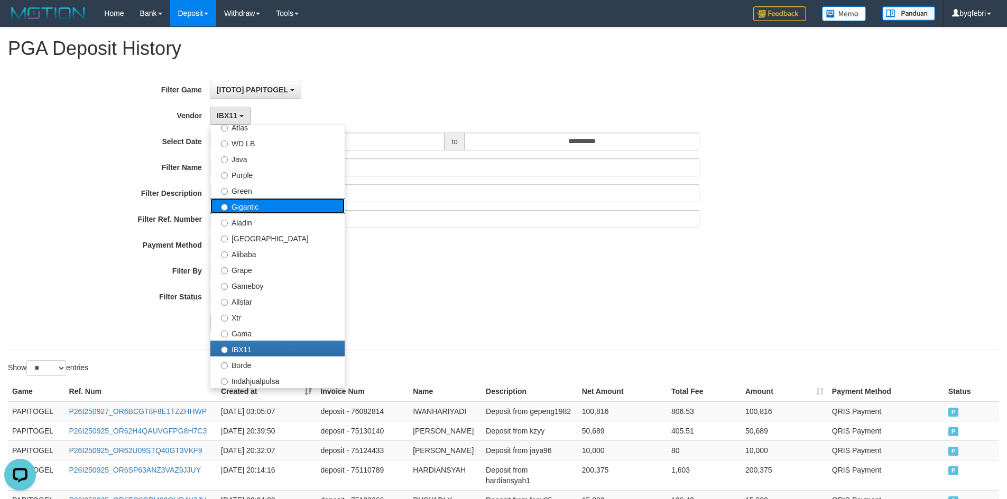
click at [254, 208] on label "Gigantic" at bounding box center [277, 206] width 134 height 16
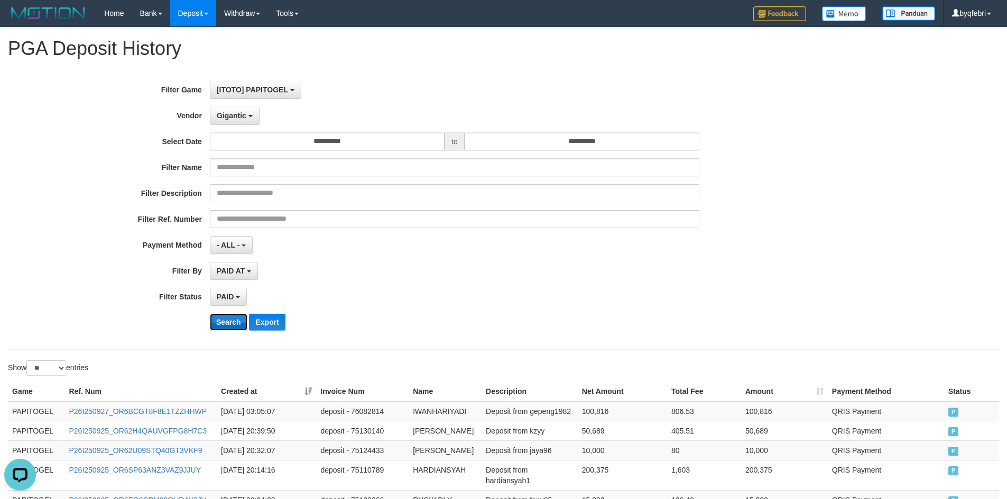
click at [227, 330] on button "Search" at bounding box center [229, 322] width 38 height 17
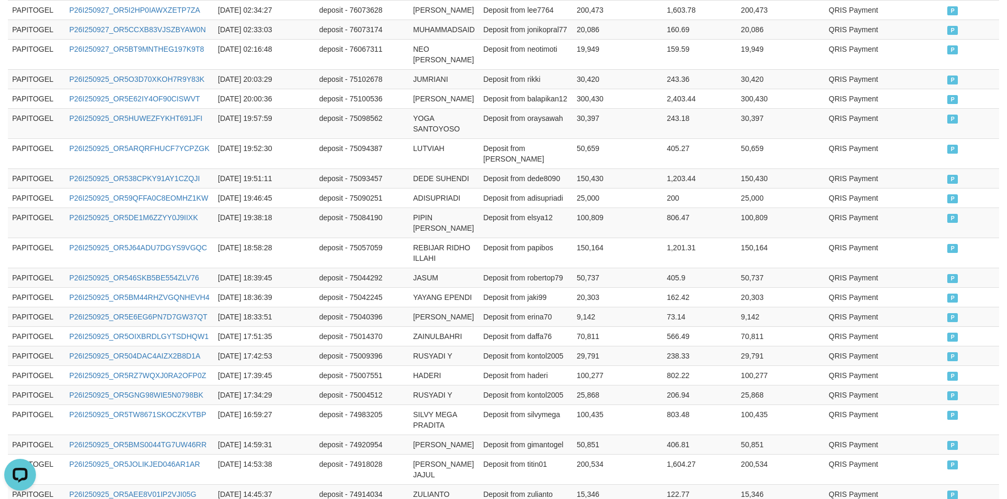
scroll to position [601, 0]
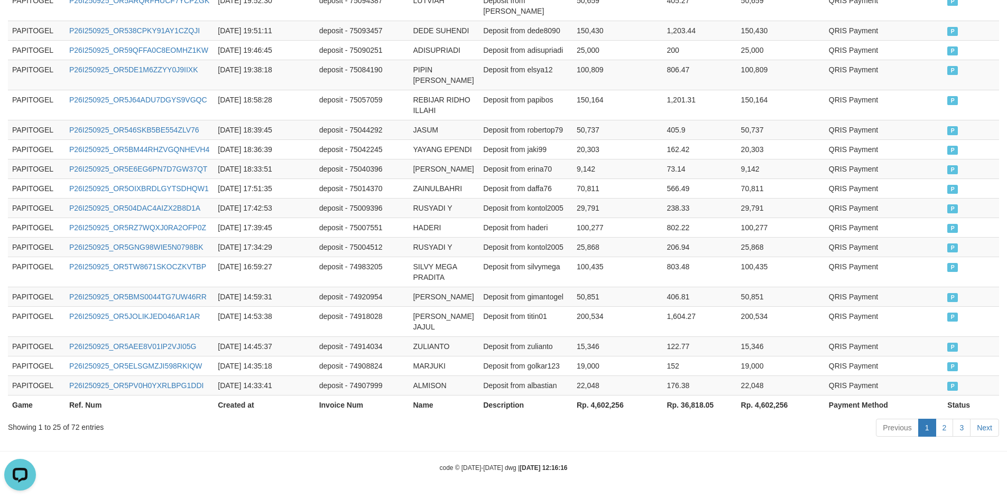
click at [614, 403] on th "Rp. 4,602,256" at bounding box center [617, 405] width 90 height 20
copy th "4,602,256"
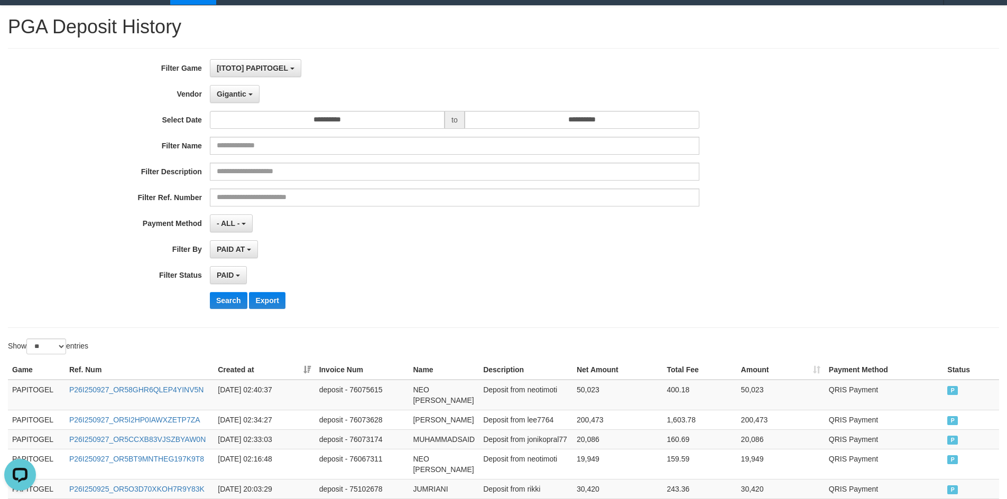
scroll to position [0, 0]
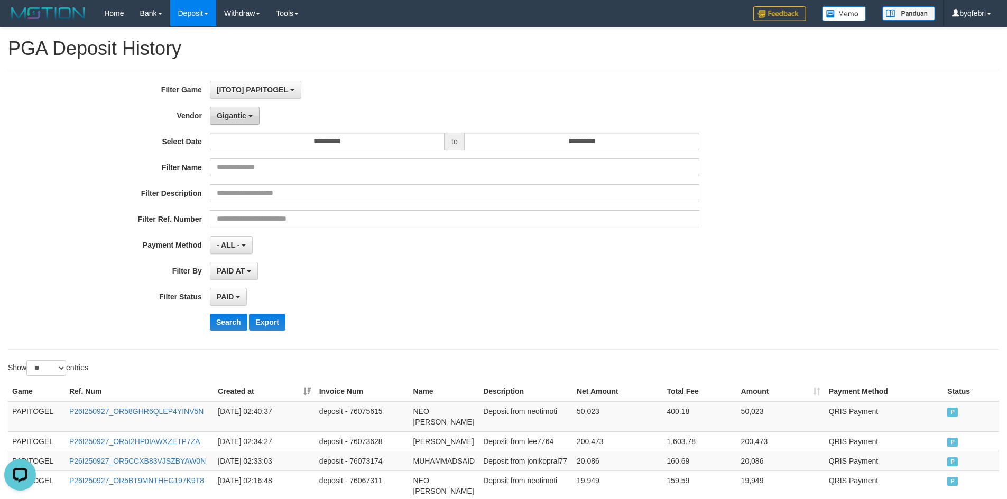
click at [236, 107] on button "Gigantic" at bounding box center [235, 116] width 50 height 18
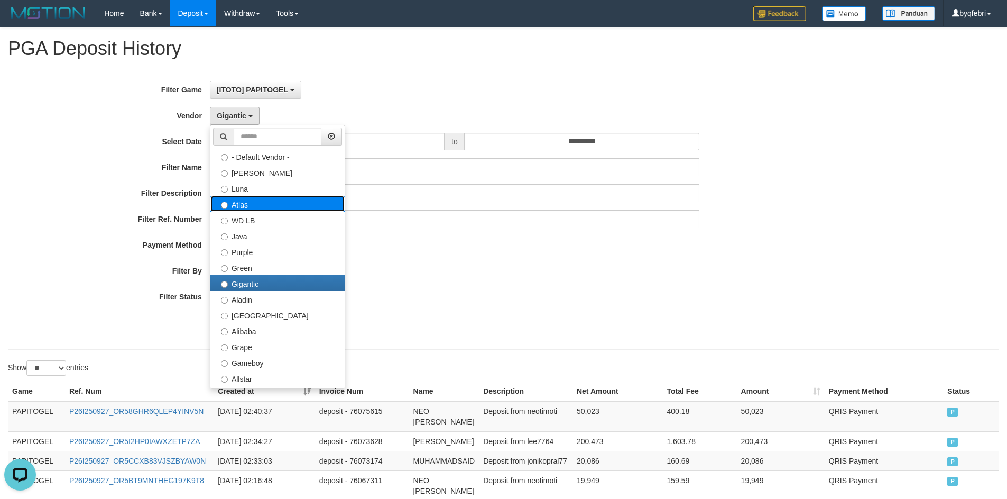
click at [260, 208] on label "Atlas" at bounding box center [277, 204] width 134 height 16
select select "**********"
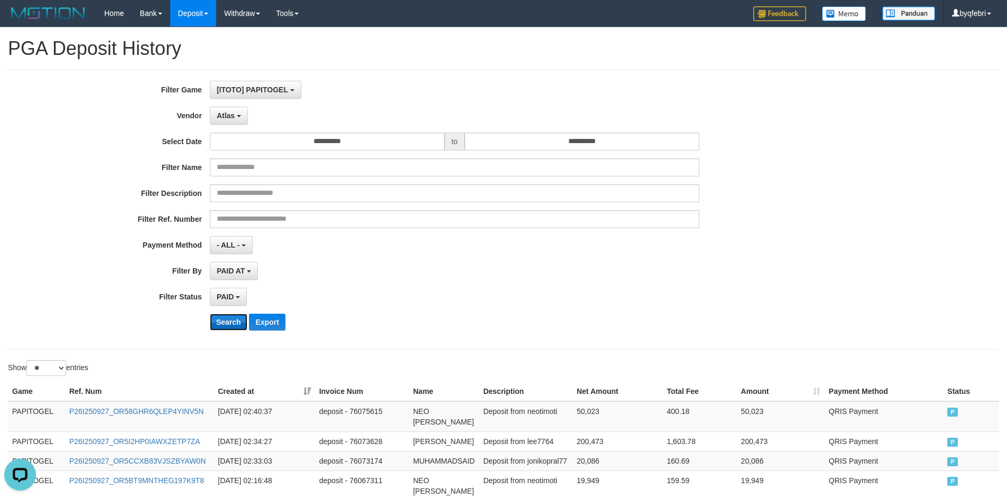
click at [236, 322] on button "Search" at bounding box center [229, 322] width 38 height 17
click at [237, 320] on button "Search" at bounding box center [229, 322] width 38 height 17
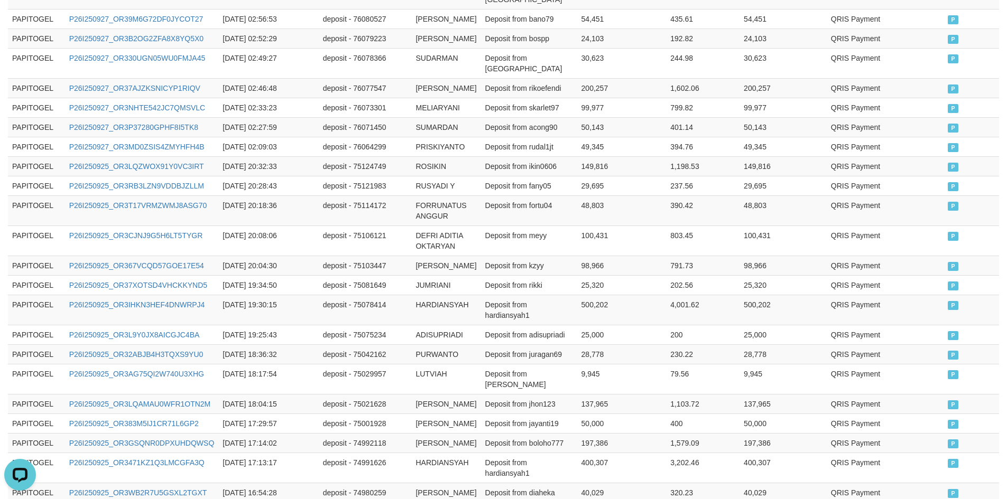
scroll to position [686, 0]
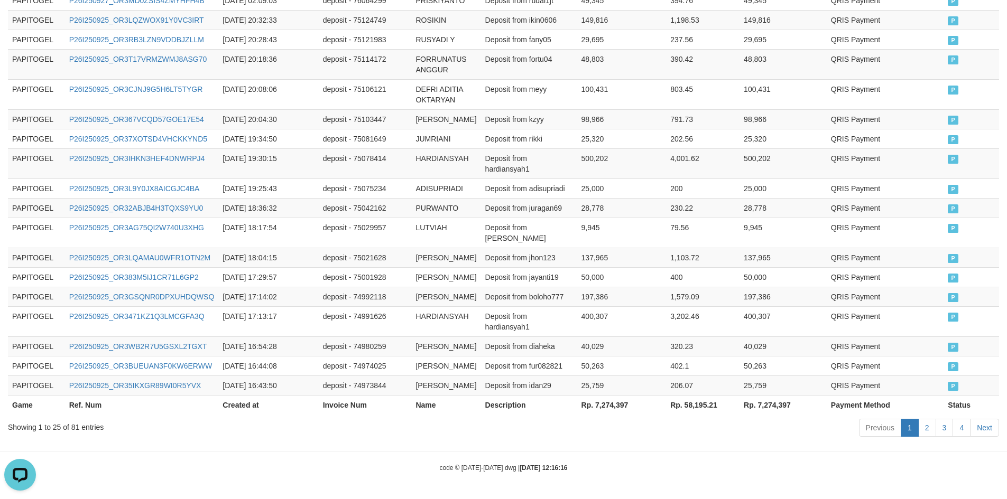
click at [613, 412] on th "Rp. 7,274,397" at bounding box center [621, 405] width 89 height 20
copy th "7,274,397"
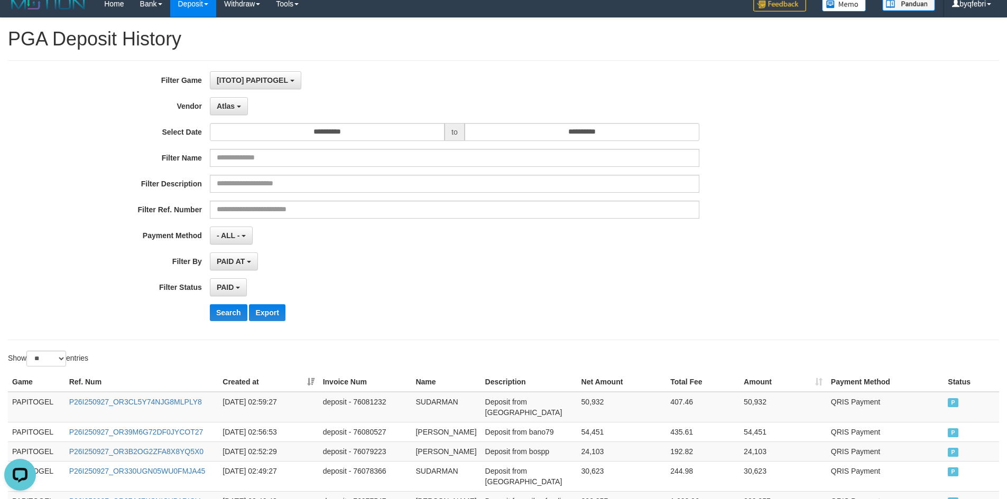
scroll to position [0, 0]
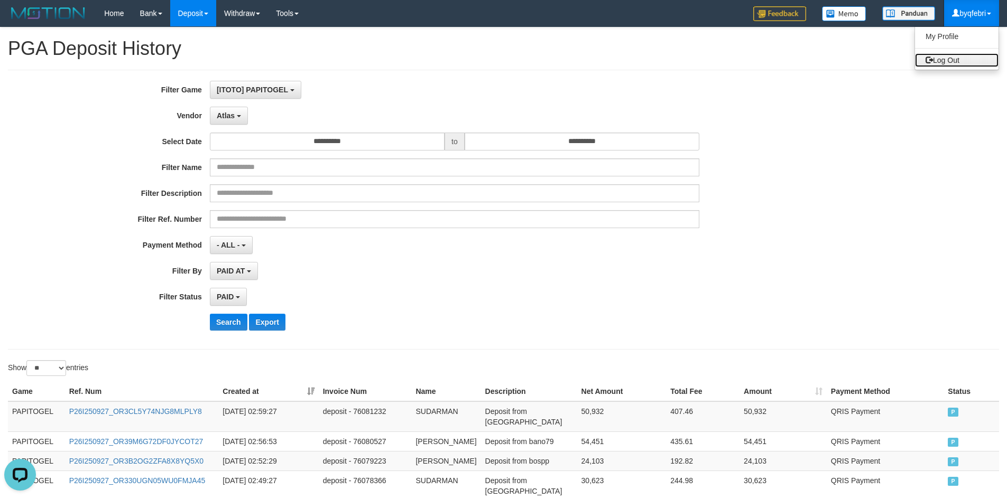
click at [954, 57] on link "Log Out" at bounding box center [957, 60] width 84 height 14
